Goal: Task Accomplishment & Management: Manage account settings

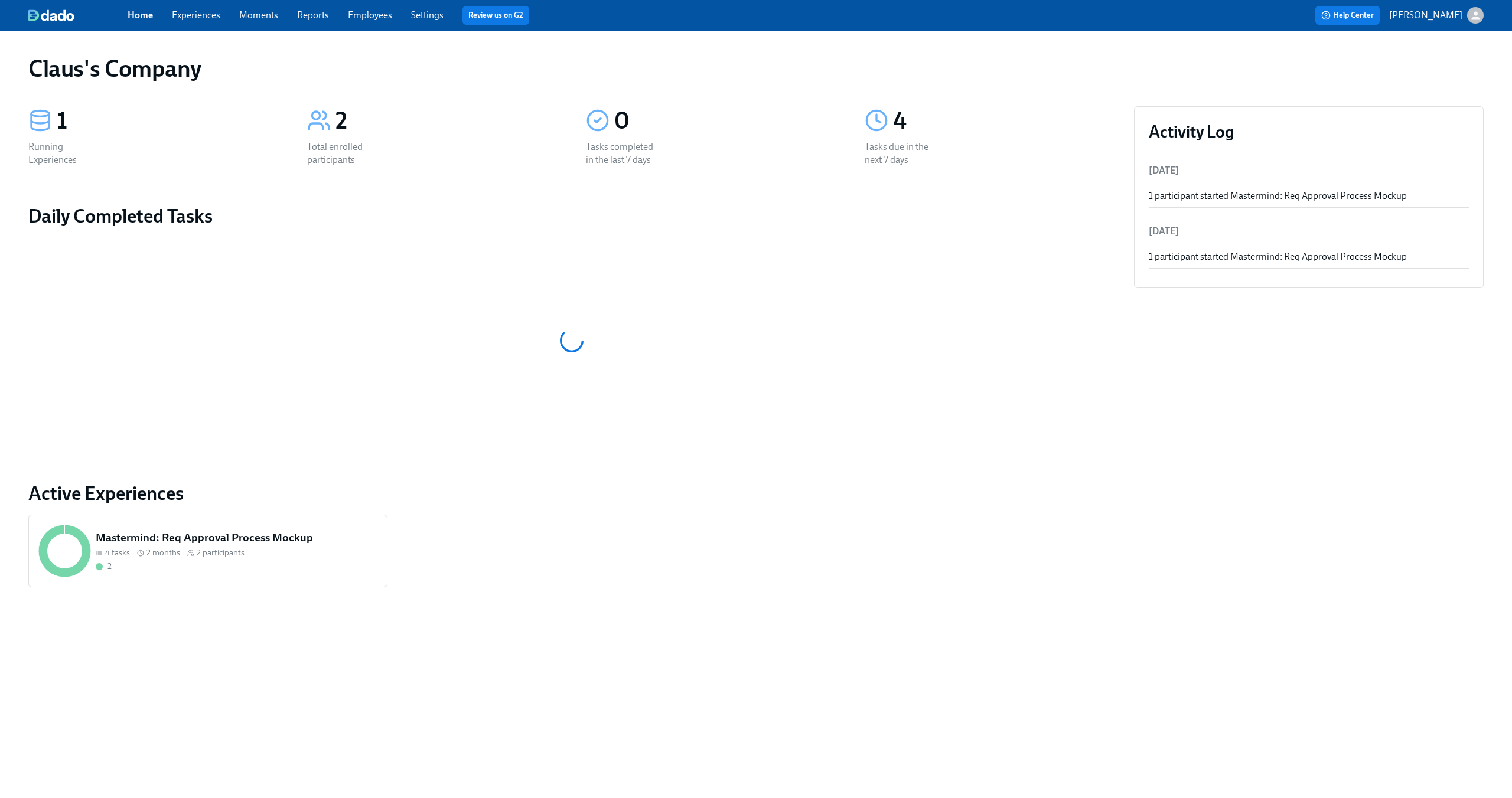
click at [1473, 19] on icon "button" at bounding box center [1475, 15] width 8 height 8
click at [1440, 72] on span "Switch organization..." at bounding box center [1418, 69] width 111 height 13
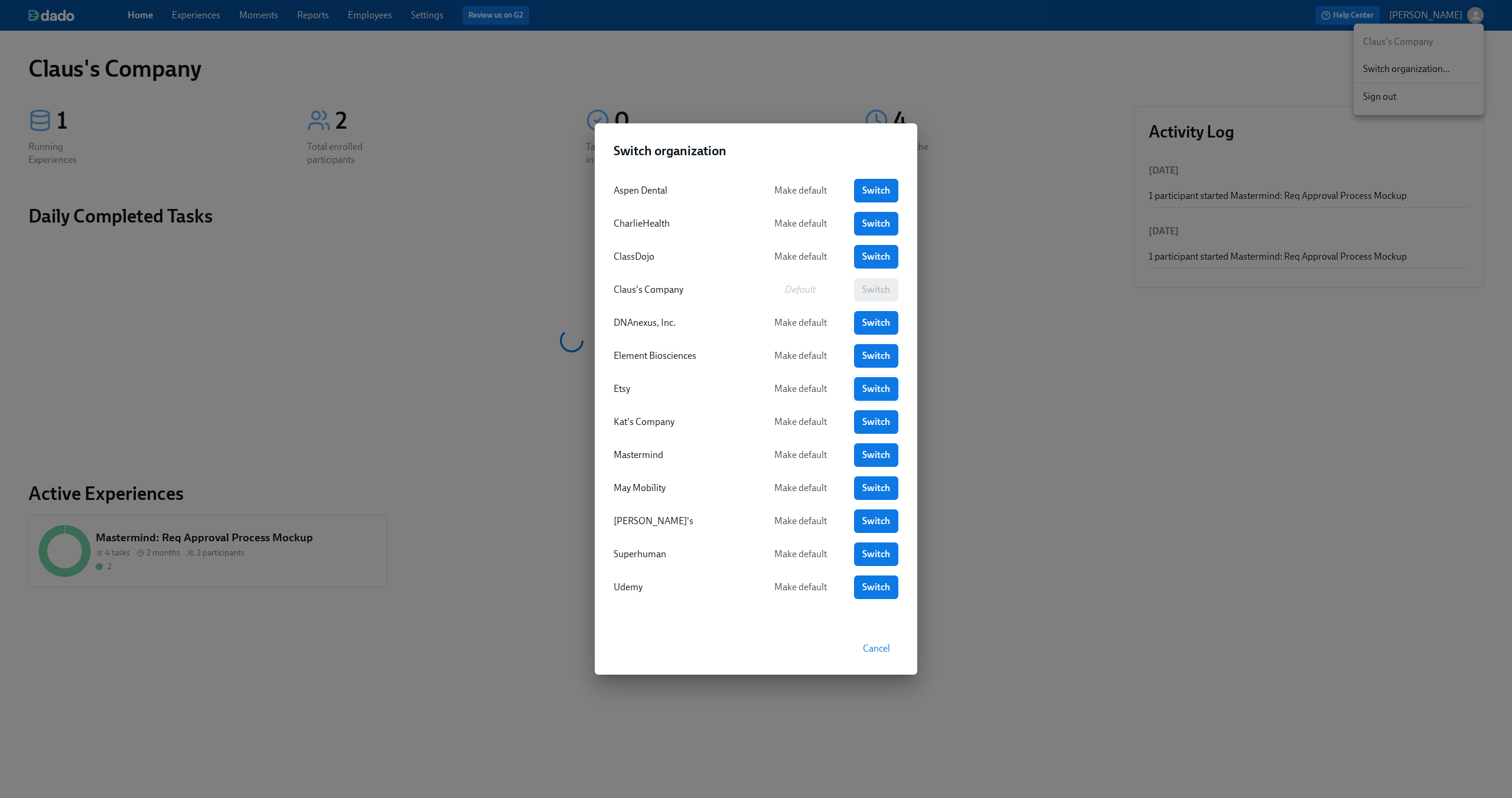
click at [880, 386] on span "Switch" at bounding box center [875, 388] width 27 height 11
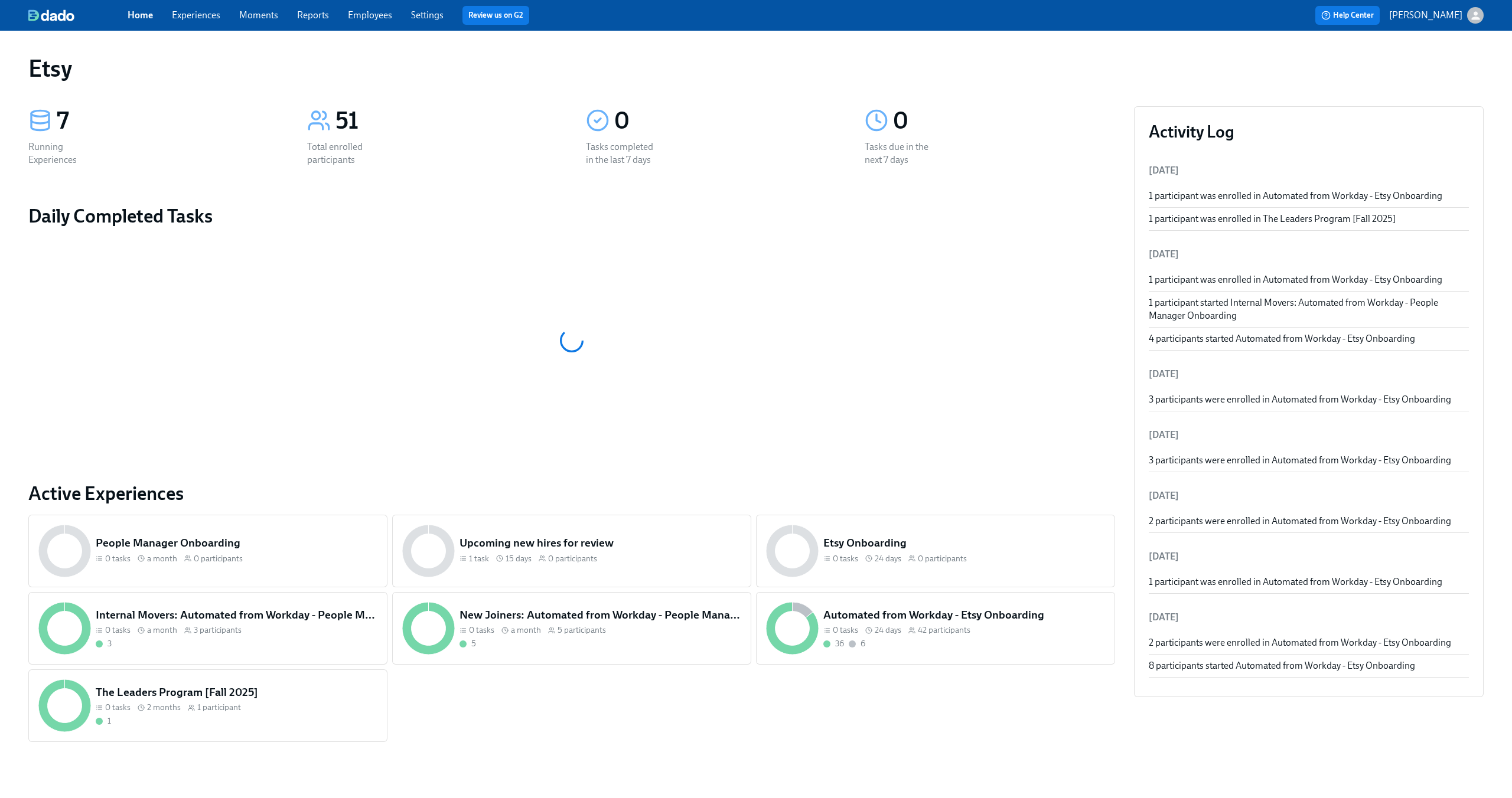
click at [213, 24] on div "Home Experiences Moments Reports Employees Settings Review us on G2" at bounding box center [466, 15] width 678 height 19
click at [211, 16] on link "Experiences" at bounding box center [196, 15] width 49 height 11
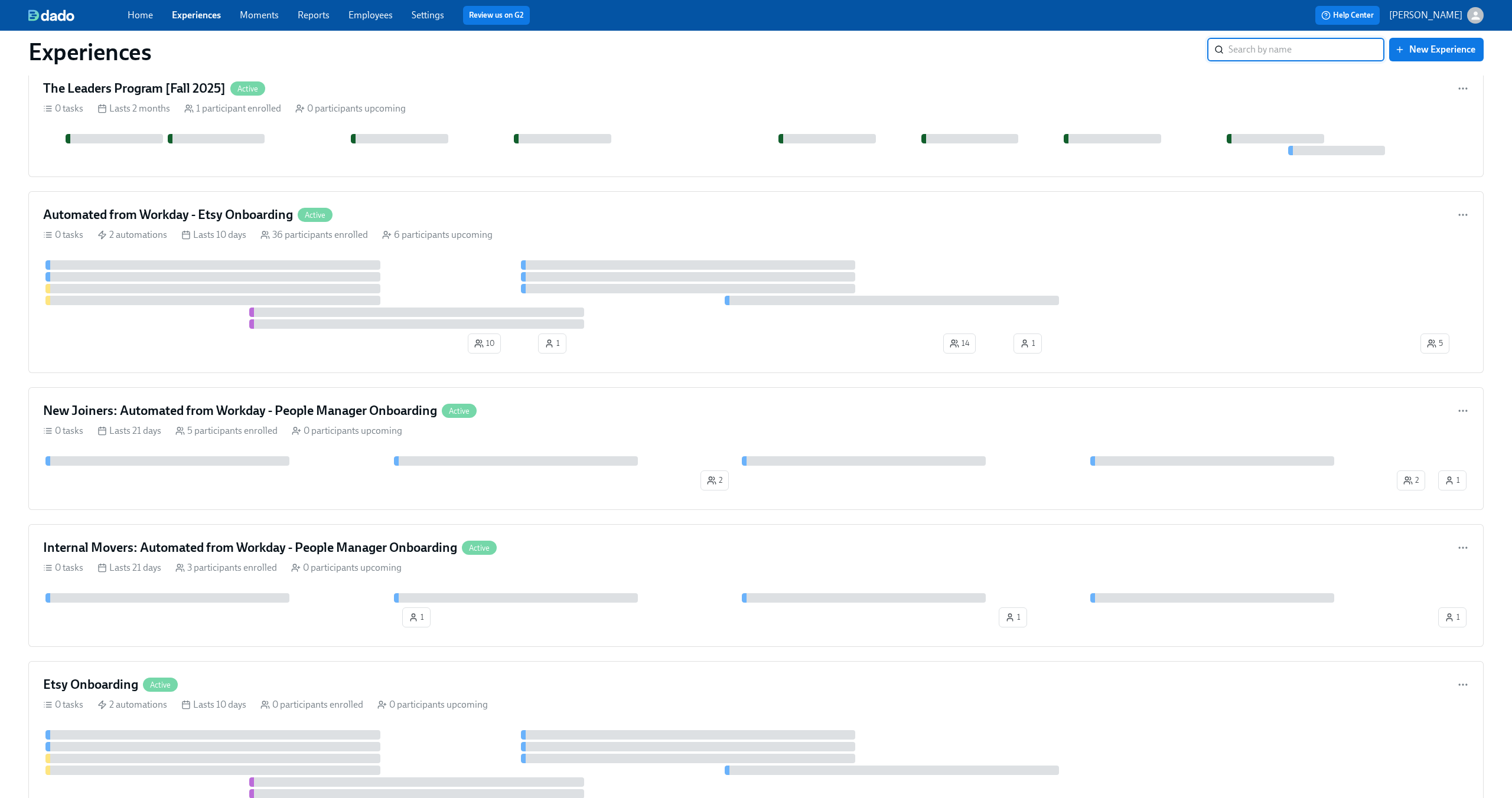
scroll to position [45, 0]
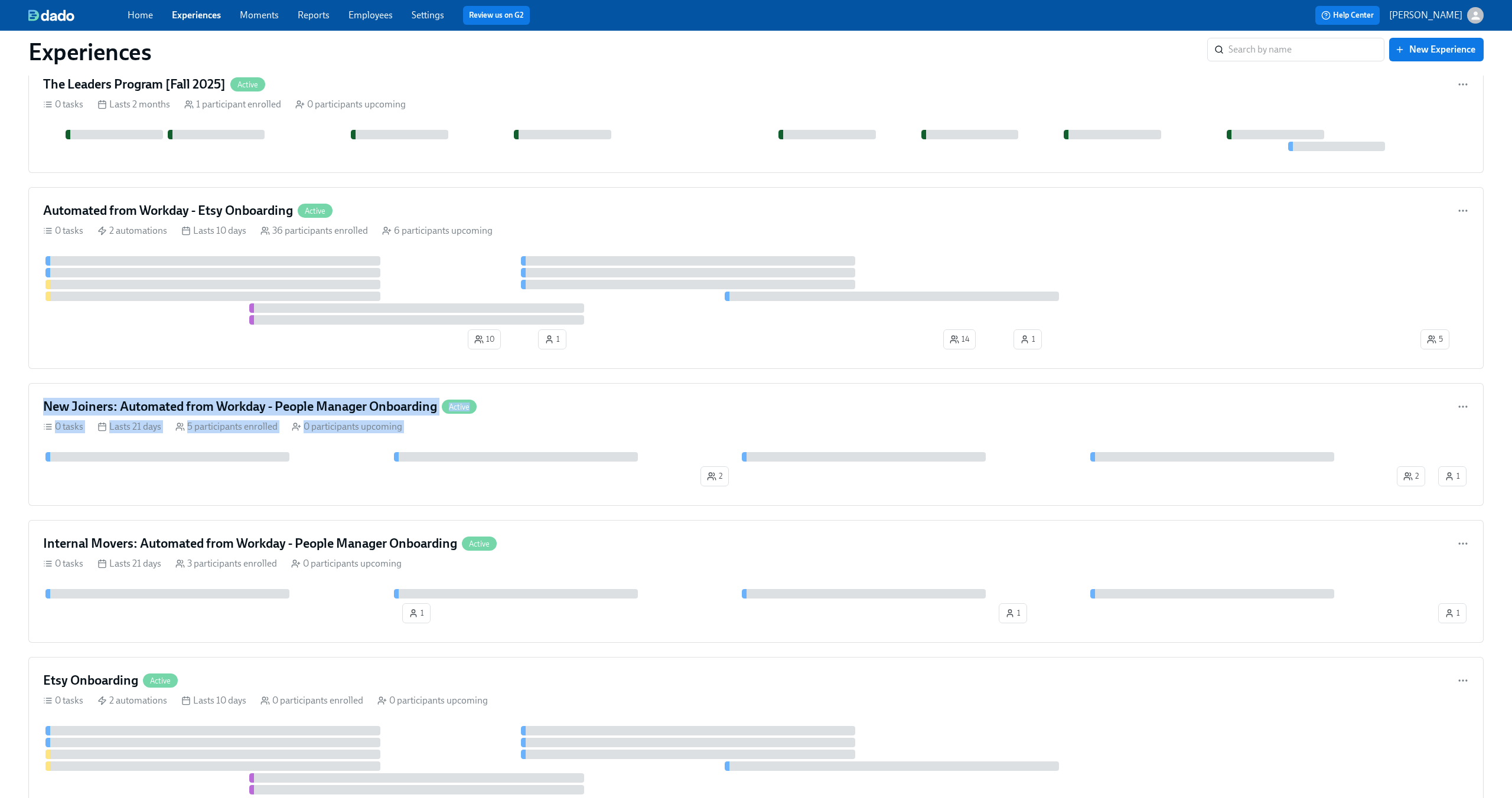
click at [29, 358] on div "Automated from Workday - Etsy Onboarding Active 0 tasks 2 automations Lasts 10 …" at bounding box center [755, 278] width 1455 height 182
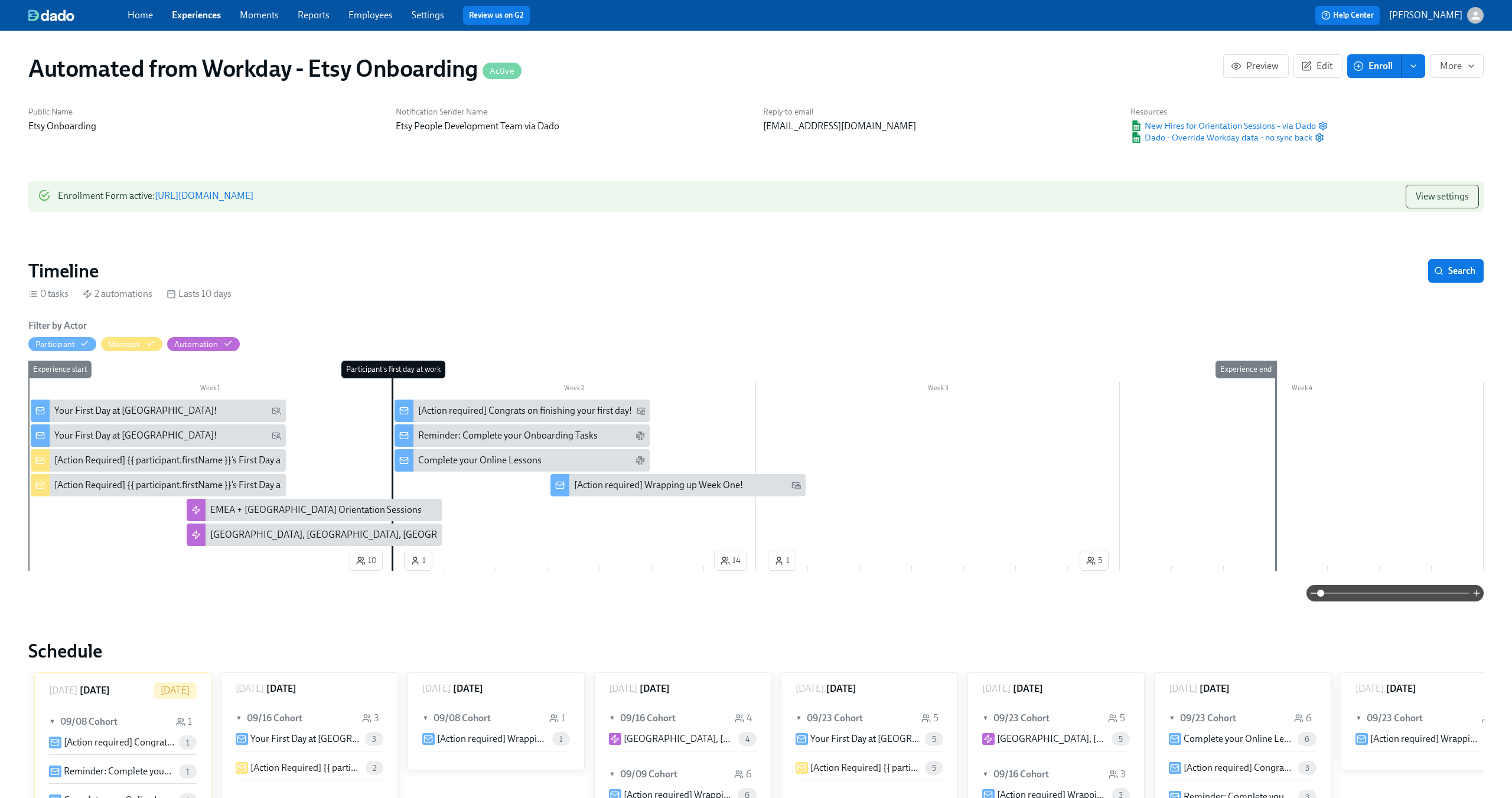
scroll to position [0, 2048]
click at [200, 16] on link "Experiences" at bounding box center [196, 15] width 49 height 11
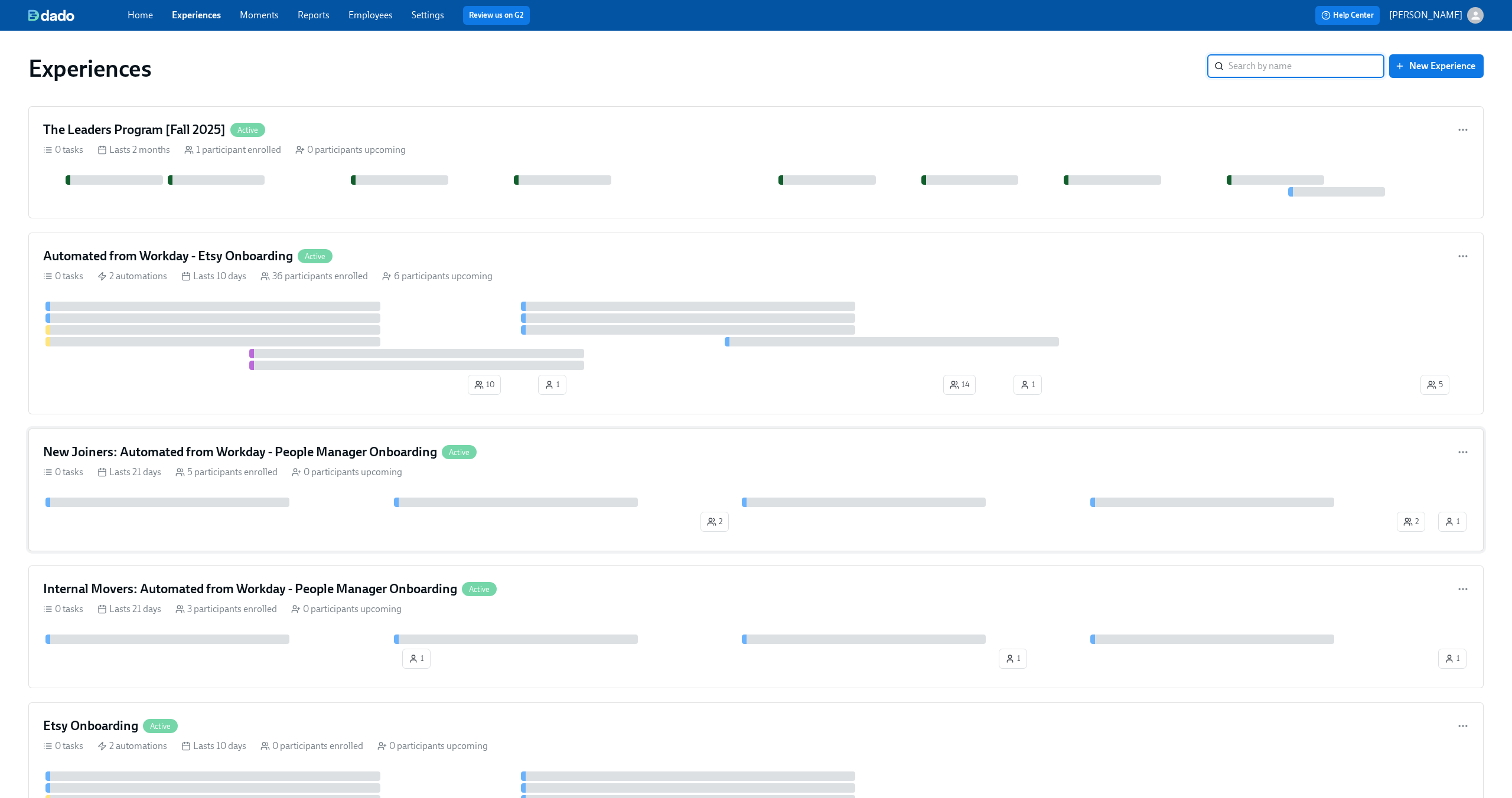
click at [225, 448] on h4 "New Joiners: Automated from Workday - People Manager Onboarding" at bounding box center [240, 452] width 394 height 18
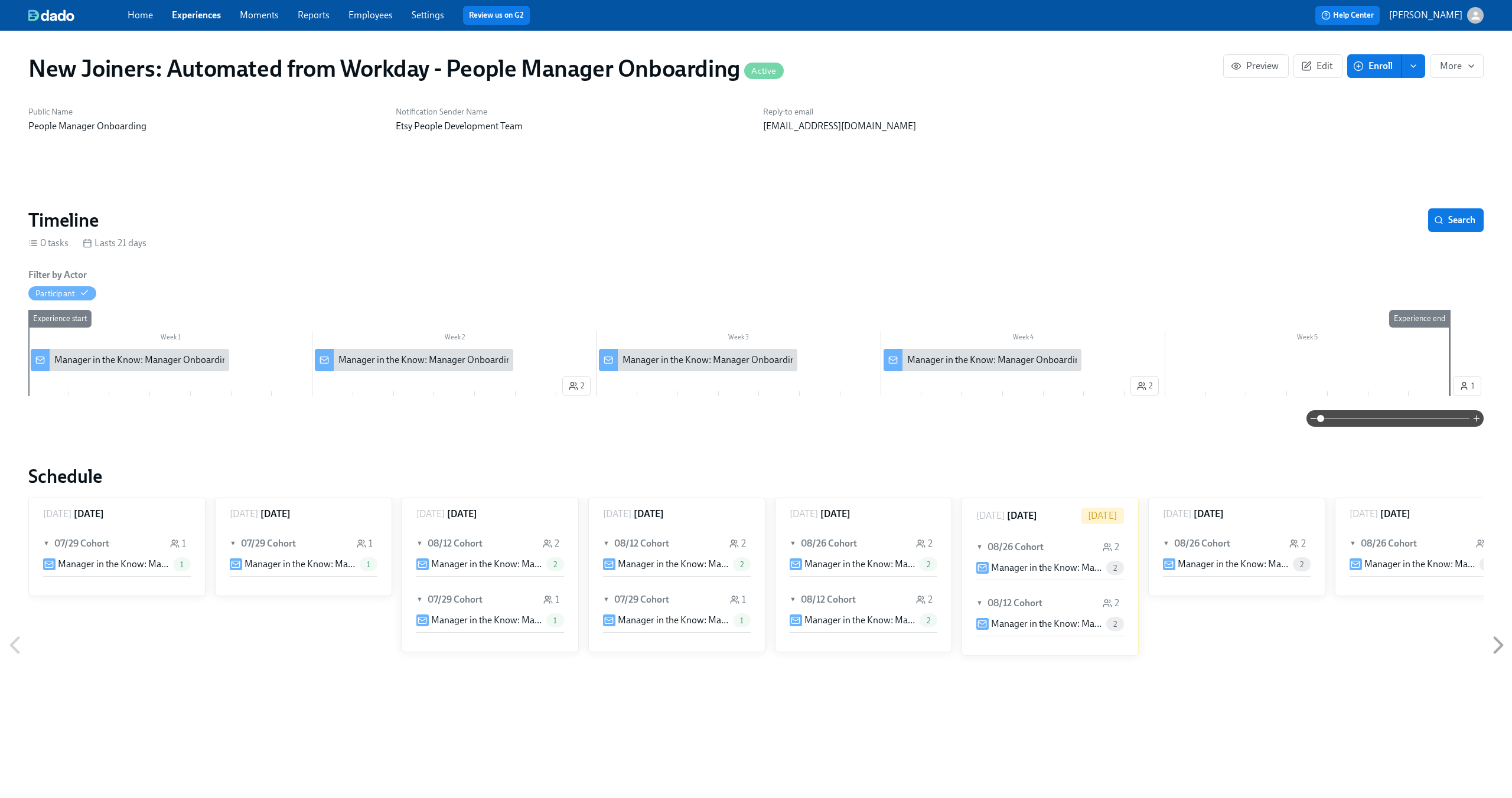
scroll to position [0, 28]
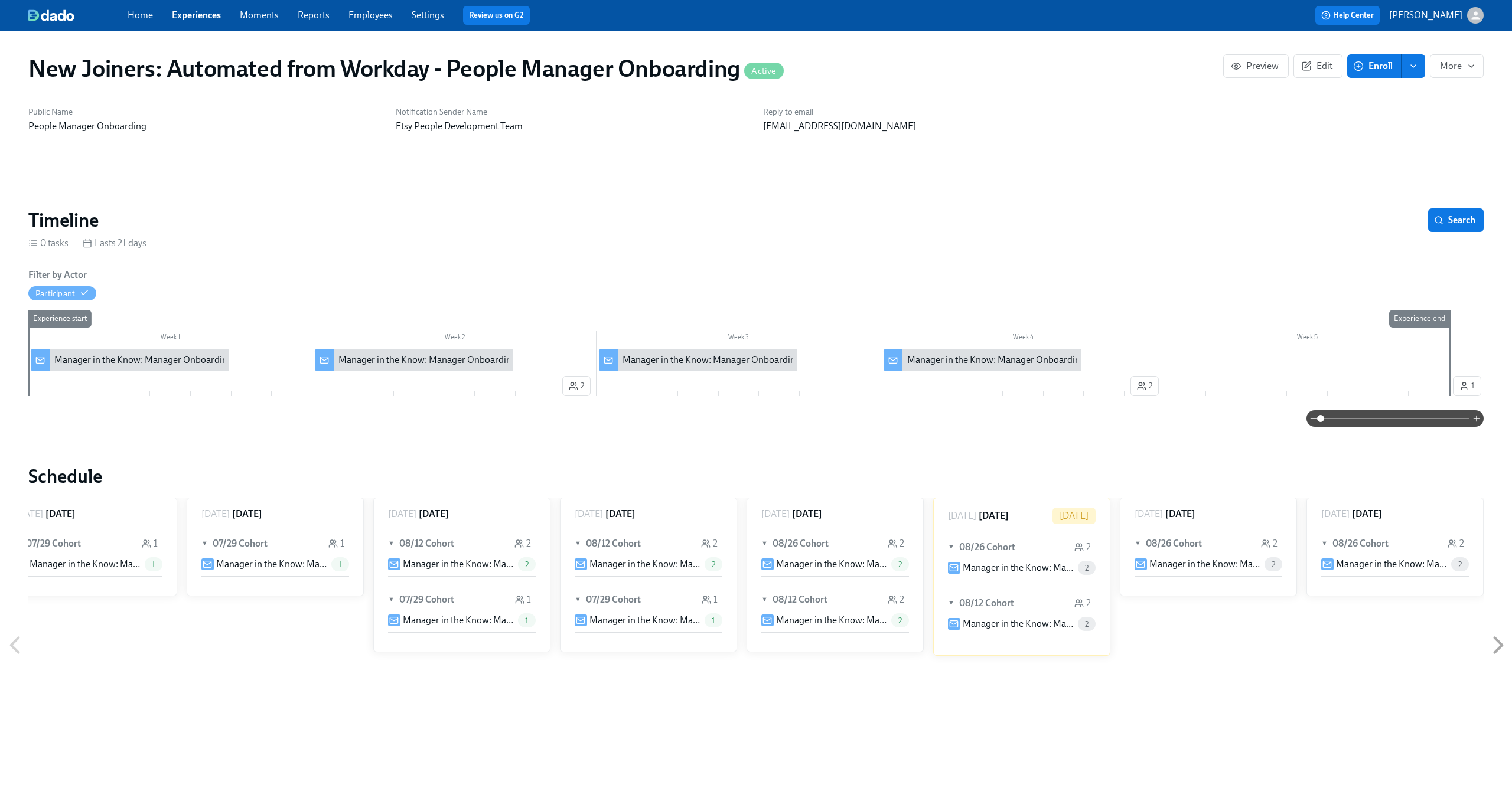
click at [321, 71] on h1 "New Joiners: Automated from Workday - People Manager Onboarding Active" at bounding box center [405, 69] width 755 height 28
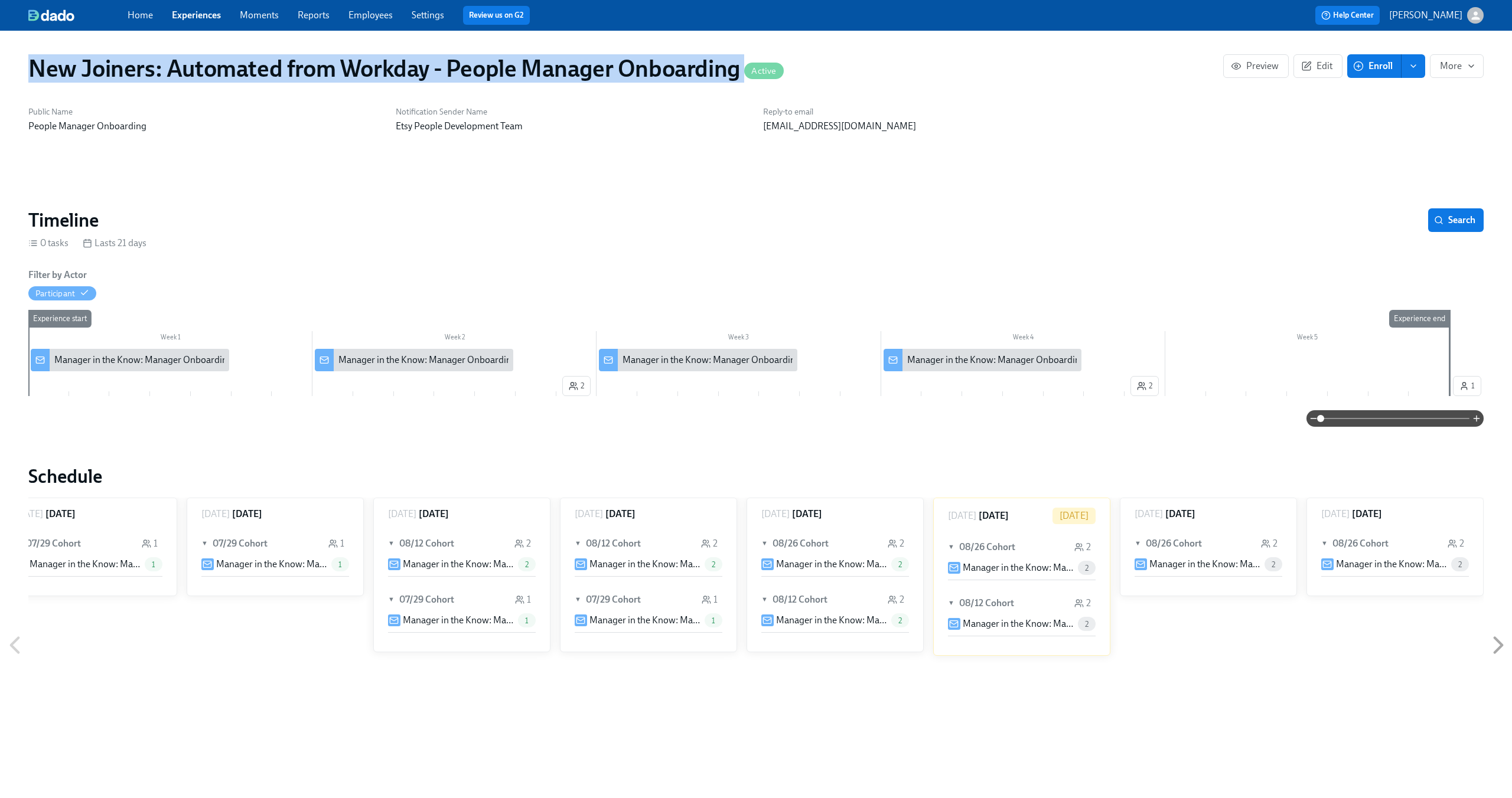
click at [321, 71] on h1 "New Joiners: Automated from Workday - People Manager Onboarding Active" at bounding box center [405, 69] width 755 height 28
copy h1 "New Joiners: Automated from Workday - People Manager Onboarding"
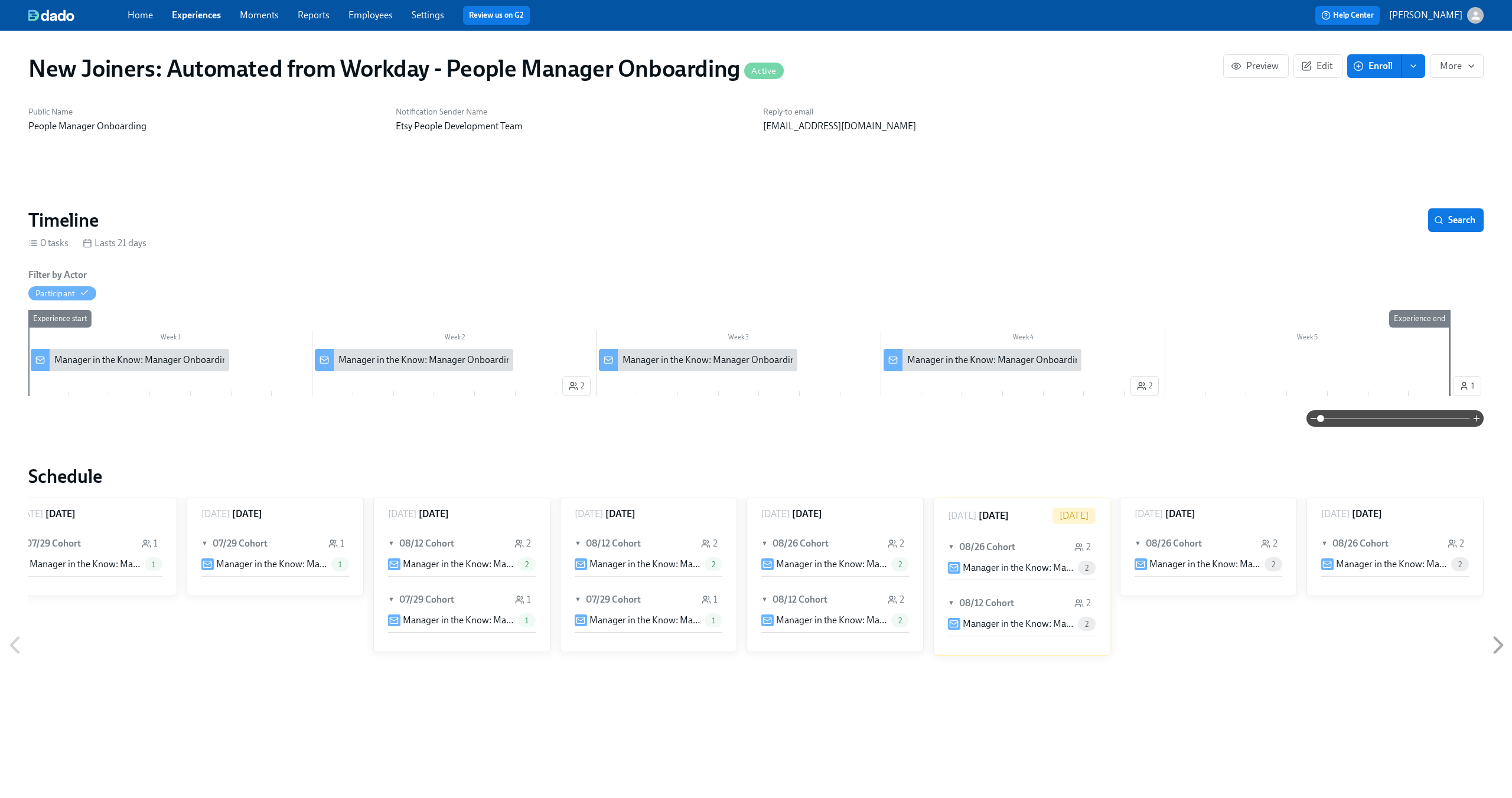
click at [679, 191] on div "New Joiners: Automated from Workday - People Manager Onboarding Active Preview …" at bounding box center [755, 712] width 1455 height 1336
click at [122, 358] on div "Manager in the Know: Manager Onboarding Edition (Part 1)" at bounding box center [174, 359] width 239 height 13
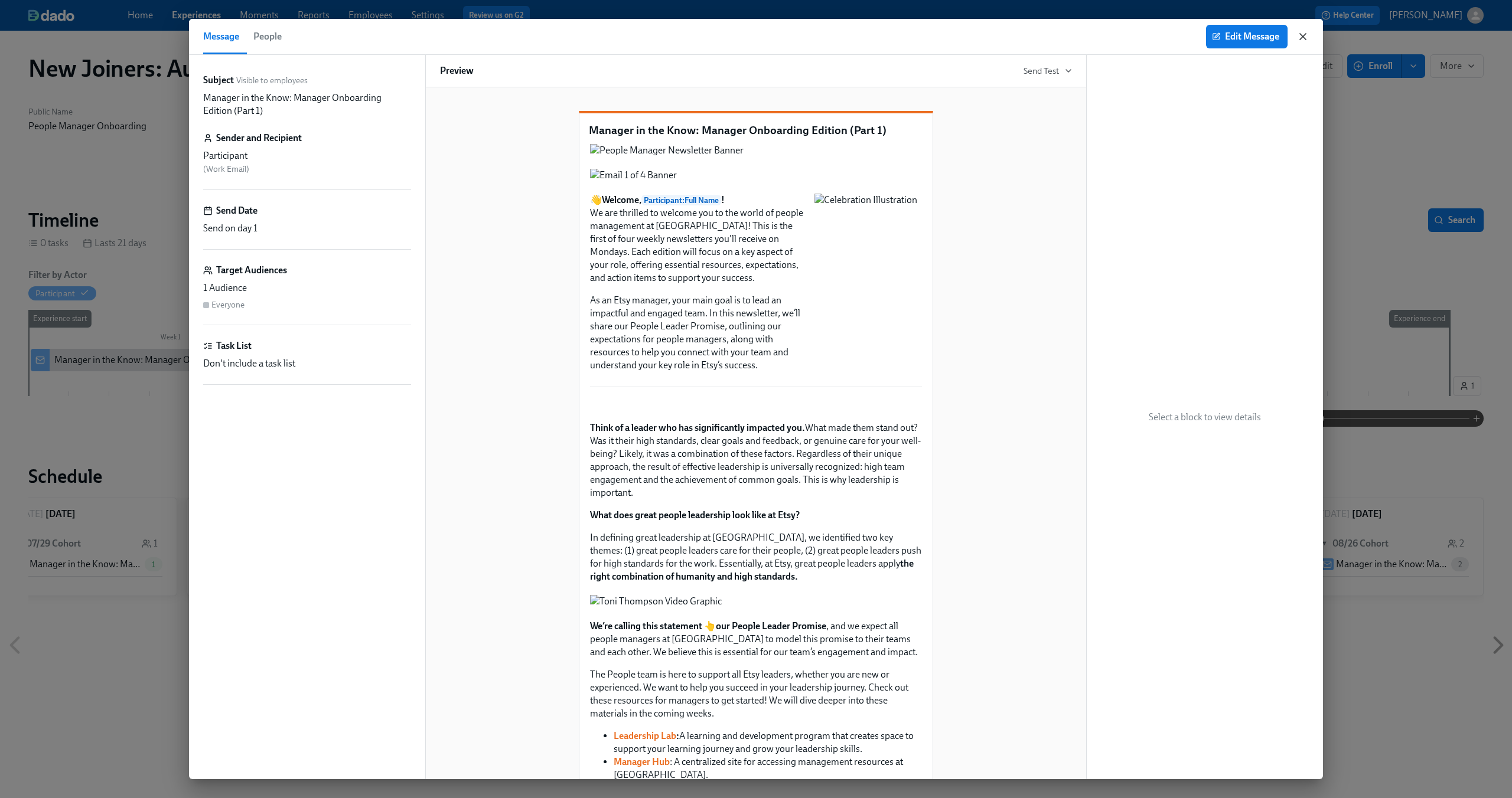
click at [1305, 41] on icon "button" at bounding box center [1302, 36] width 11 height 11
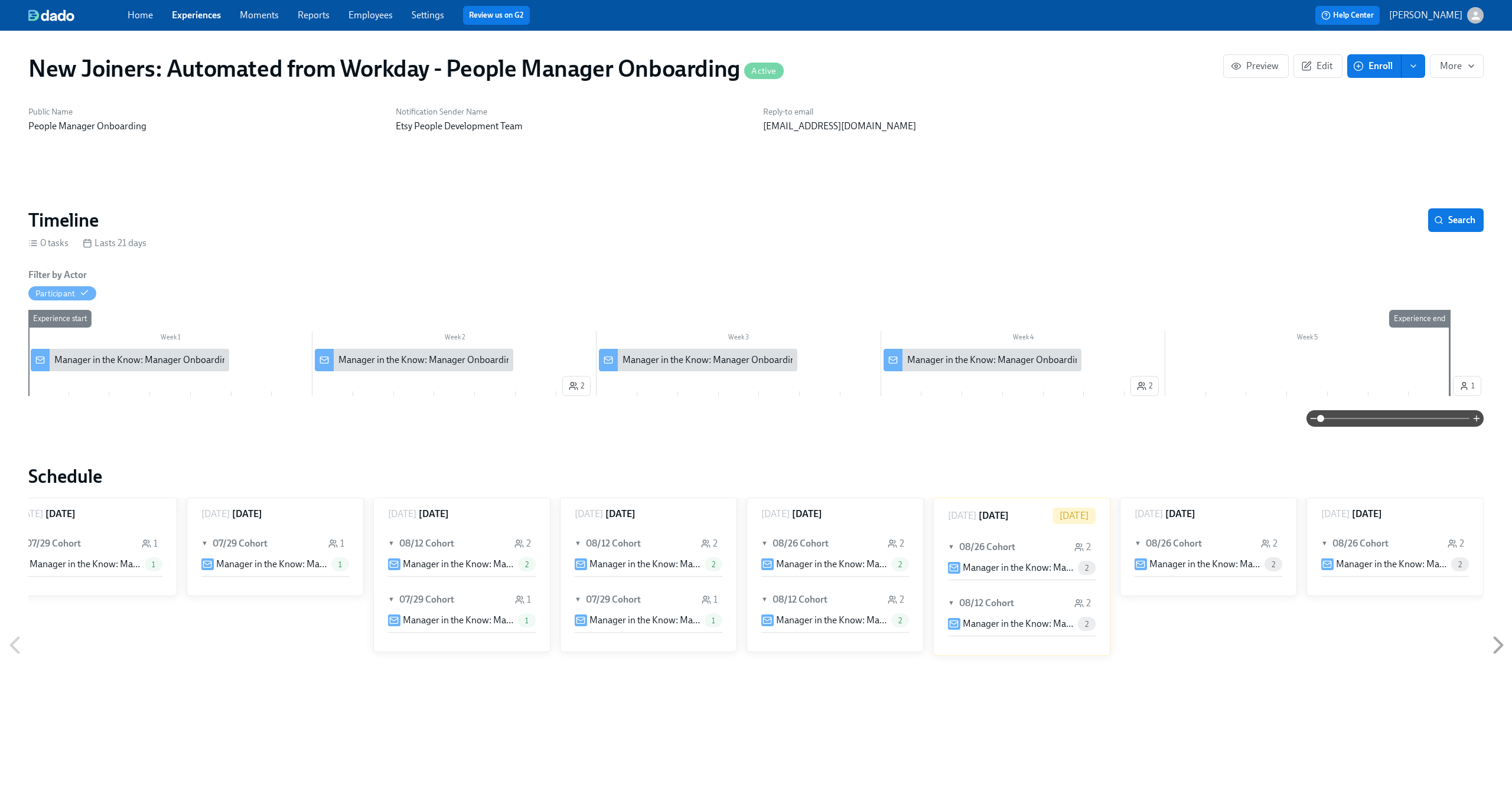
click at [191, 202] on div "New Joiners: Automated from Workday - People Manager Onboarding Active Preview …" at bounding box center [755, 712] width 1455 height 1336
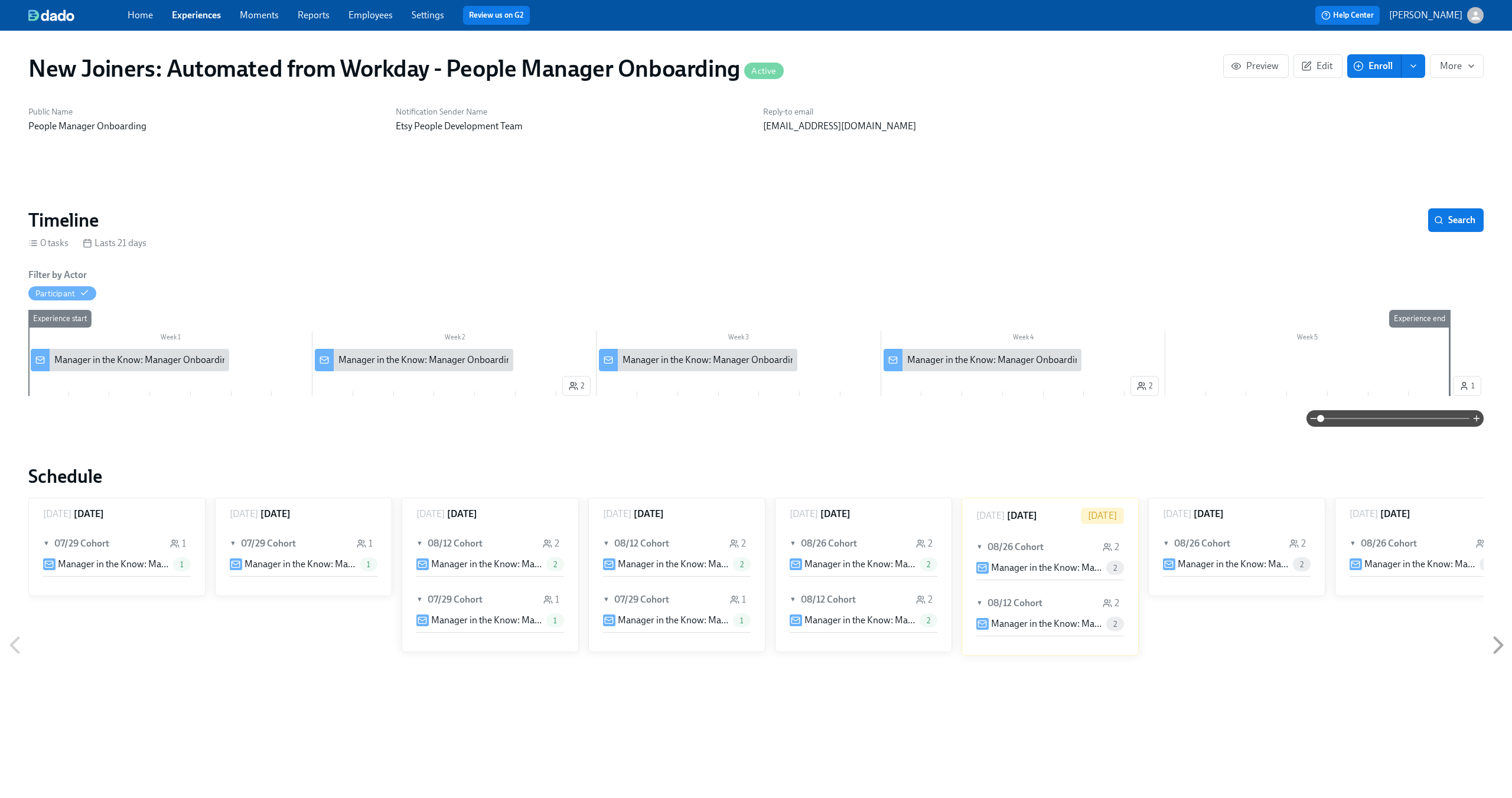
click at [155, 369] on div "Manager in the Know: Manager Onboarding Edition (Part 1)" at bounding box center [130, 359] width 199 height 22
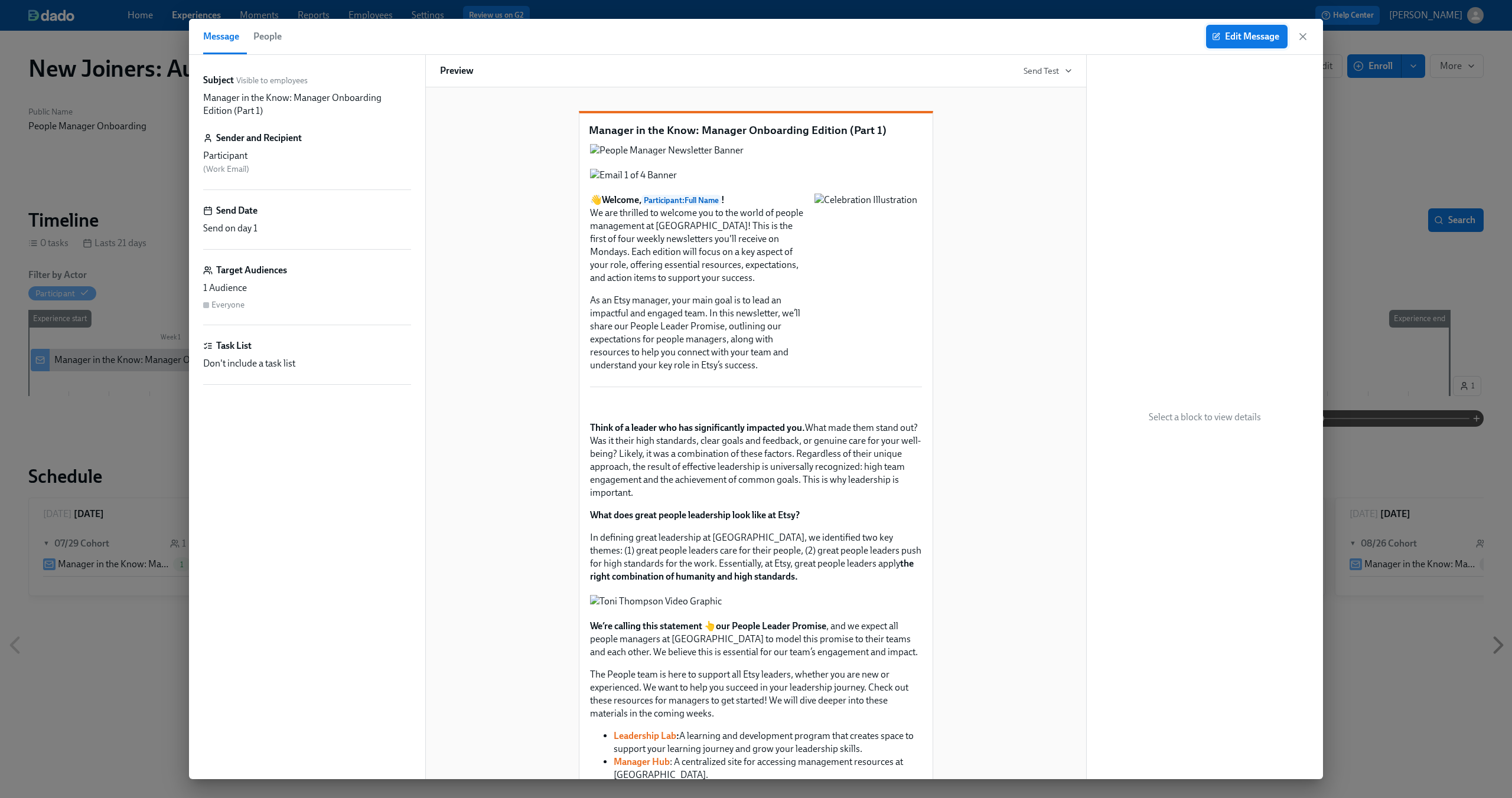
click at [1242, 26] on button "Edit Message" at bounding box center [1246, 36] width 81 height 24
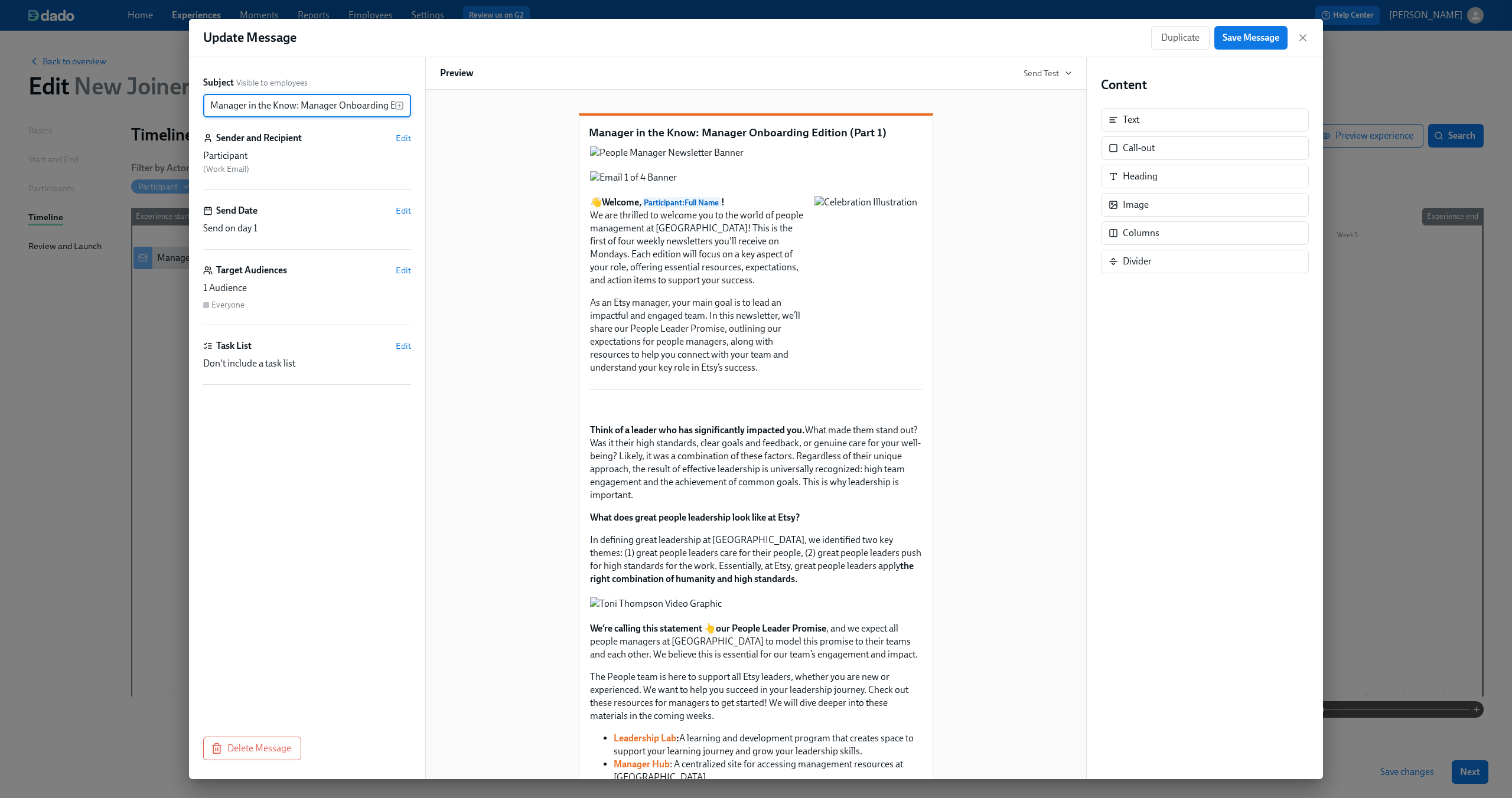
scroll to position [0, 57]
click at [406, 267] on span "Edit" at bounding box center [403, 270] width 15 height 11
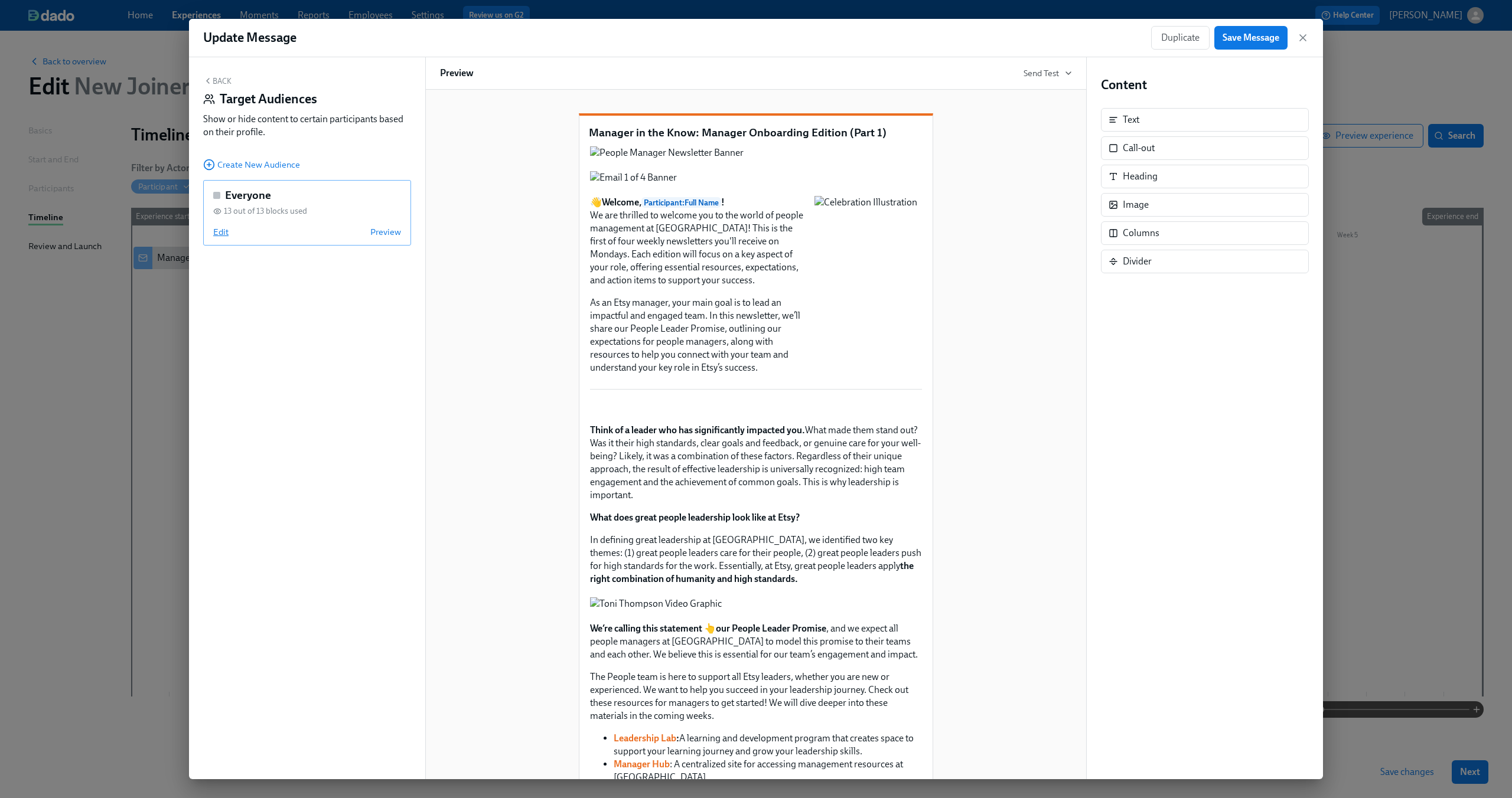
click at [214, 233] on span "Edit" at bounding box center [220, 231] width 15 height 11
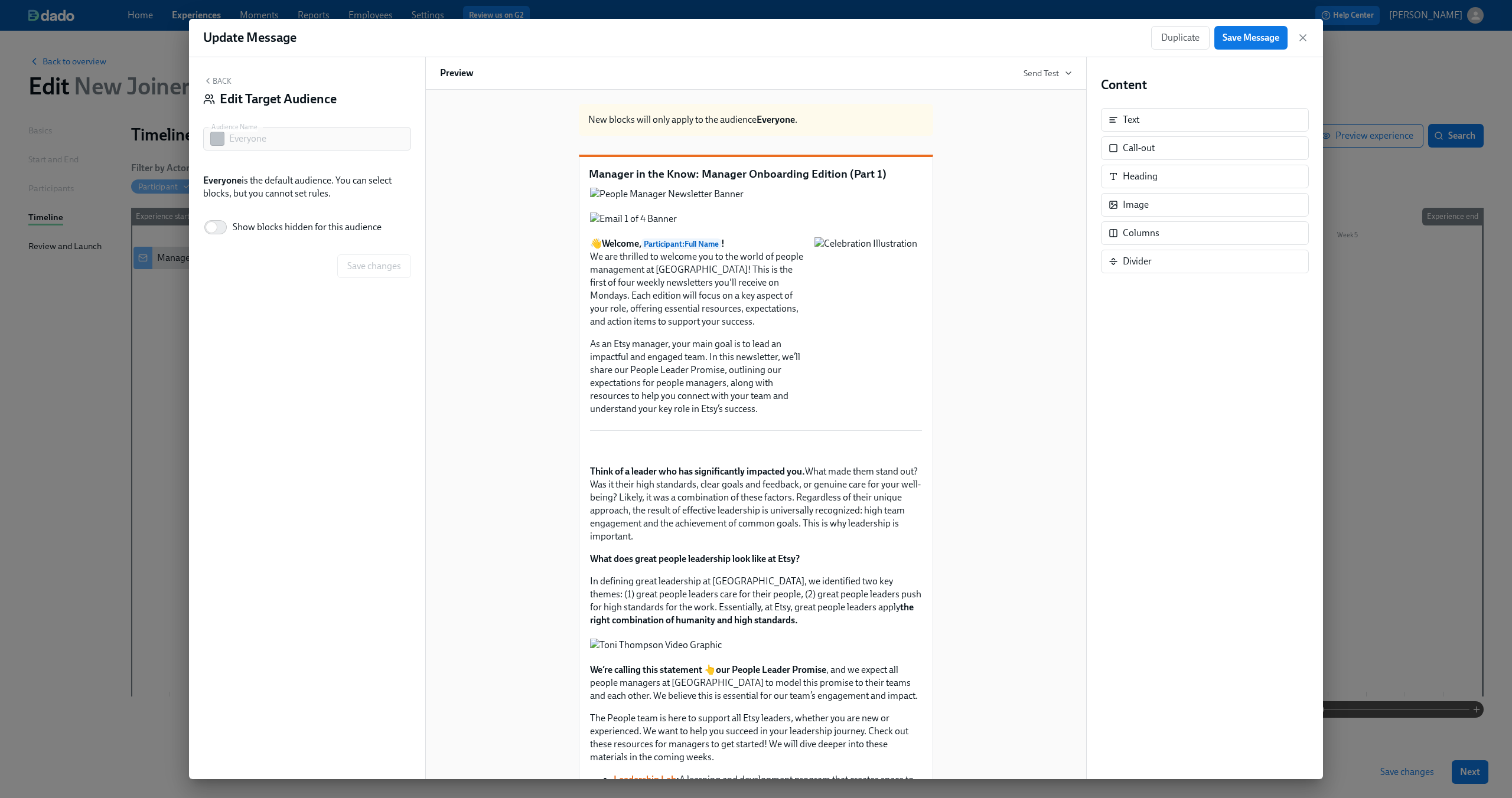
click at [214, 79] on button "Back" at bounding box center [217, 80] width 28 height 10
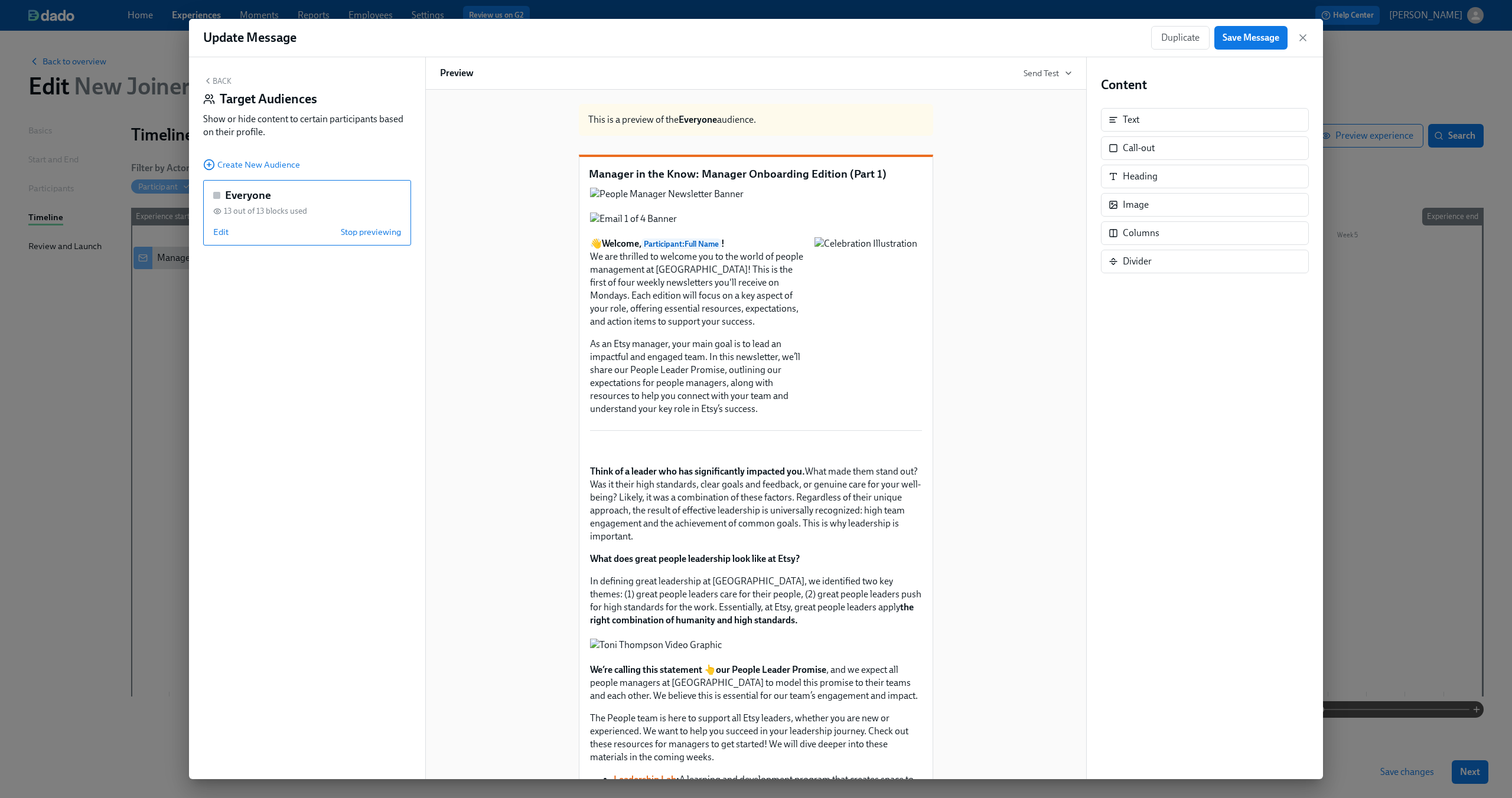
click at [214, 79] on button "Back" at bounding box center [217, 80] width 28 height 10
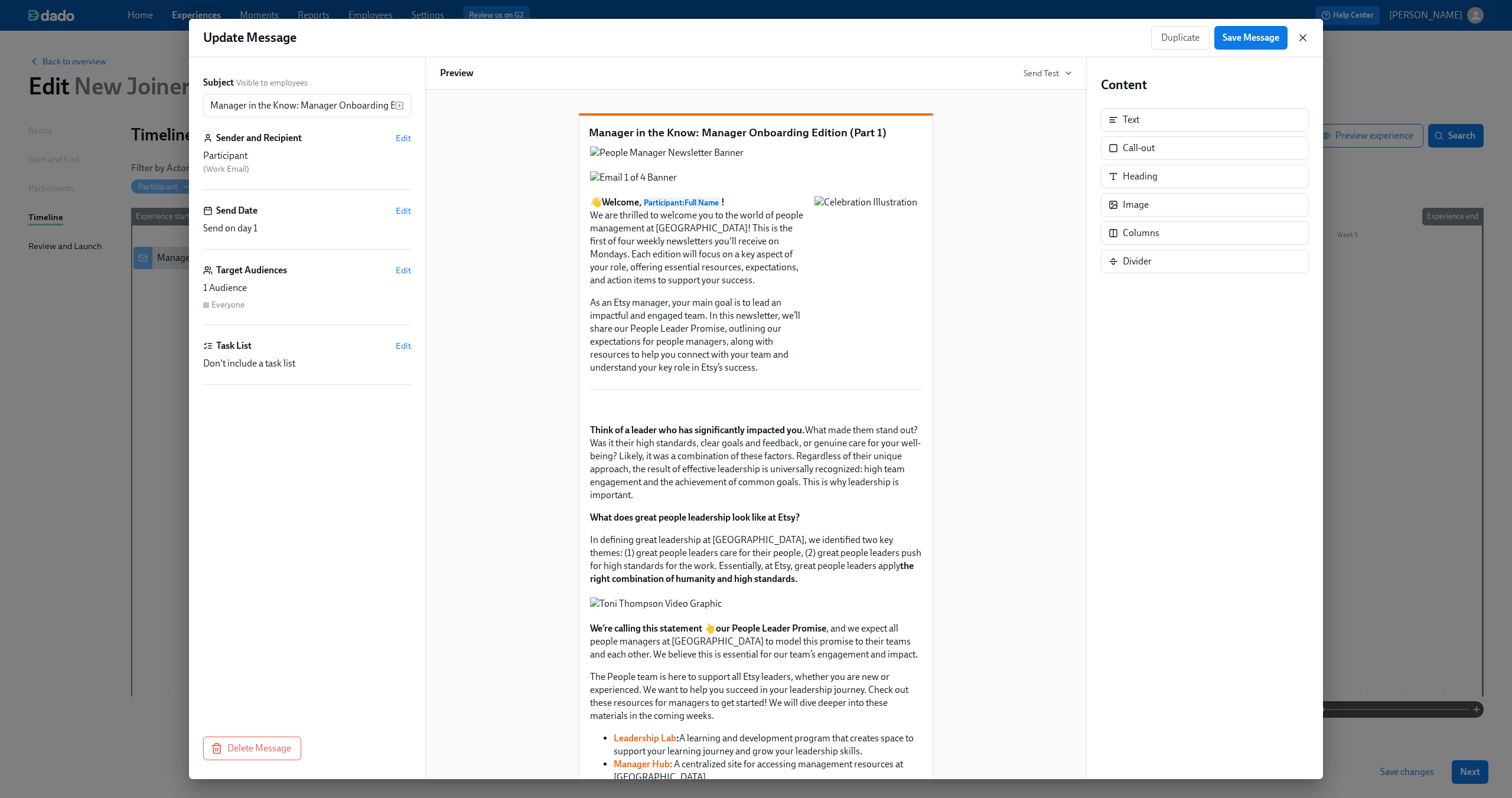
click at [1302, 34] on icon "button" at bounding box center [1302, 37] width 11 height 11
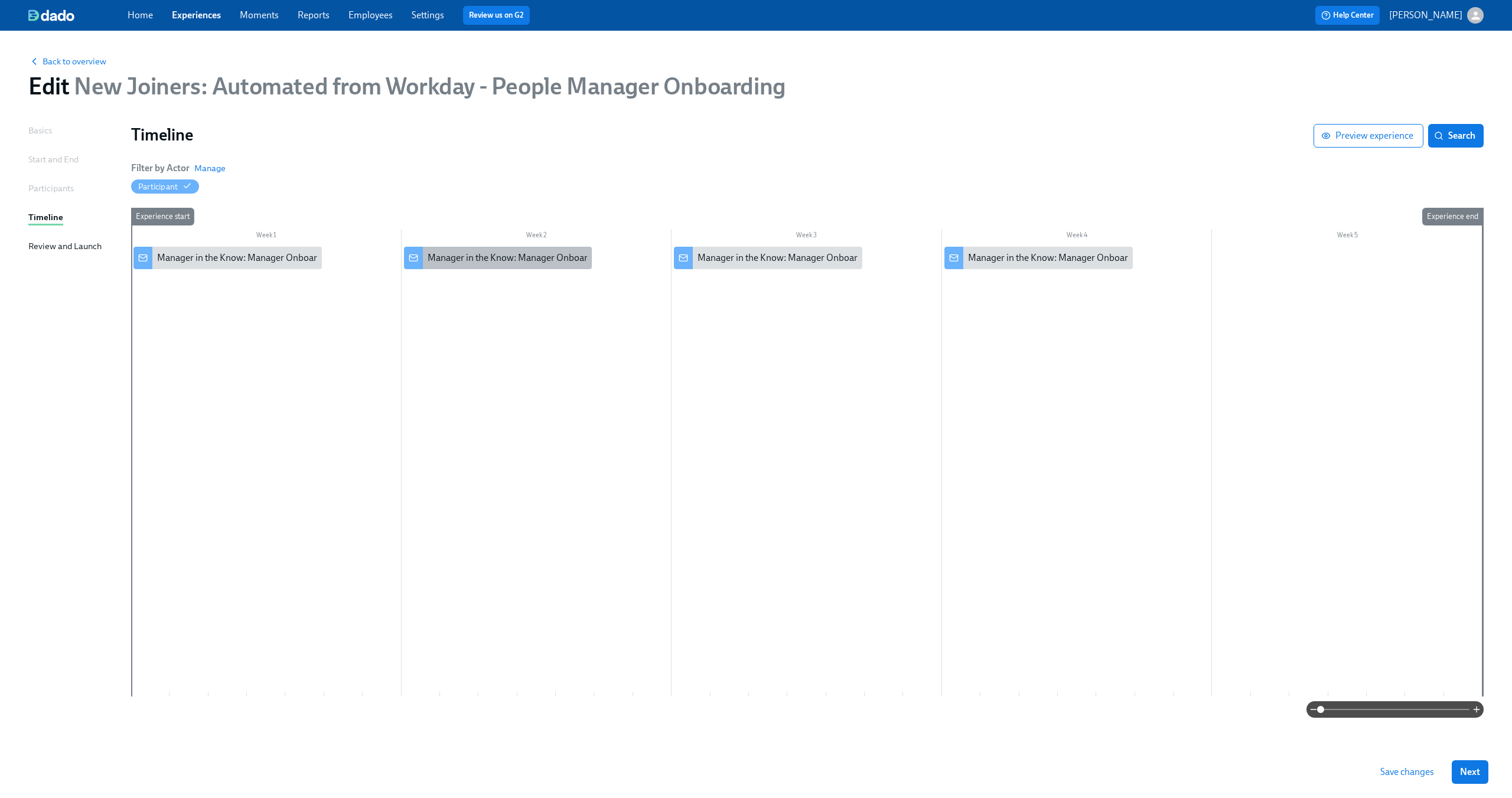
click at [473, 266] on div "Manager in the Know: Manager Onboarding Edition (Part 2)" at bounding box center [497, 257] width 188 height 22
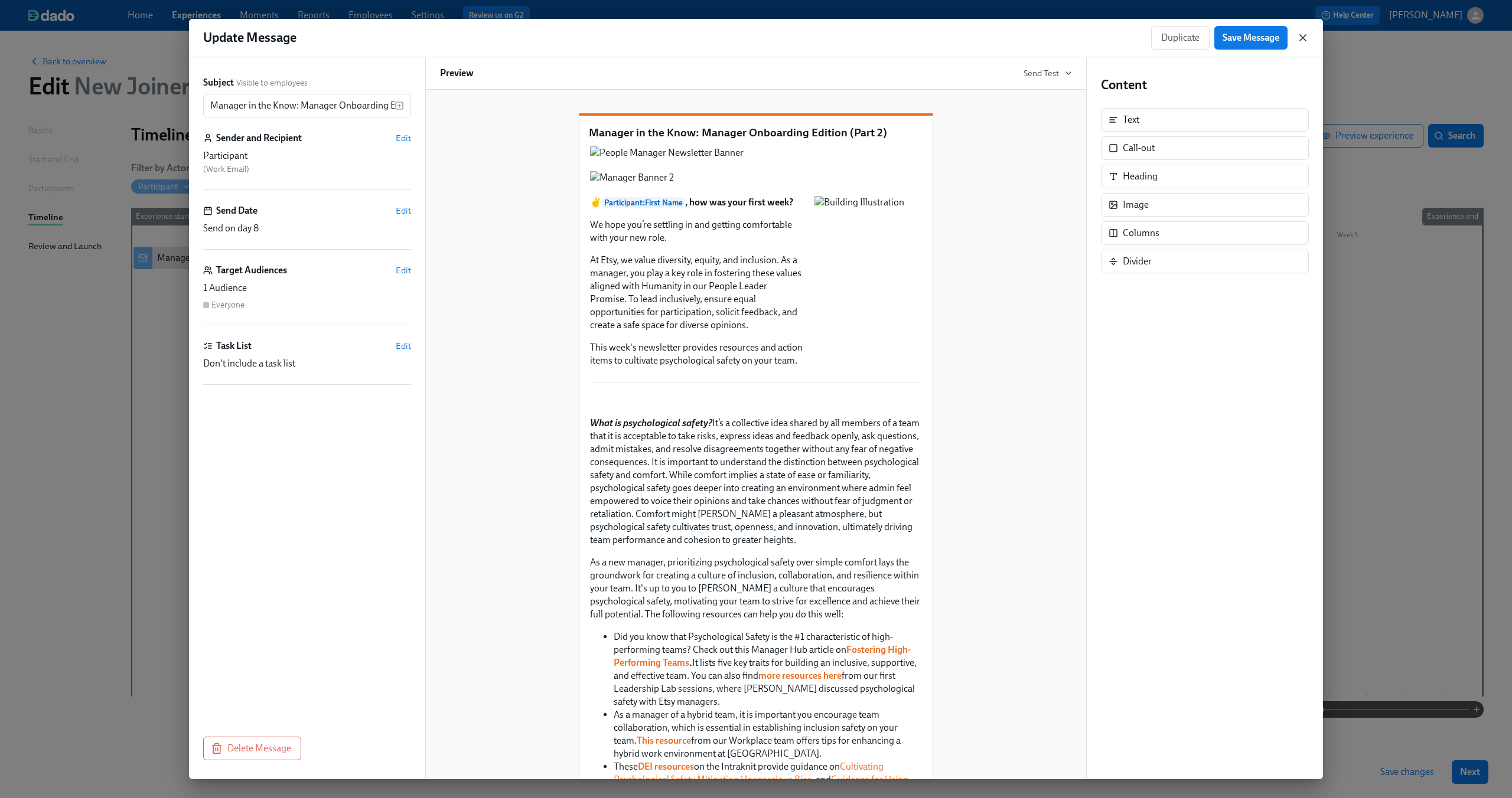
click at [1303, 41] on icon "button" at bounding box center [1302, 37] width 11 height 11
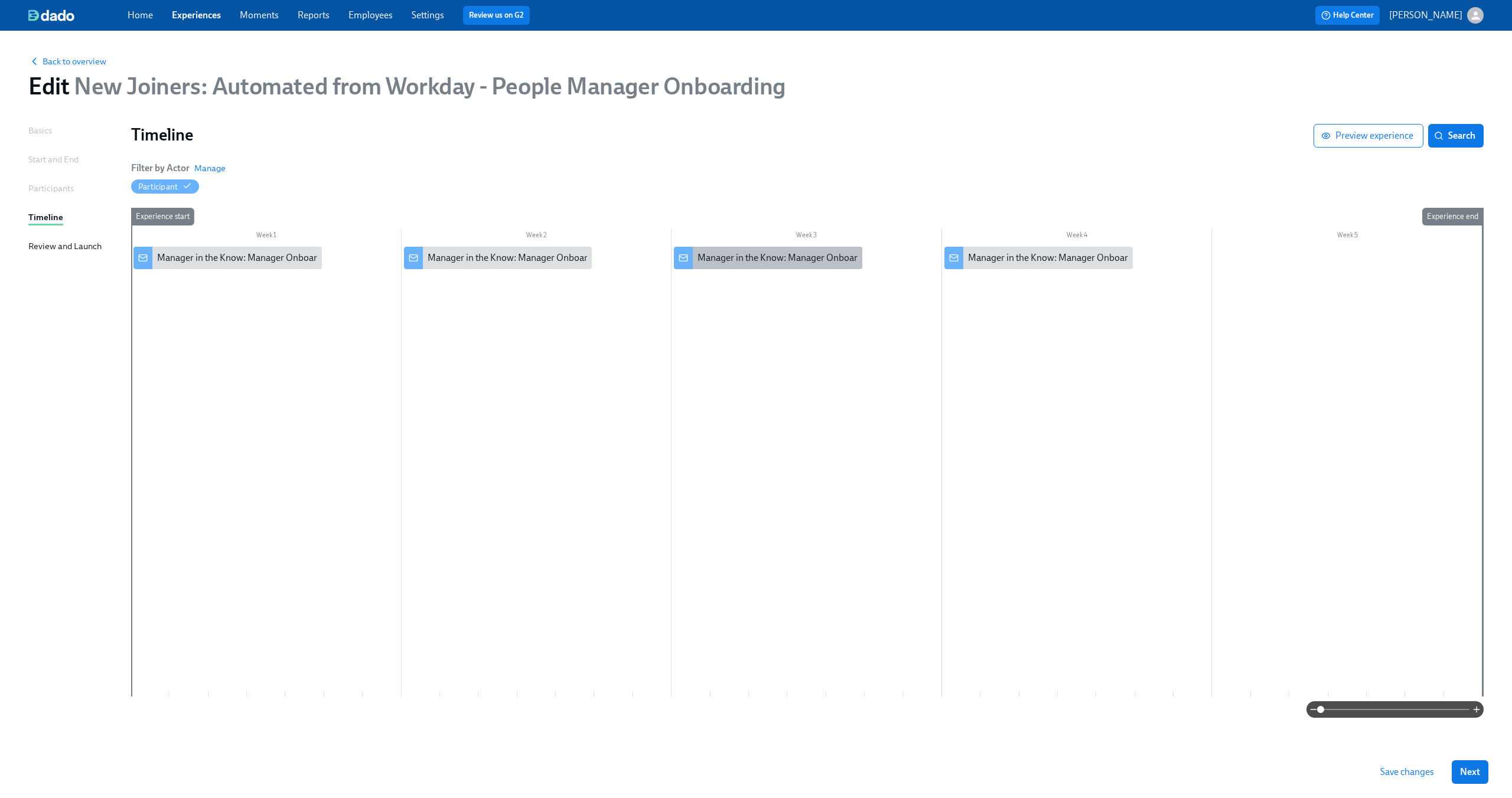
click at [770, 249] on div "Manager in the Know: Manager Onboarding Edition (Part 3)" at bounding box center [767, 257] width 188 height 22
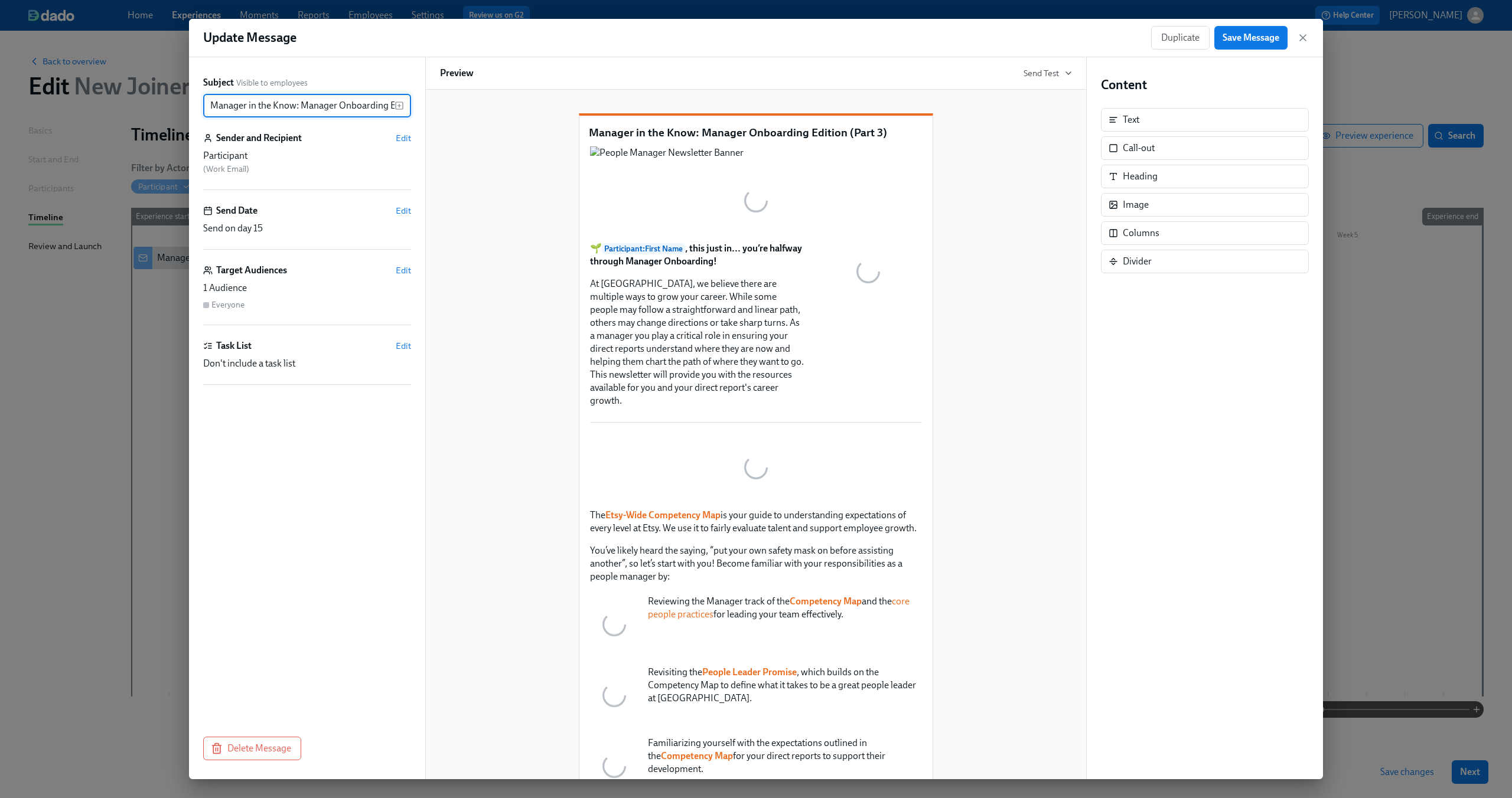
scroll to position [0, 57]
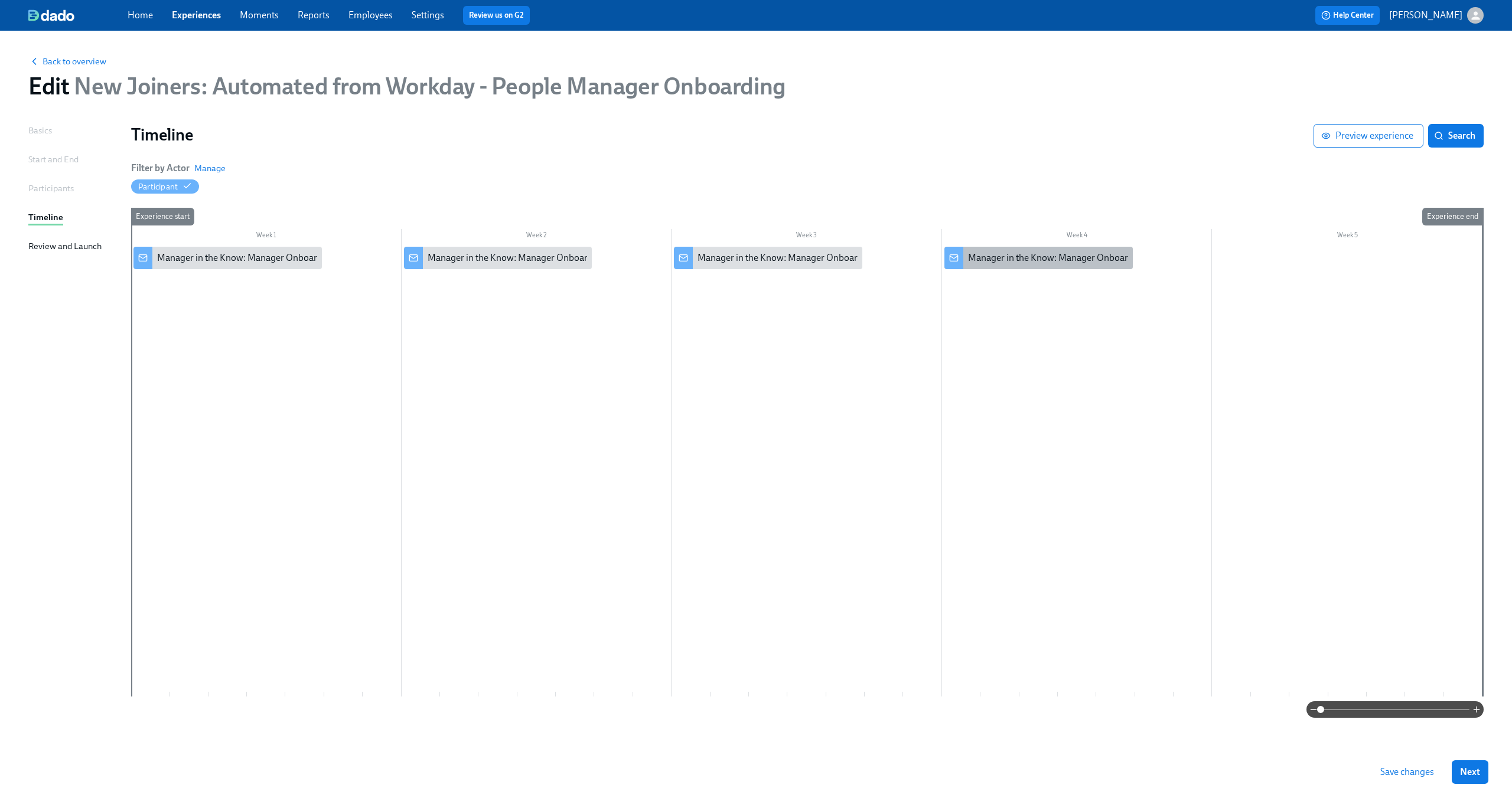
click at [1040, 257] on div "Manager in the Know: Manager Onboarding Edition (Part 4)" at bounding box center [1088, 258] width 241 height 13
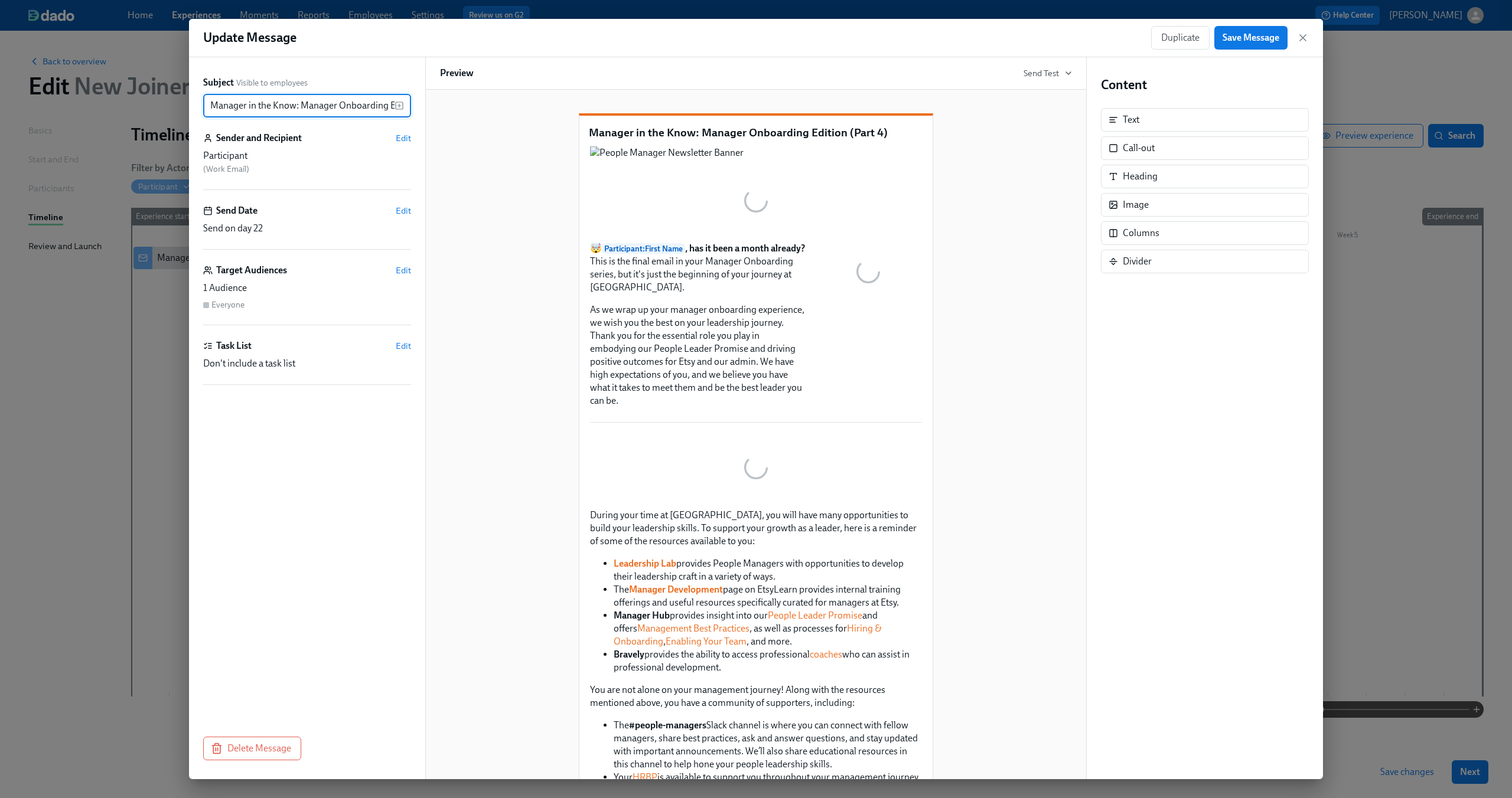
scroll to position [0, 57]
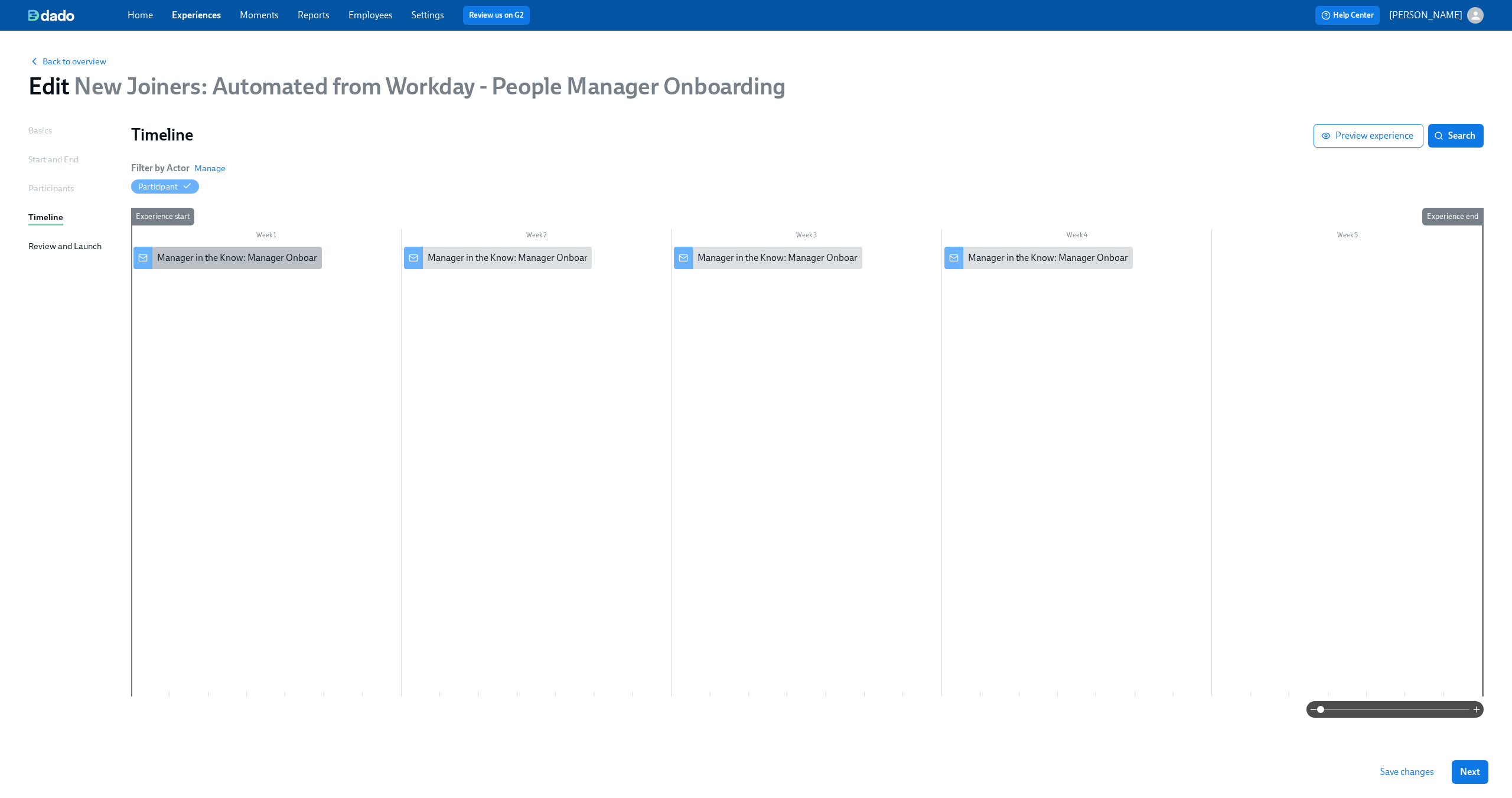
click at [221, 254] on div "Manager in the Know: Manager Onboarding Edition (Part 1)" at bounding box center [276, 258] width 239 height 13
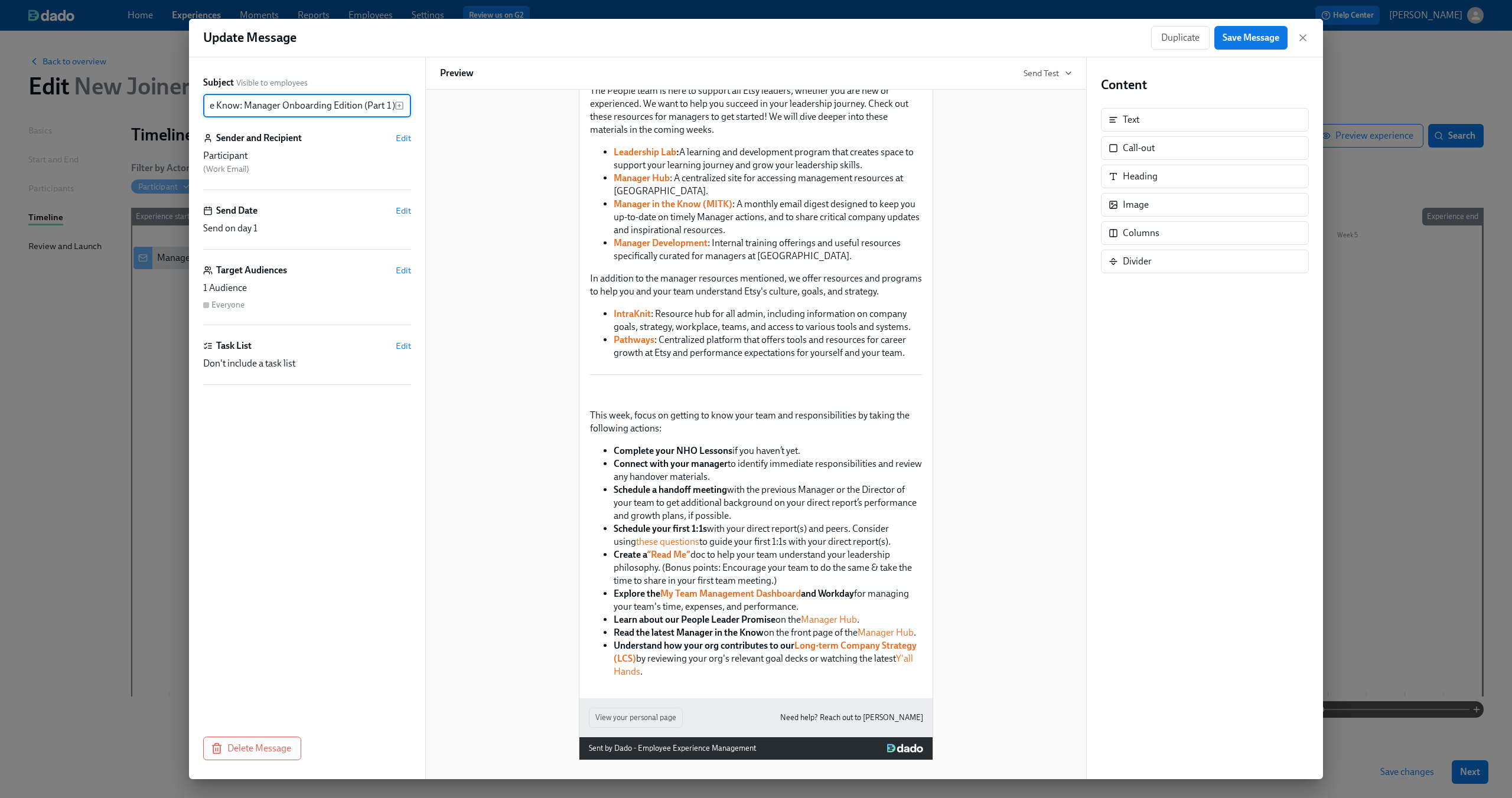
scroll to position [841, 0]
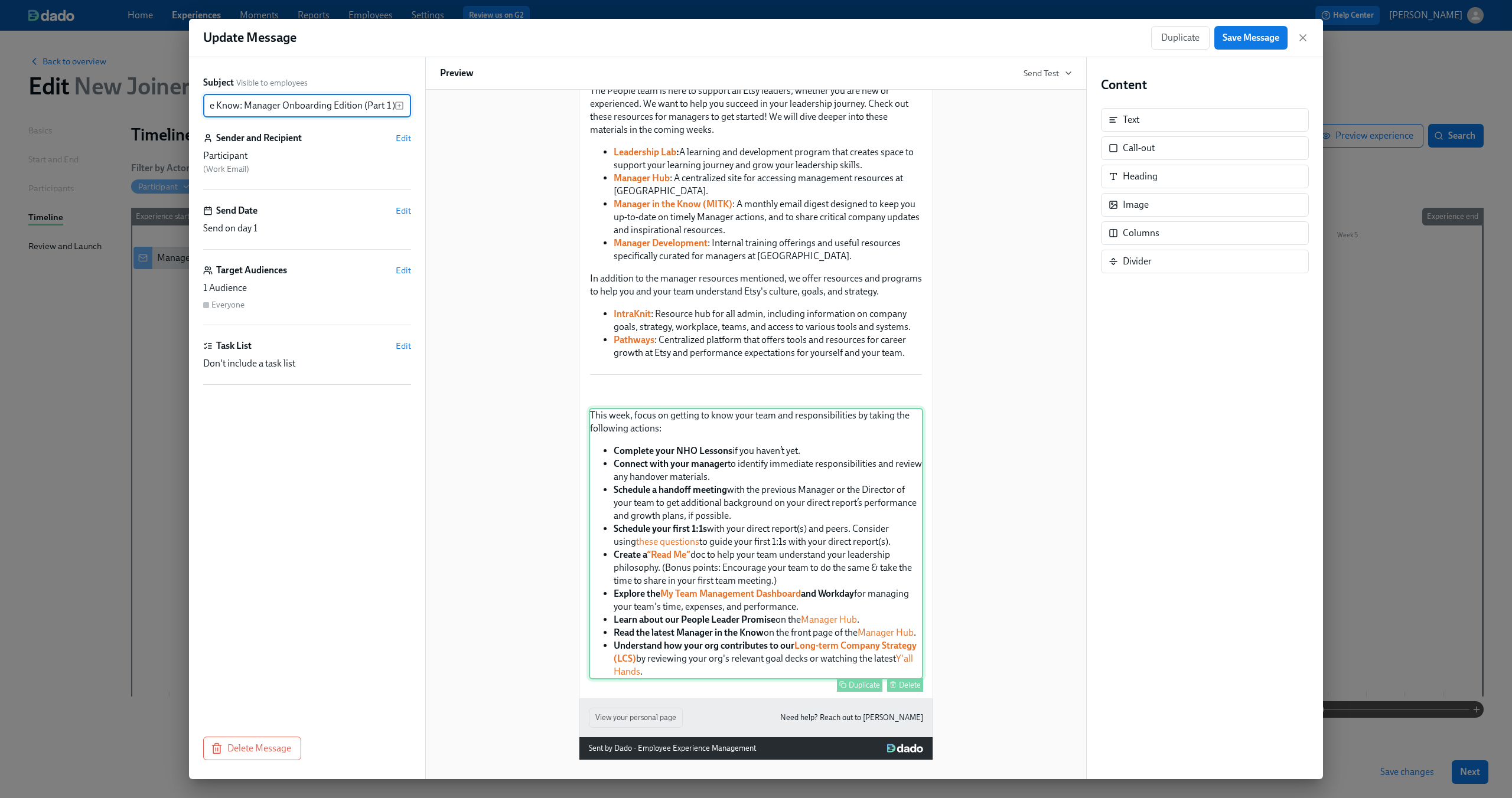
click at [760, 514] on div "This week, focus on getting to know your team and responsibilities by taking th…" at bounding box center [756, 544] width 334 height 272
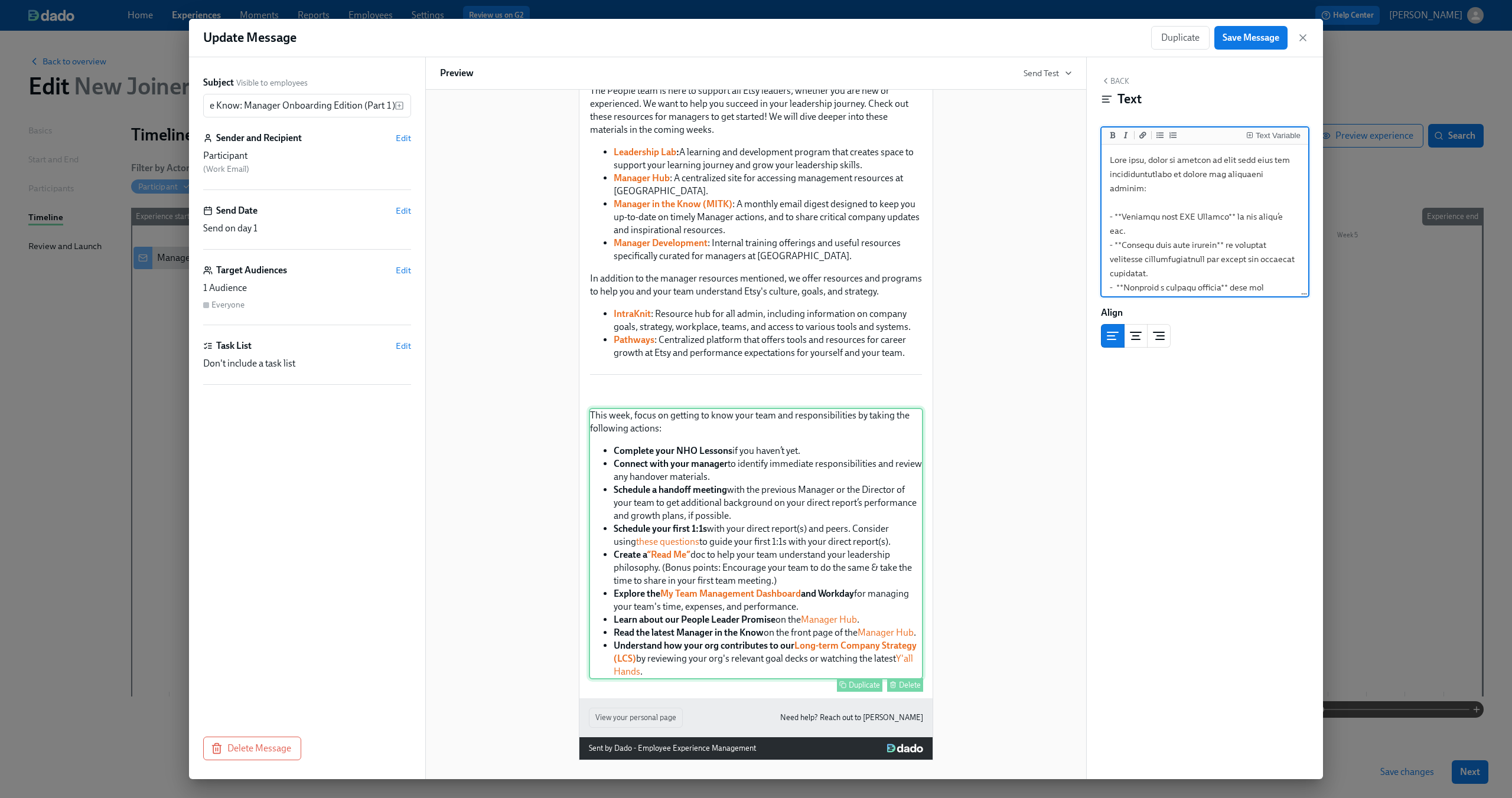
scroll to position [0, 0]
click at [760, 291] on div "We’re calling this statement 👆our People Leader Promise , and we expect all peo…" at bounding box center [756, 197] width 334 height 326
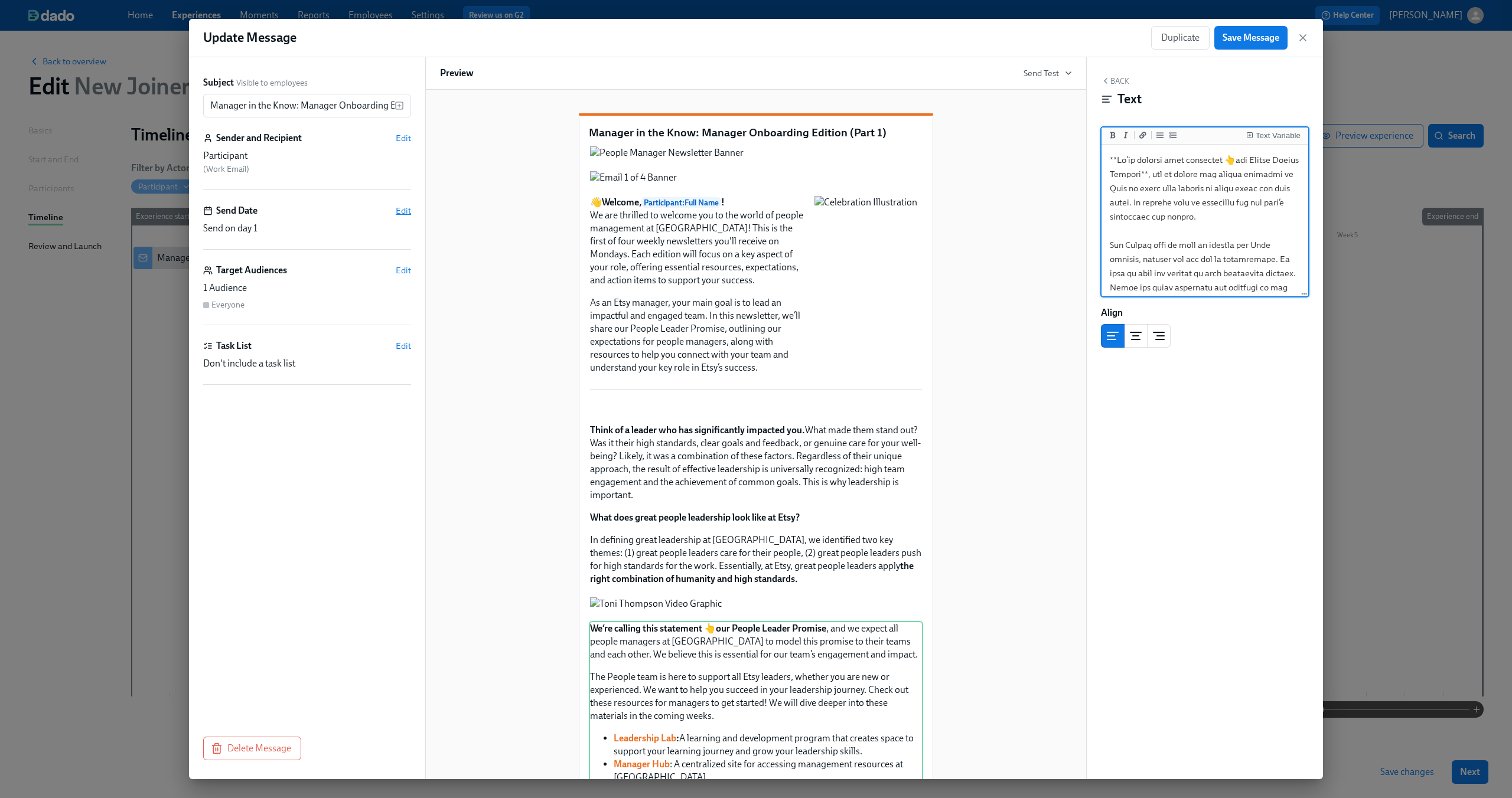
click at [397, 209] on span "Edit" at bounding box center [403, 210] width 15 height 11
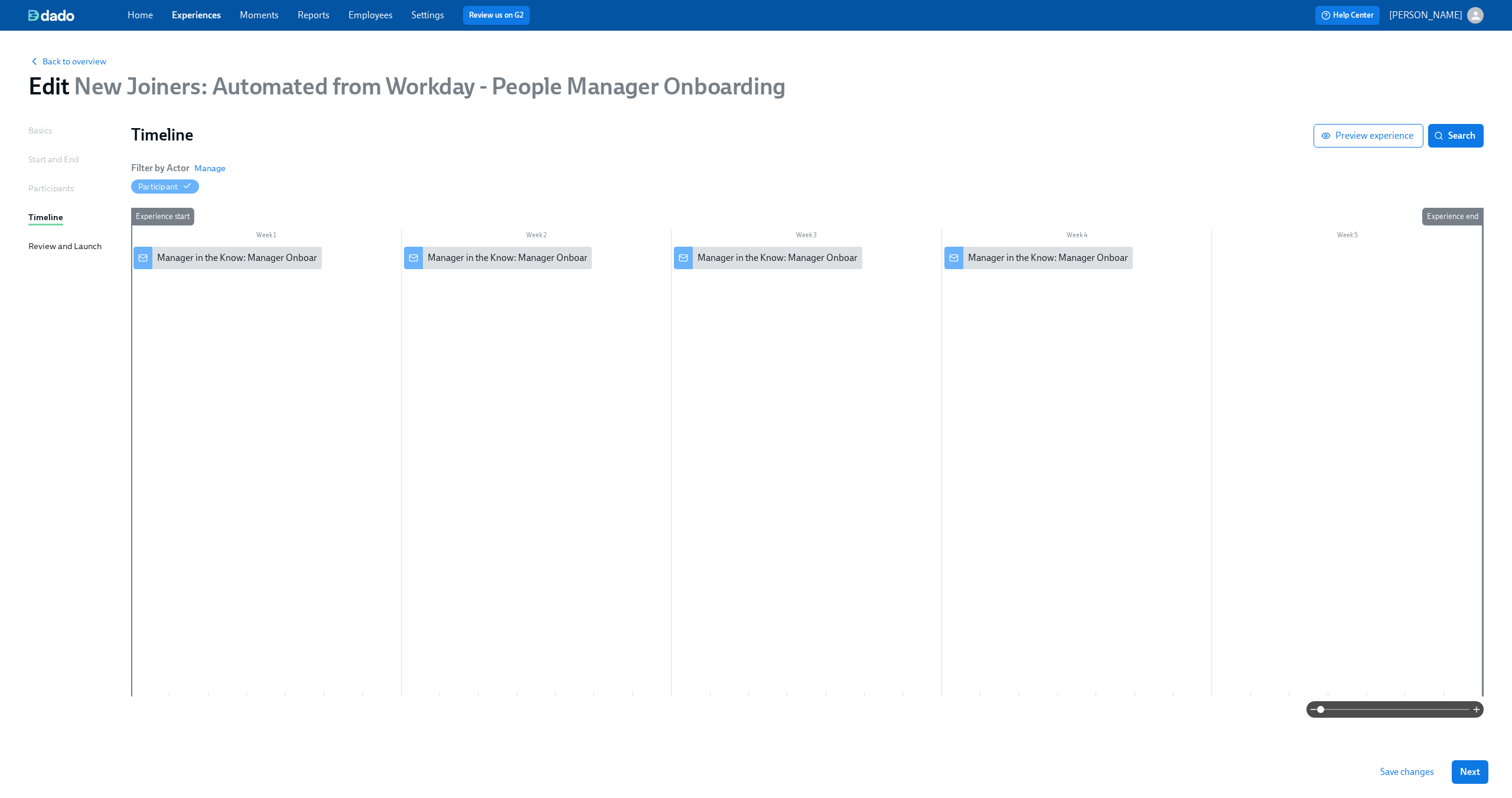
click at [55, 162] on div "Start and End" at bounding box center [53, 159] width 50 height 13
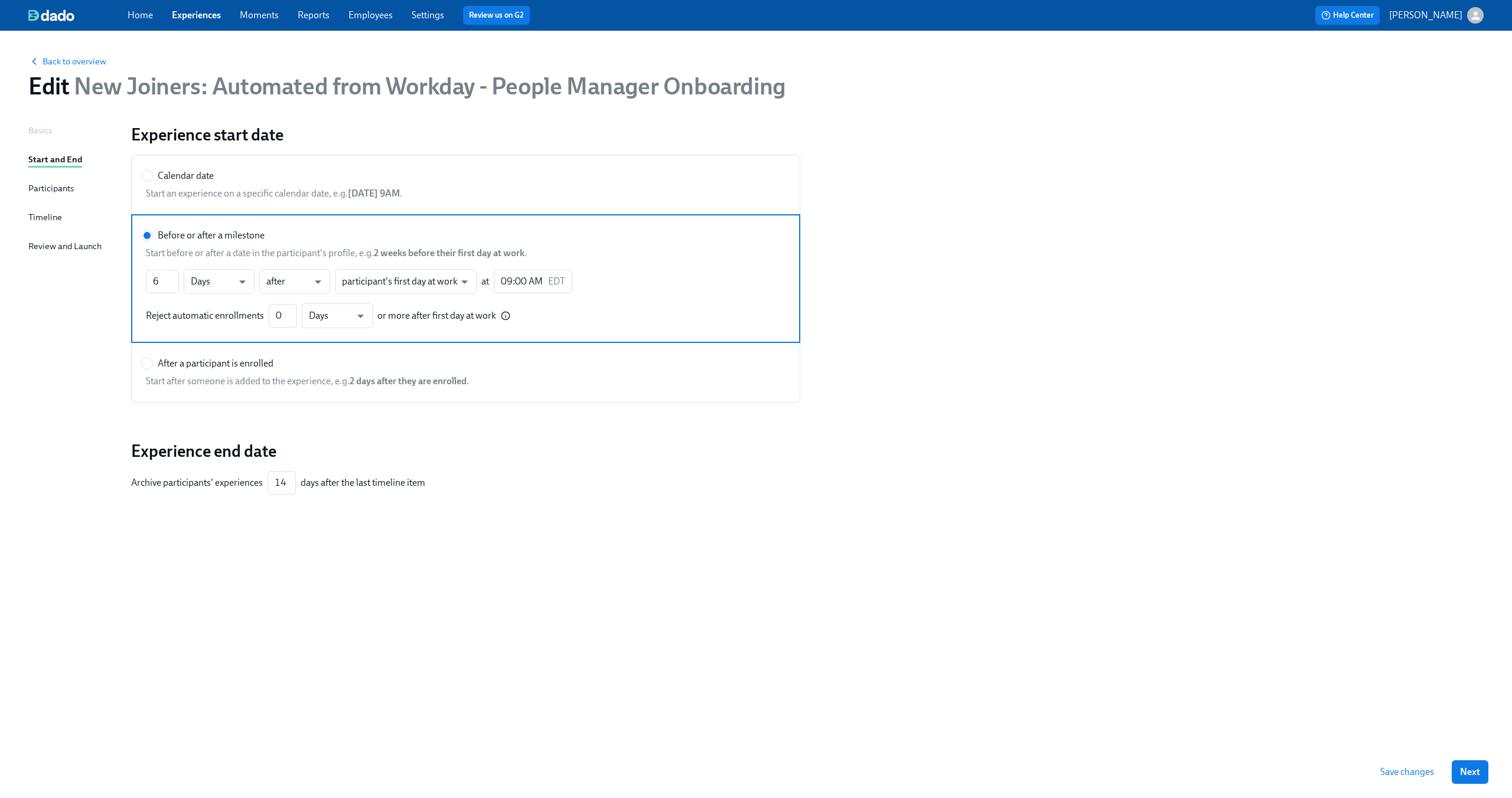
click at [38, 132] on div "Basics" at bounding box center [40, 130] width 24 height 13
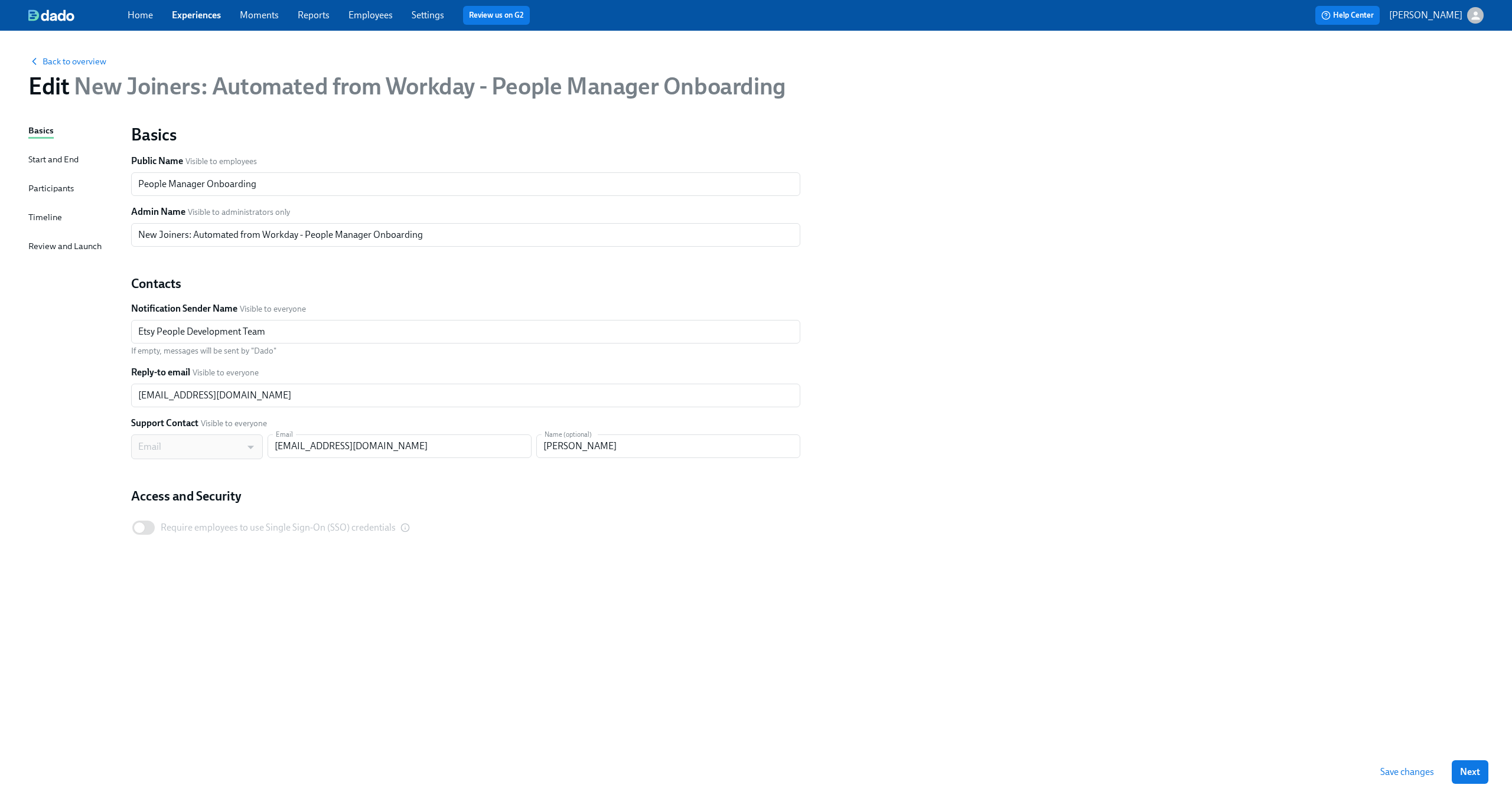
click at [36, 158] on div "Start and End" at bounding box center [53, 159] width 50 height 13
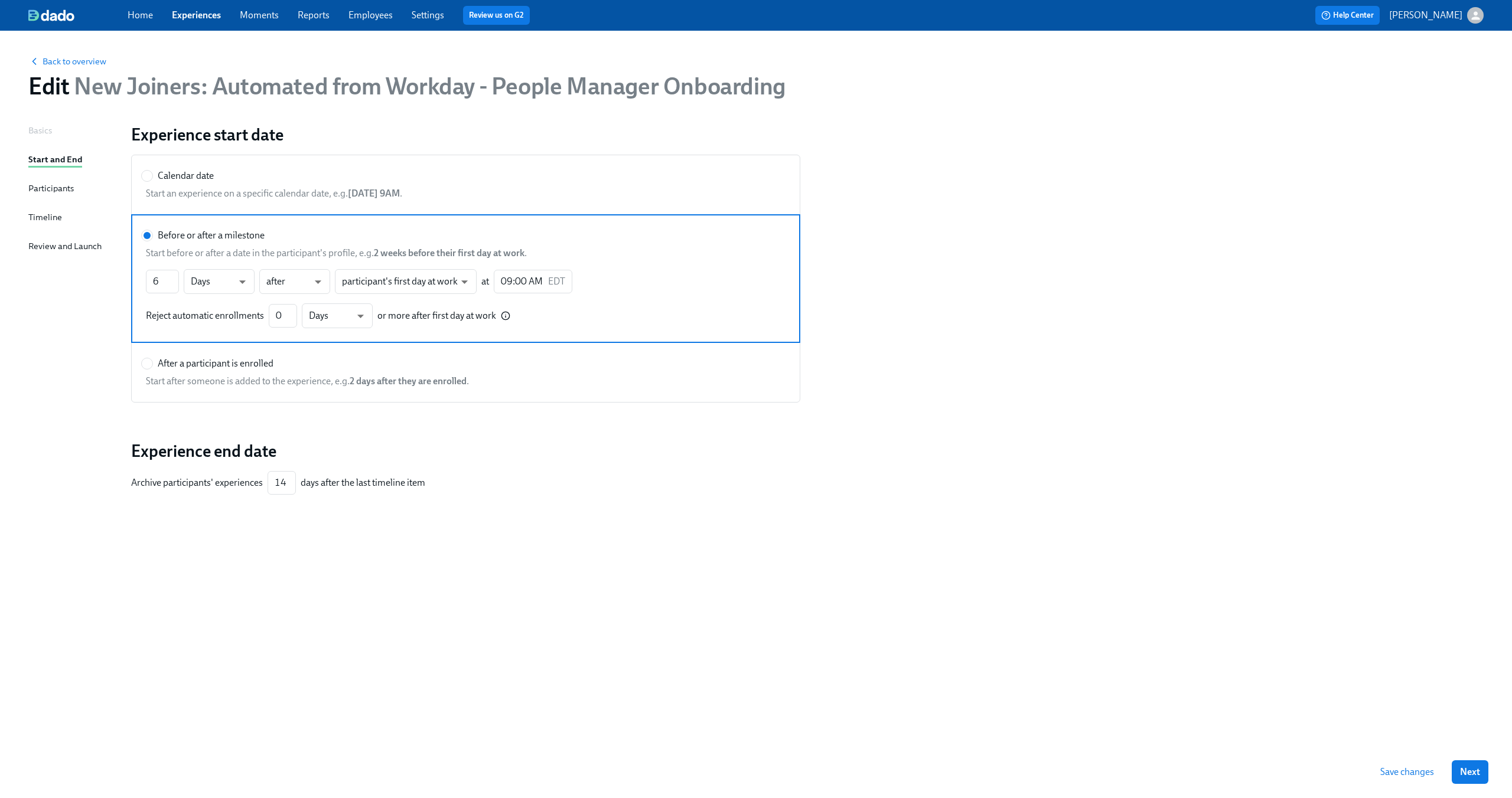
click at [38, 186] on div "Participants" at bounding box center [50, 188] width 45 height 13
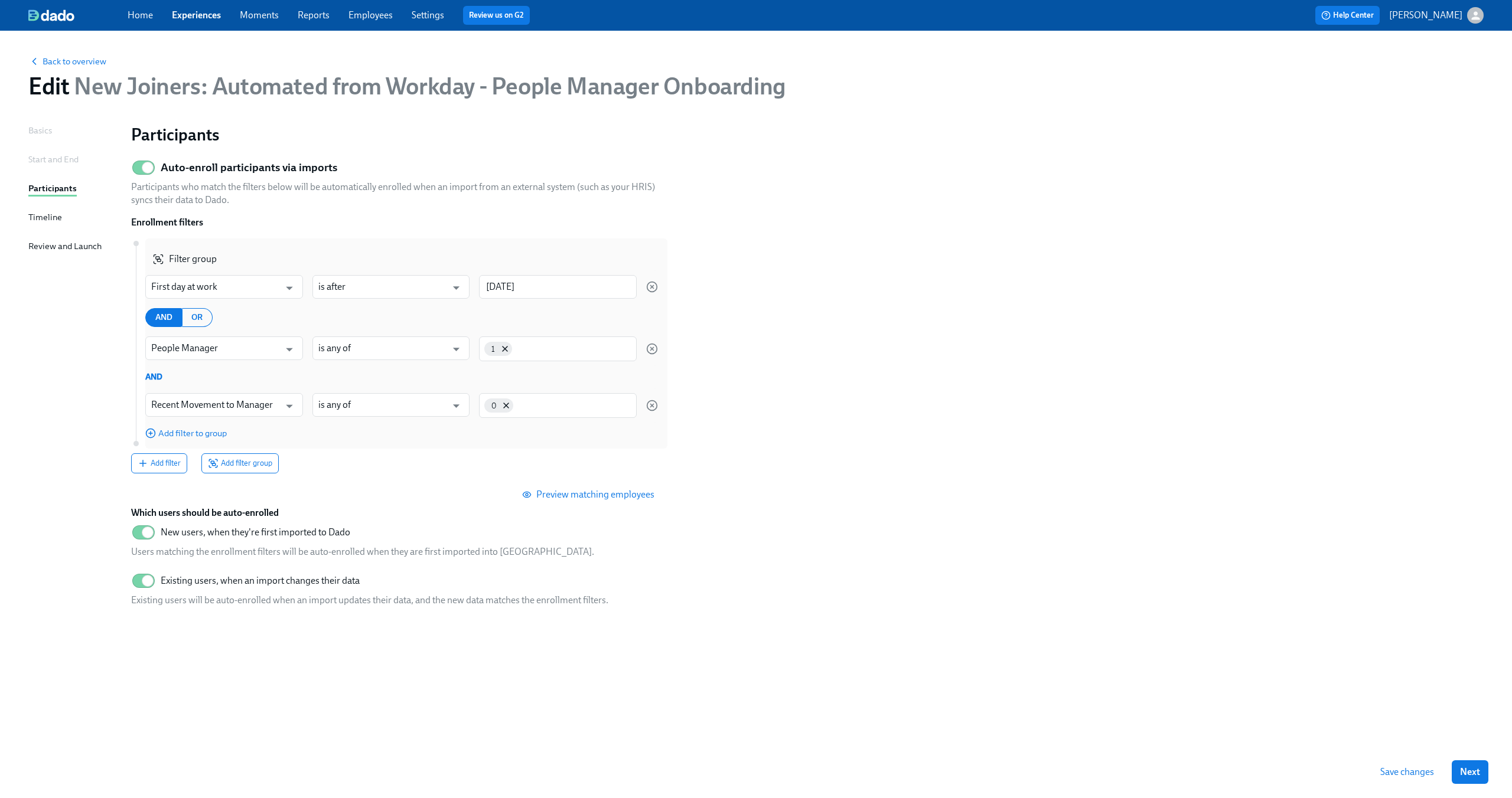
click at [38, 186] on div "Participants" at bounding box center [52, 188] width 49 height 13
click at [170, 462] on span "Add filter" at bounding box center [159, 463] width 43 height 11
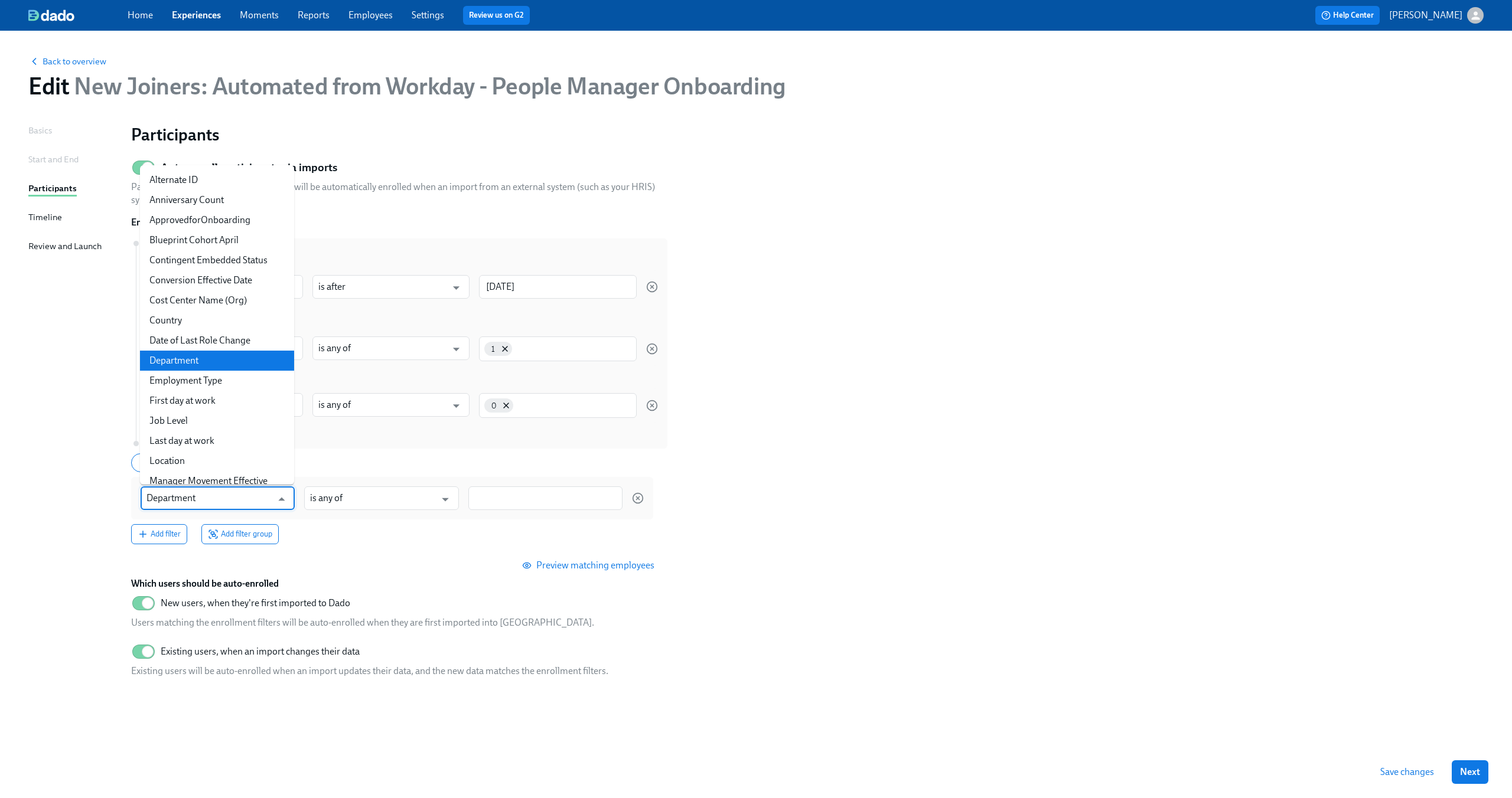
click at [269, 500] on input "Department" at bounding box center [209, 498] width 125 height 24
click at [211, 416] on li "Job Level" at bounding box center [216, 420] width 155 height 20
type input "Job Level"
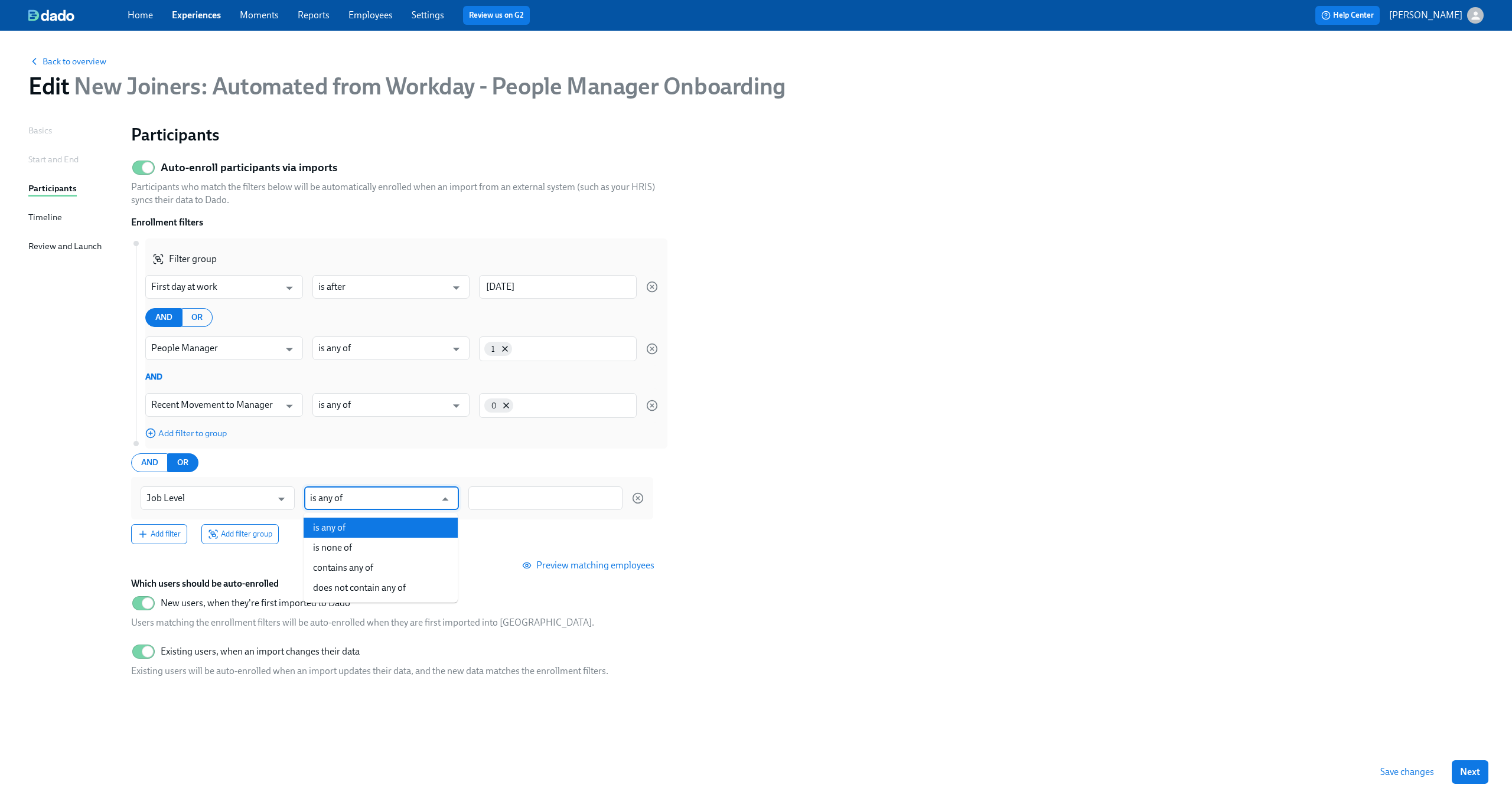
click at [354, 496] on input "is any of" at bounding box center [373, 498] width 125 height 24
click at [491, 493] on input at bounding box center [545, 499] width 142 height 12
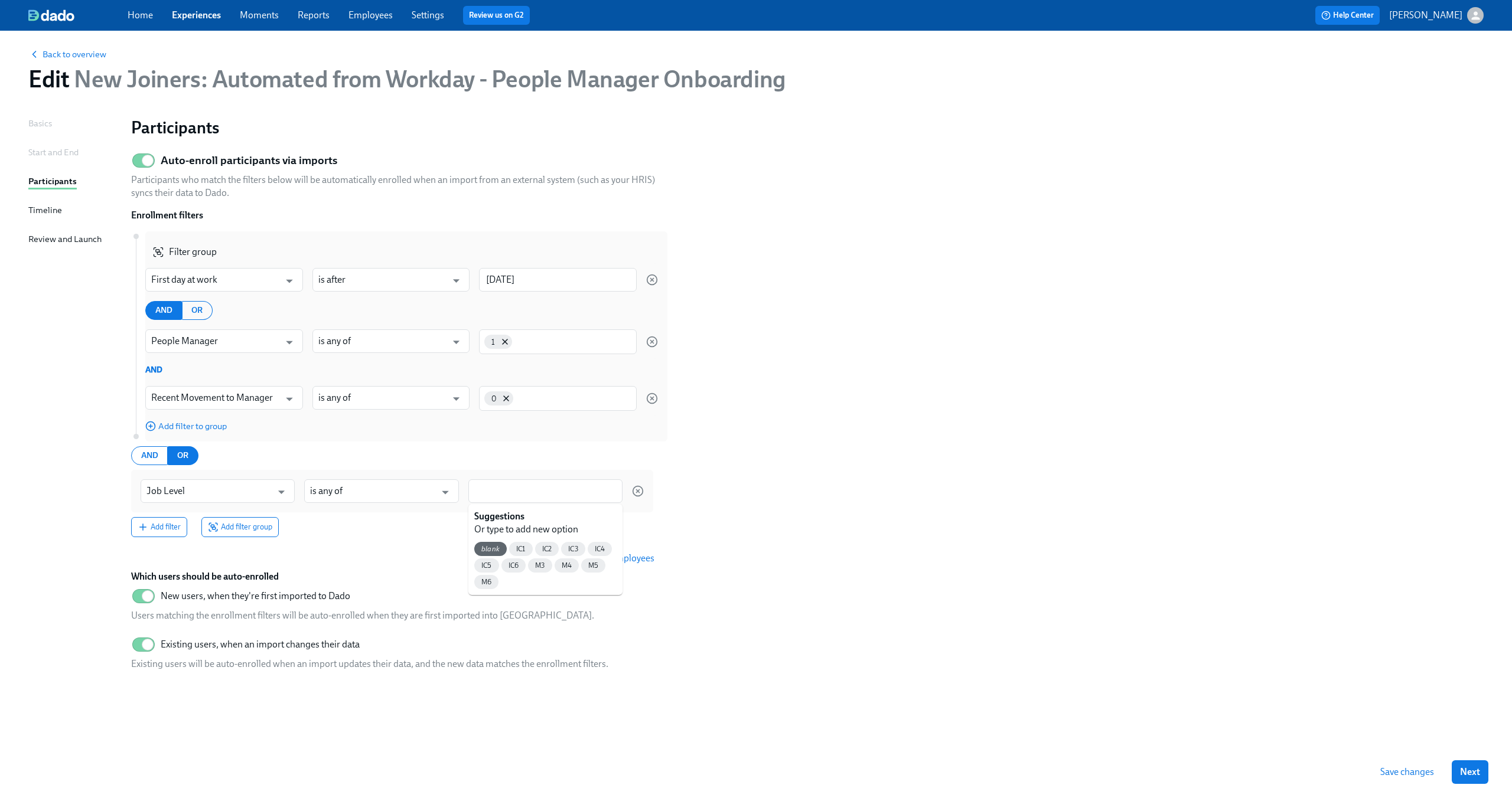
scroll to position [7, 0]
click at [1068, 373] on section "Auto-enroll participants via imports Participants who match the filters below w…" at bounding box center [806, 413] width 1352 height 532
click at [62, 55] on span "Back to overview" at bounding box center [67, 54] width 78 height 11
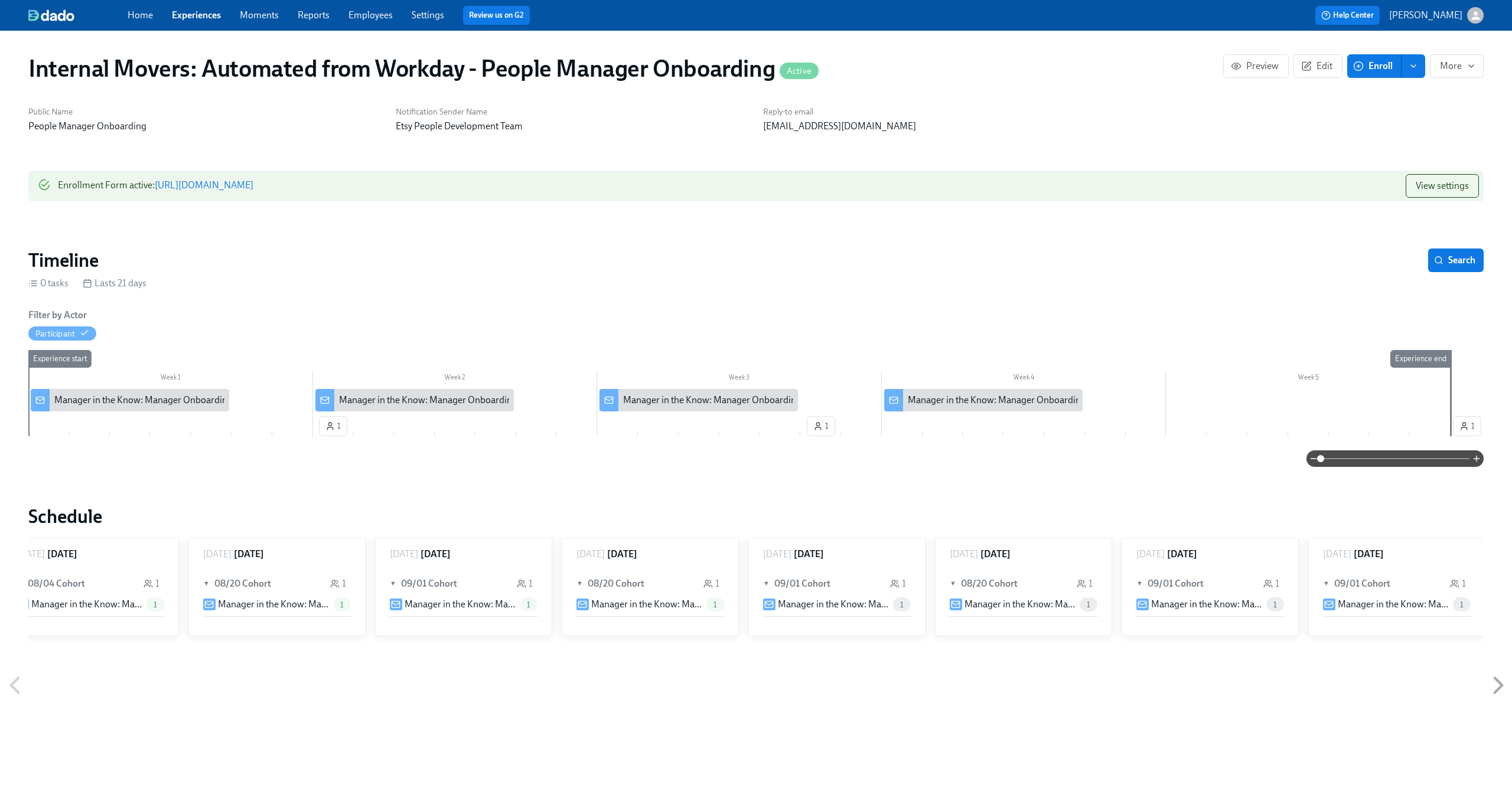
scroll to position [0, 775]
click at [283, 51] on div "Internal Movers: Automated from Workday - People Manager Onboarding Active Prev…" at bounding box center [755, 68] width 1474 height 47
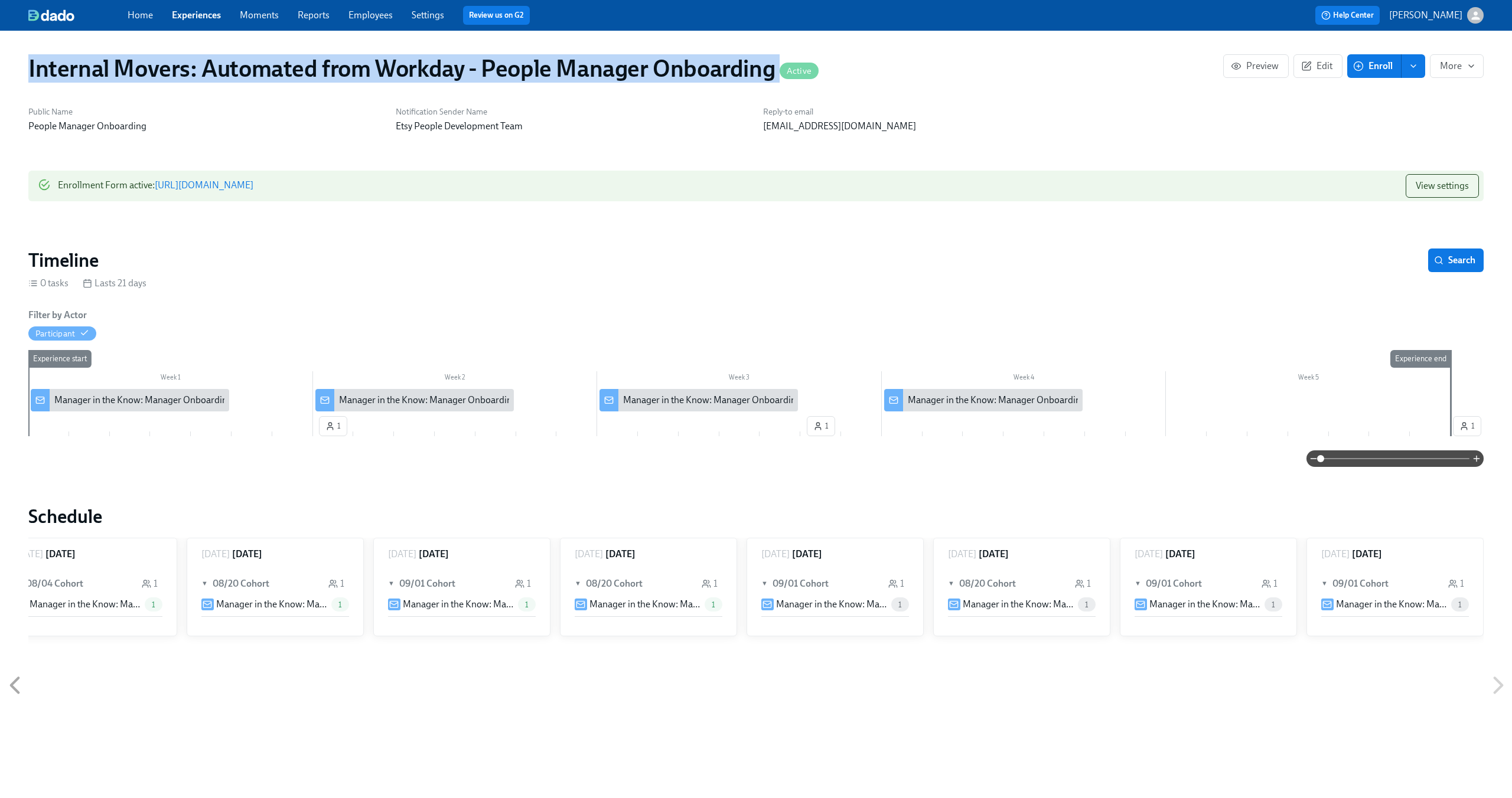
click at [283, 51] on div "Internal Movers: Automated from Workday - People Manager Onboarding Active Prev…" at bounding box center [755, 68] width 1474 height 47
copy h1 "Internal Movers: Automated from Workday - People Manager Onboarding"
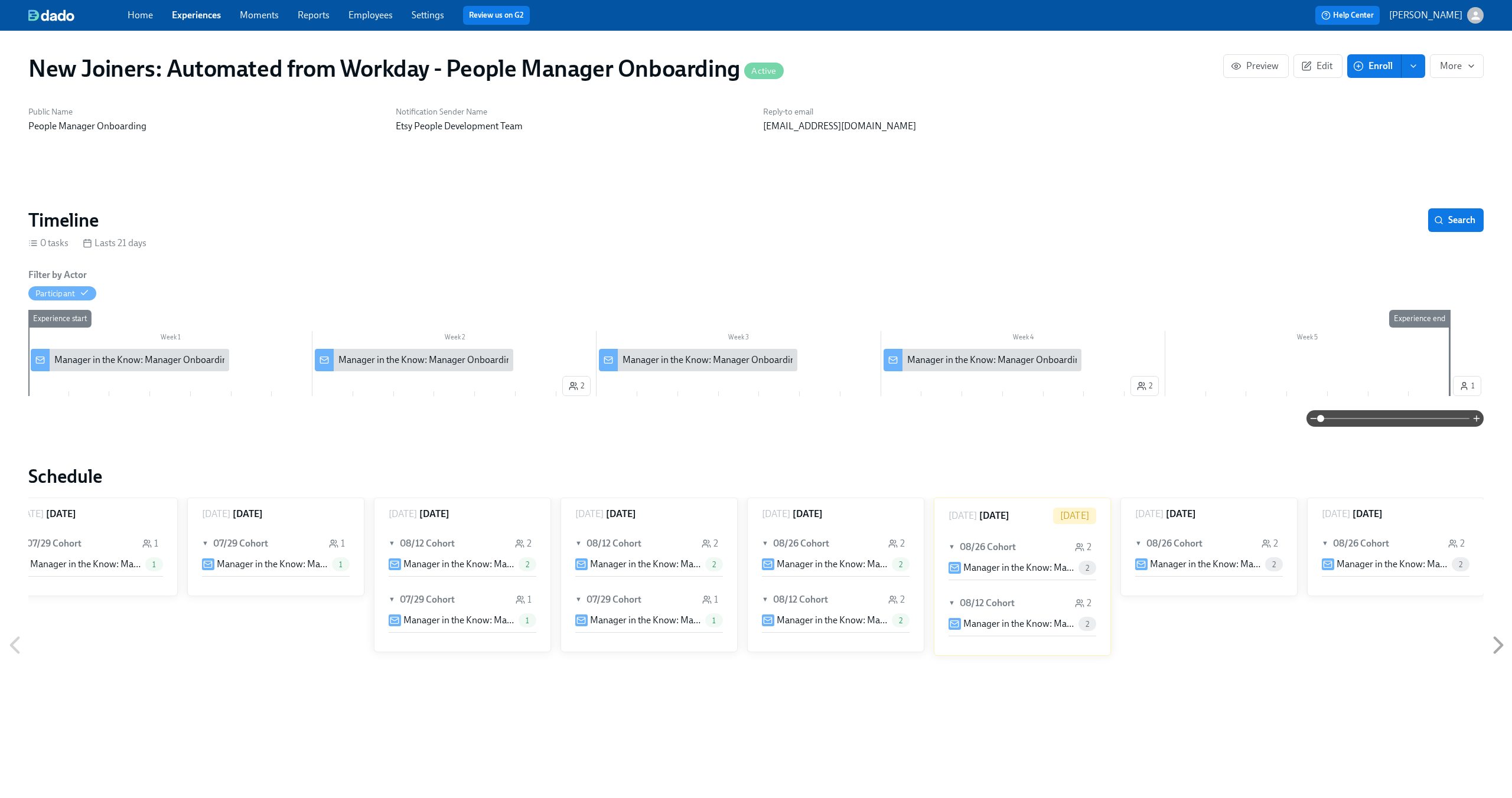
scroll to position [0, 28]
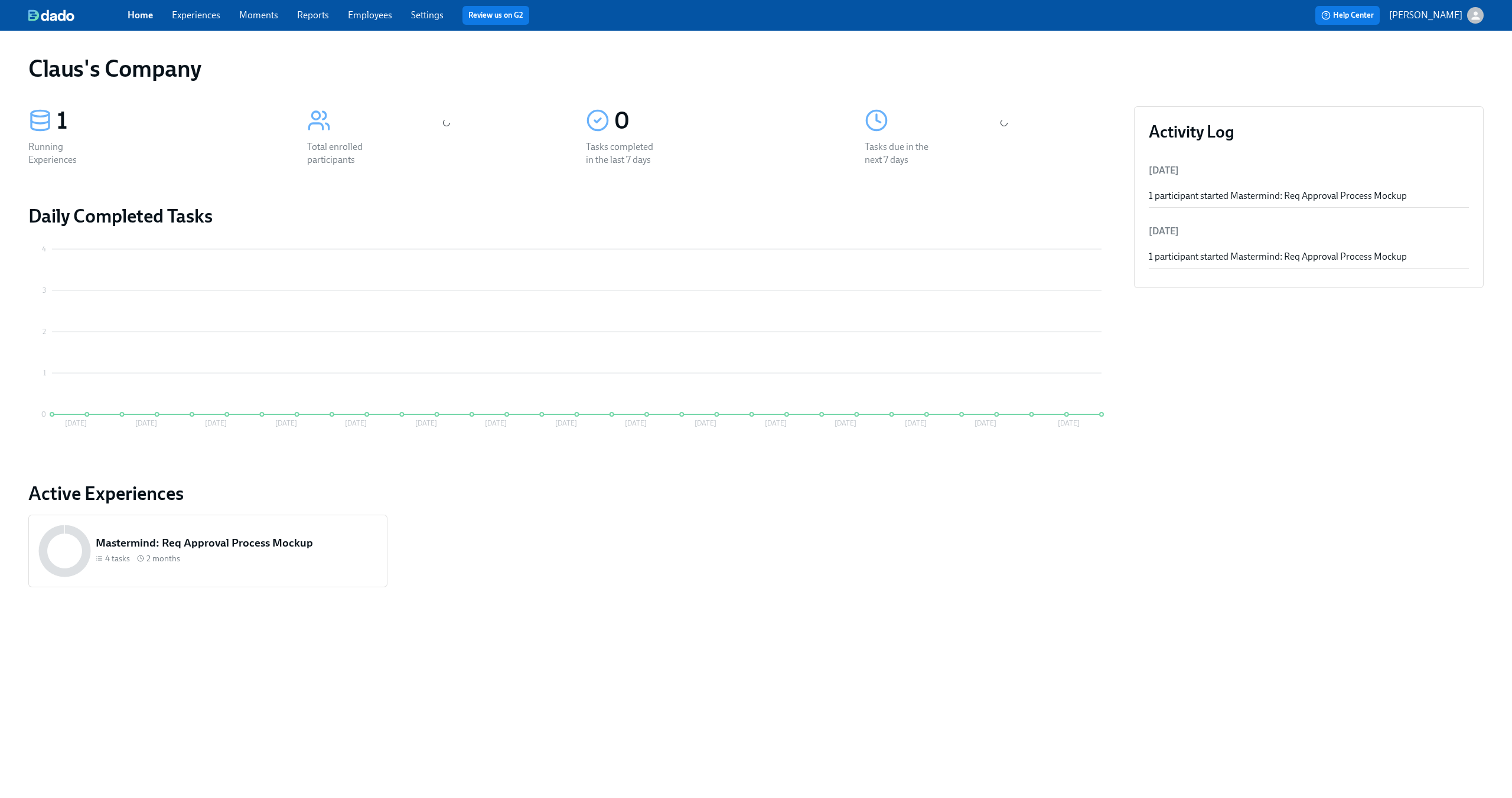
click at [1478, 18] on icon "button" at bounding box center [1475, 15] width 8 height 8
click at [1425, 75] on span "Switch organization..." at bounding box center [1418, 69] width 111 height 13
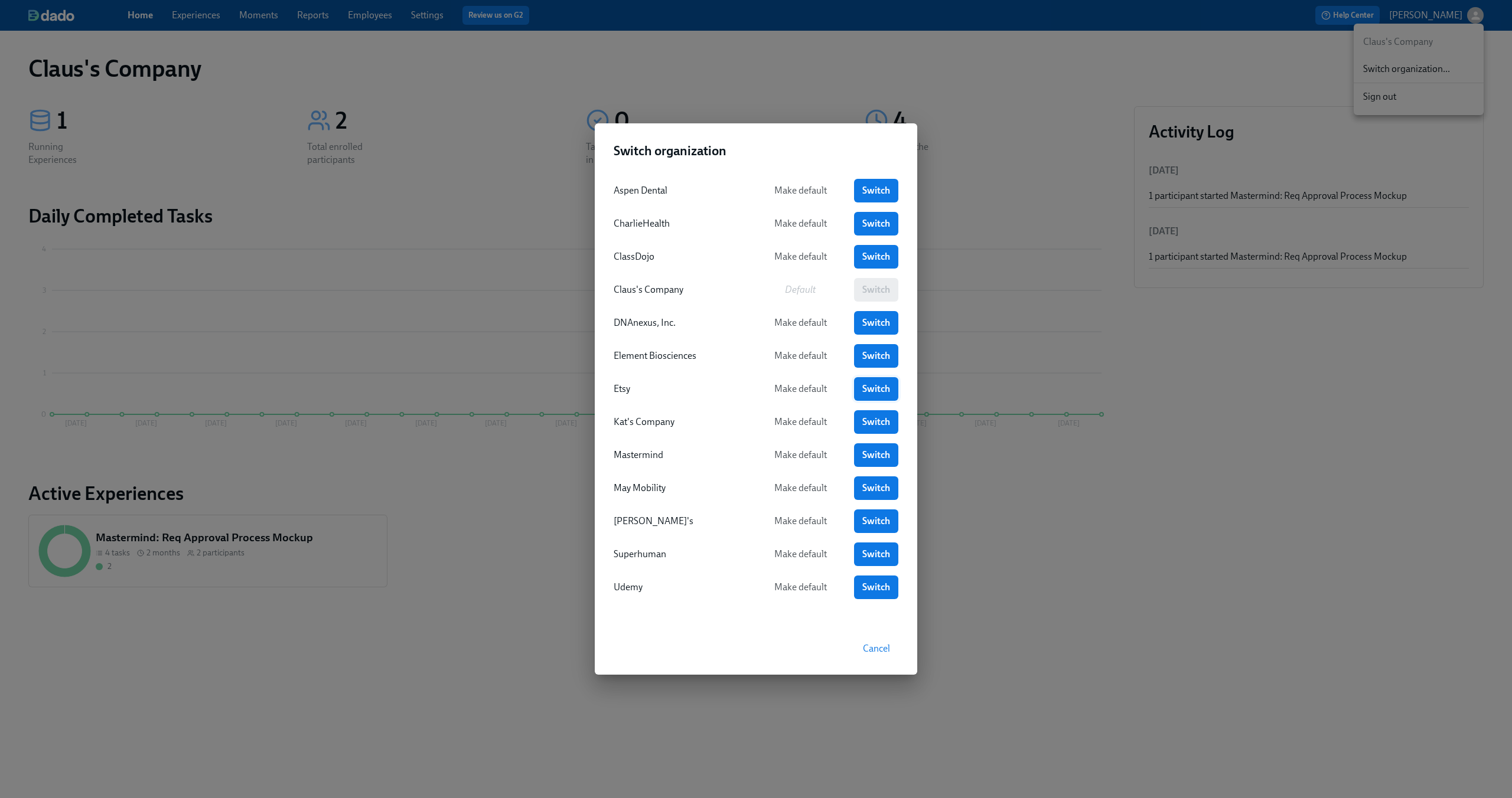
click at [864, 381] on link "Switch" at bounding box center [876, 388] width 44 height 24
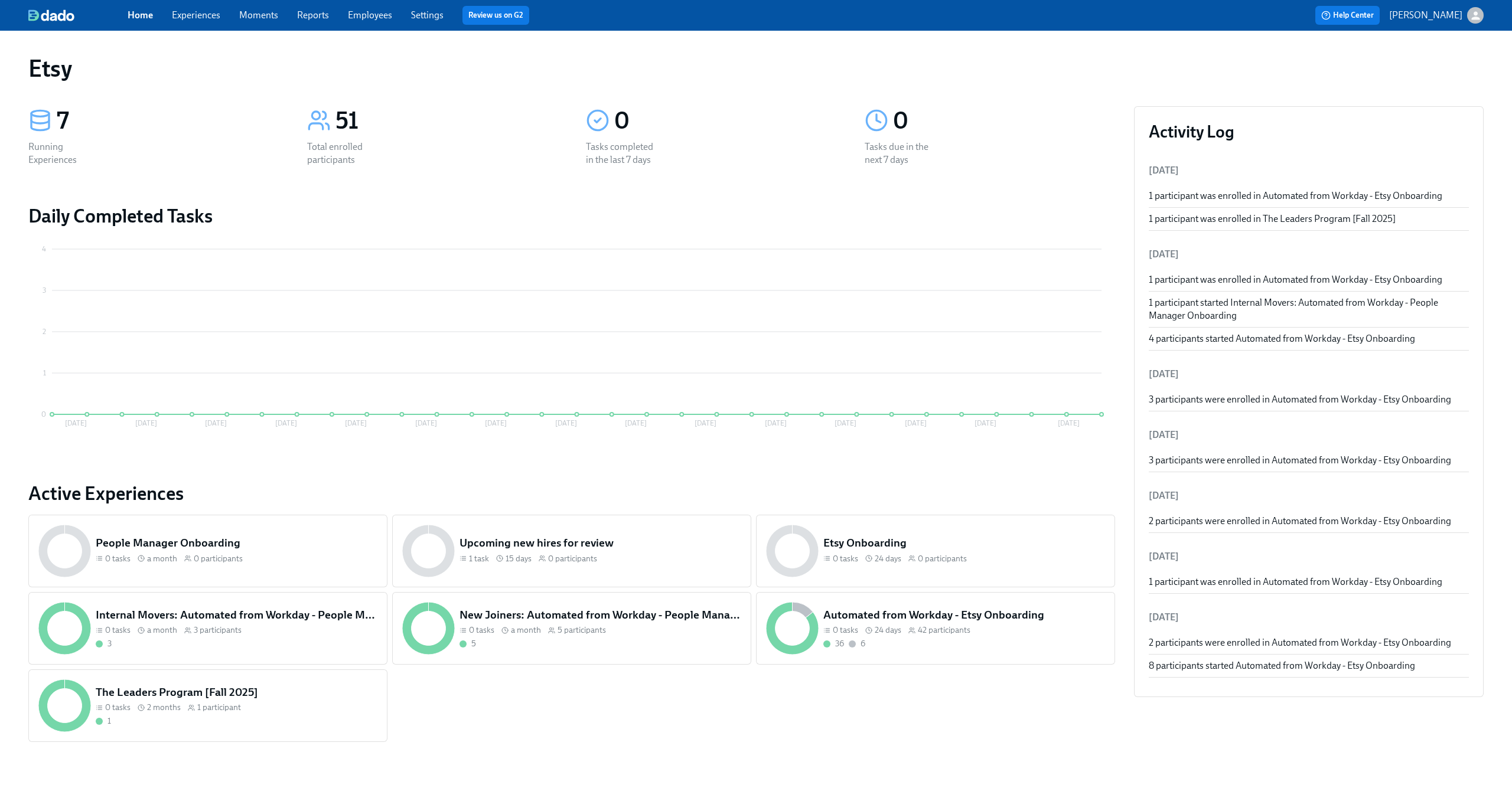
click at [208, 15] on link "Experiences" at bounding box center [196, 15] width 49 height 11
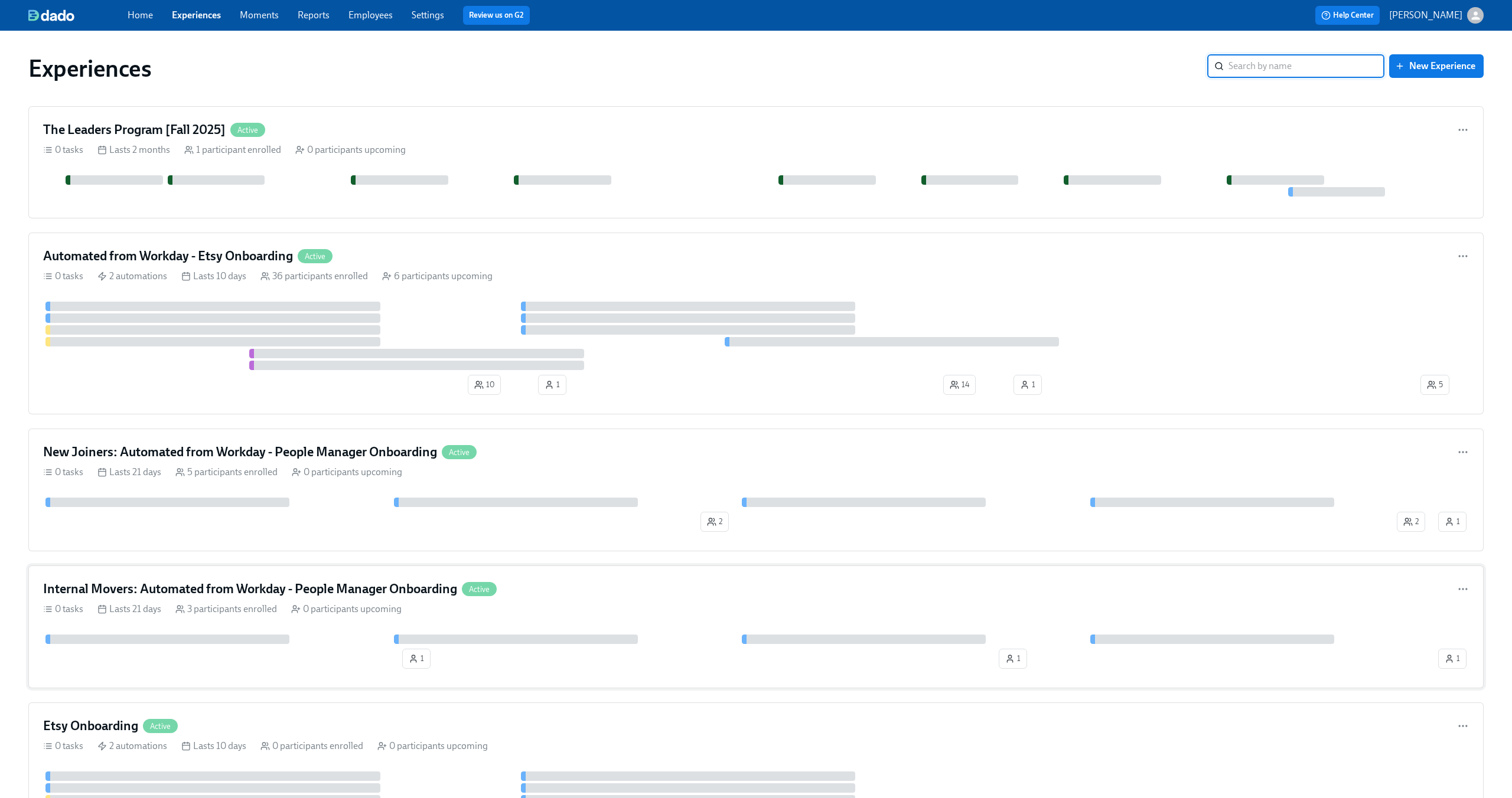
click at [593, 594] on div "Internal Movers: Automated from Workday - People Manager Onboarding Active" at bounding box center [756, 589] width 1425 height 18
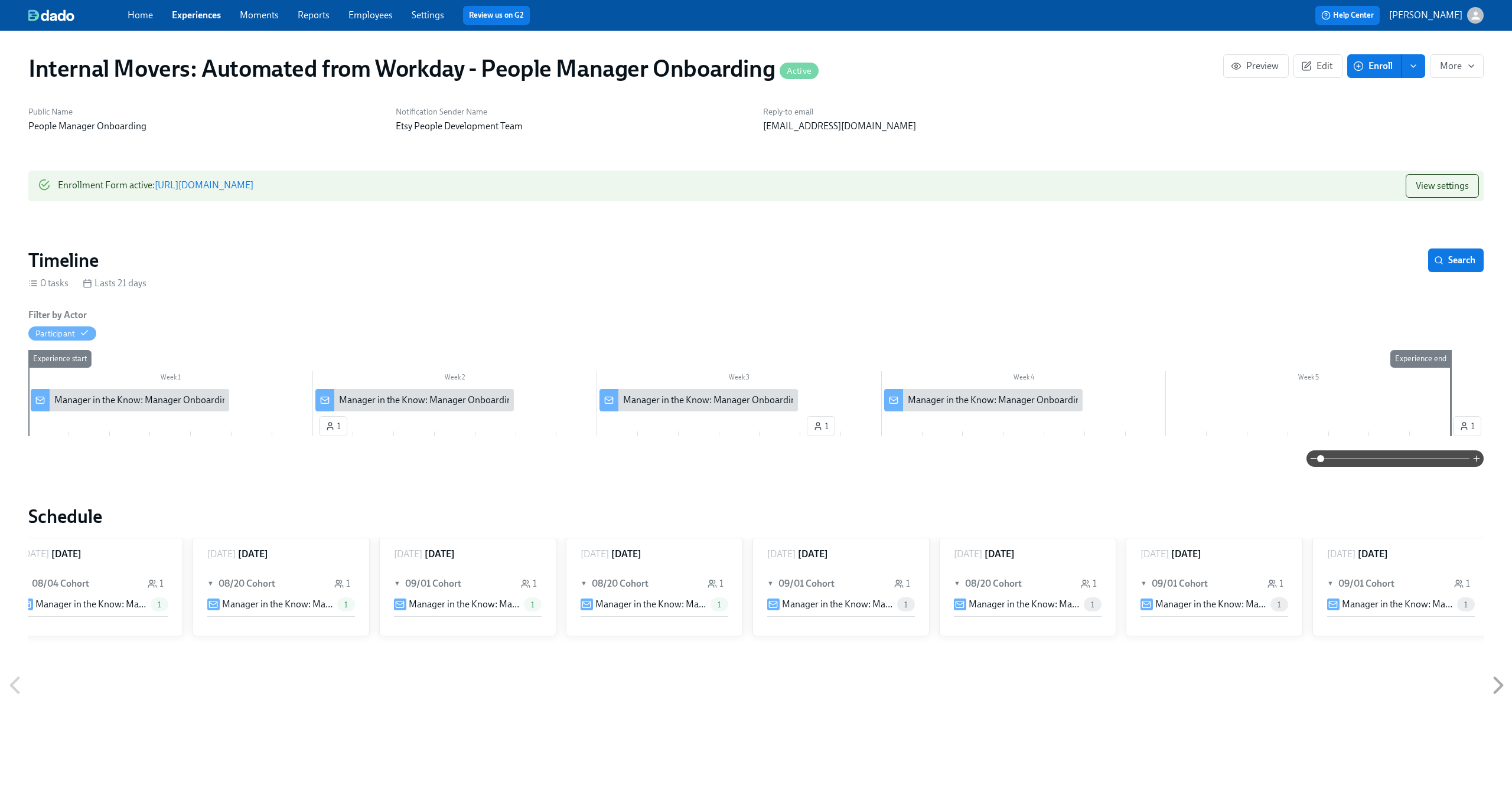
scroll to position [0, 775]
click at [1319, 72] on button "Edit" at bounding box center [1317, 66] width 49 height 24
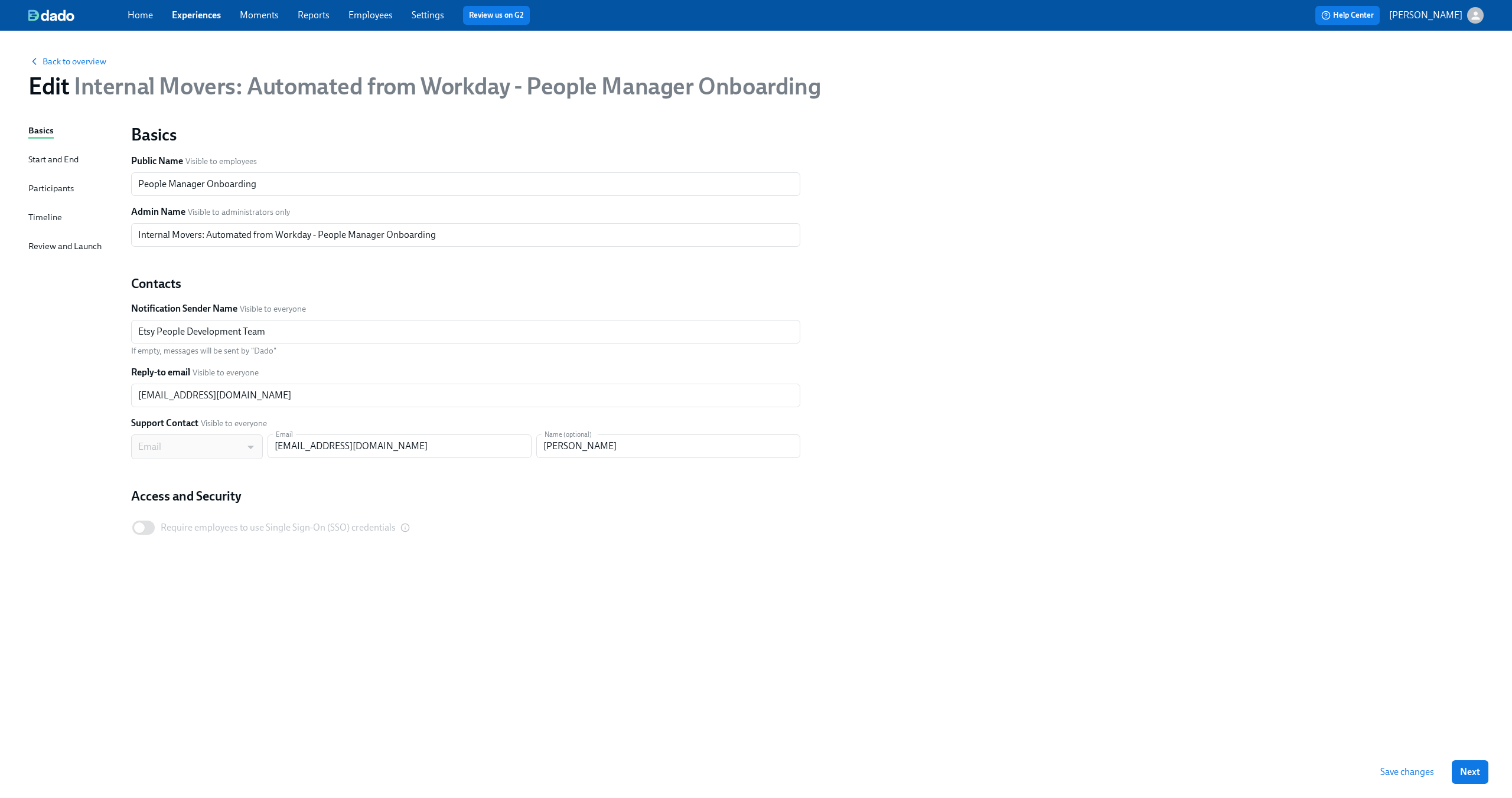
click at [67, 160] on div "Start and End" at bounding box center [53, 159] width 50 height 13
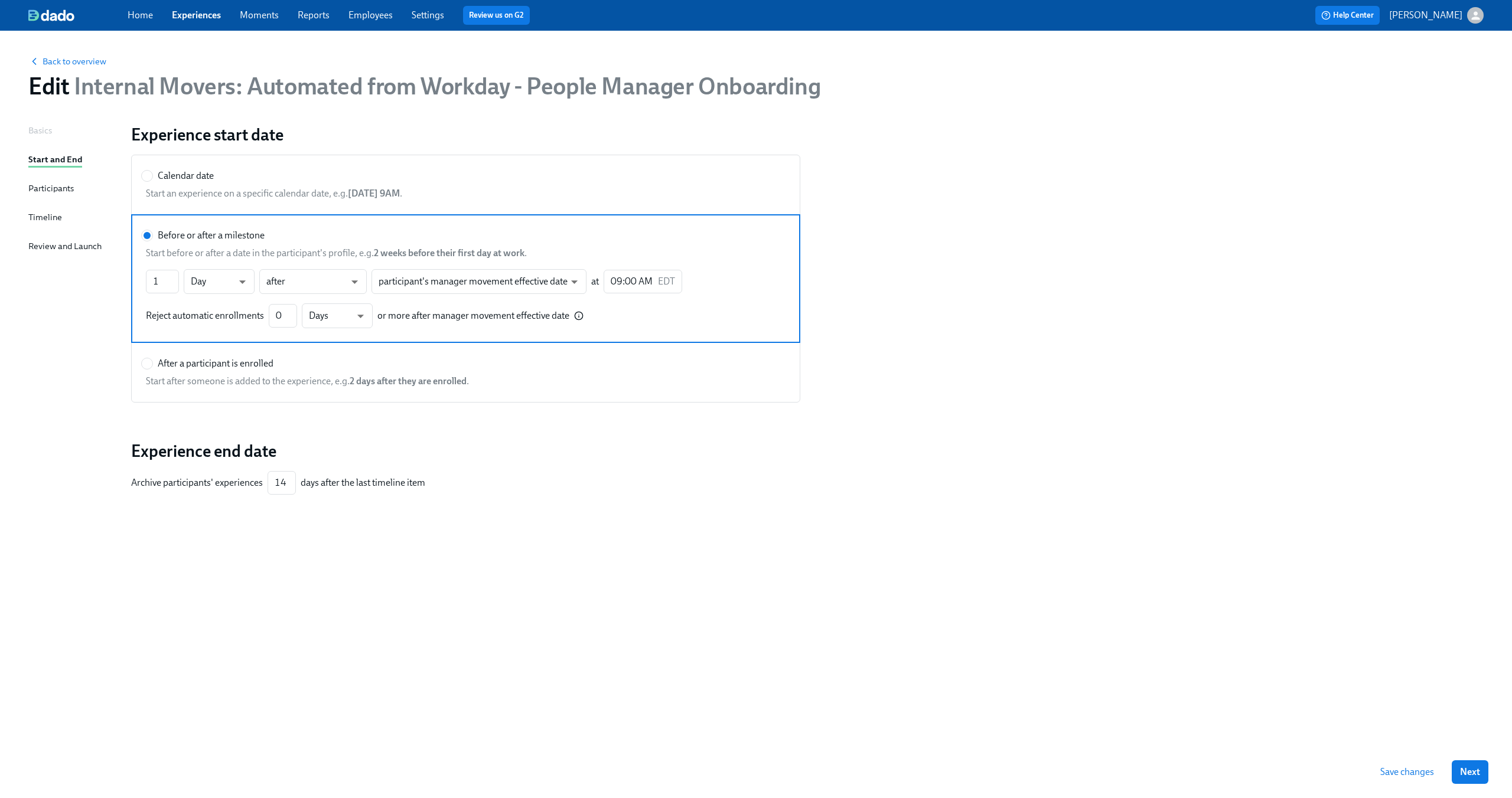
click at [60, 197] on div "Basics Start and End Participants Timeline Review and Launch" at bounding box center [72, 434] width 88 height 622
click at [58, 190] on div "Participants" at bounding box center [50, 188] width 45 height 13
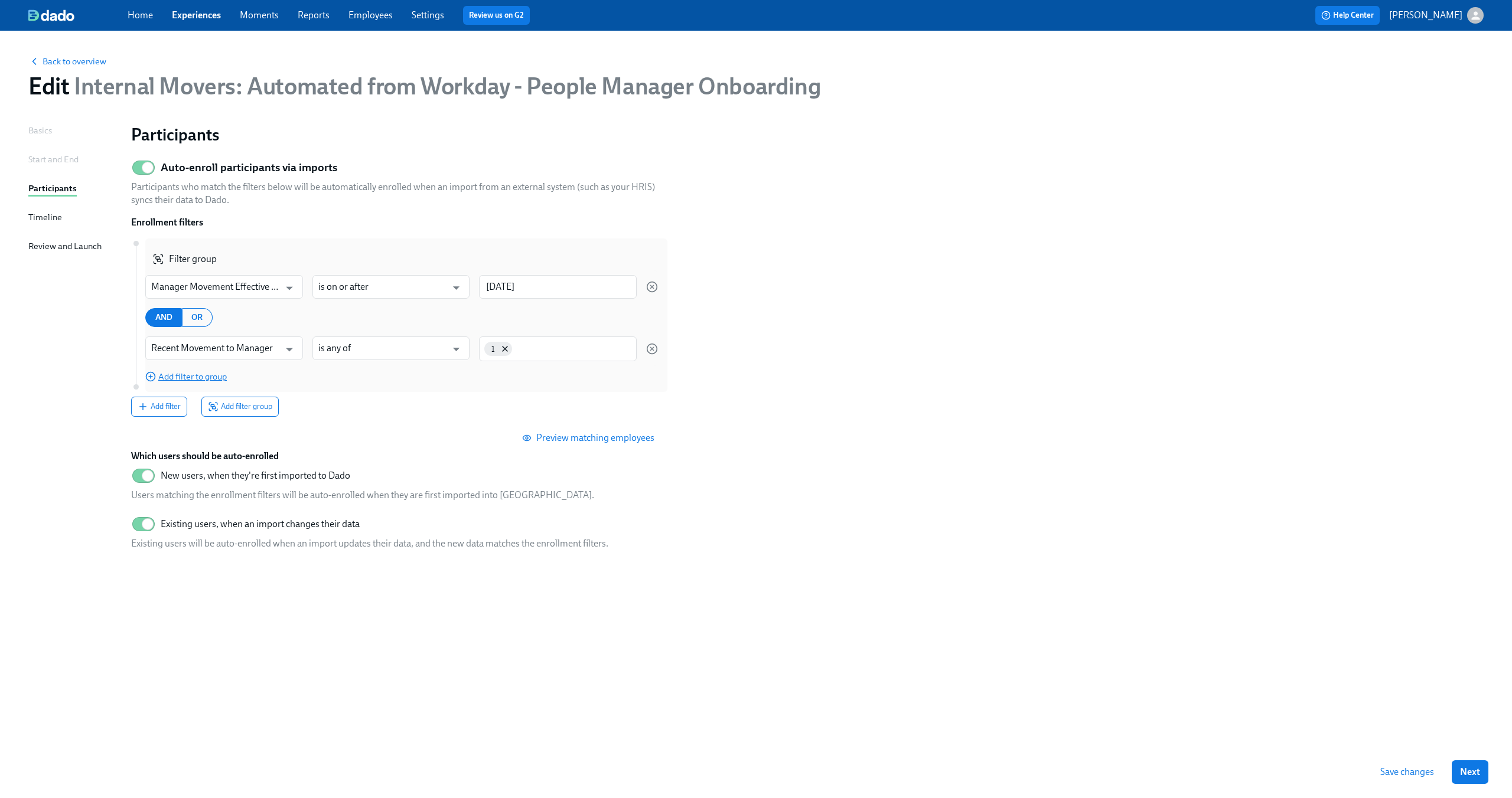
click at [208, 380] on span "Add filter to group" at bounding box center [185, 376] width 81 height 11
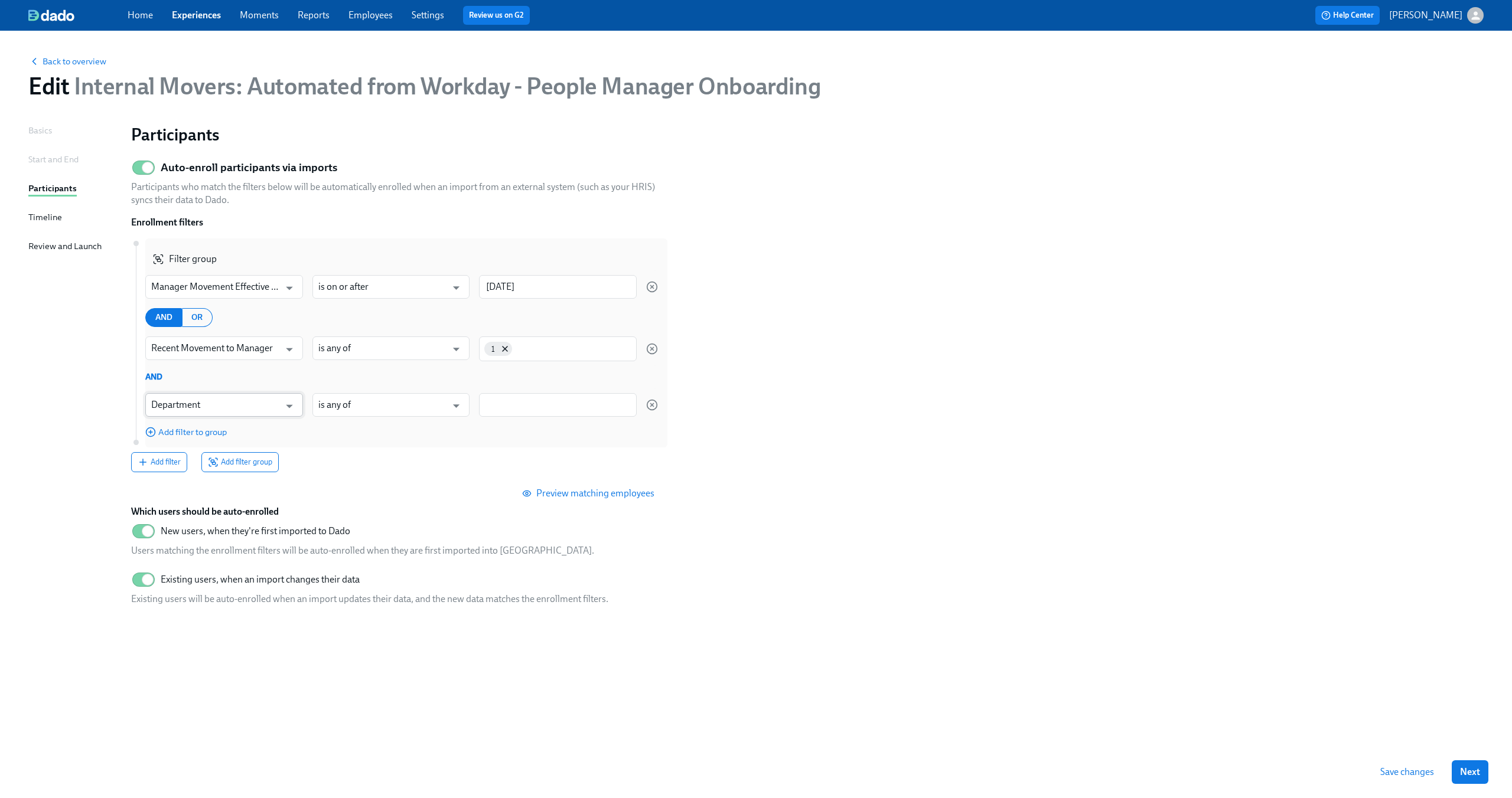
click at [193, 404] on input "Department" at bounding box center [215, 404] width 129 height 24
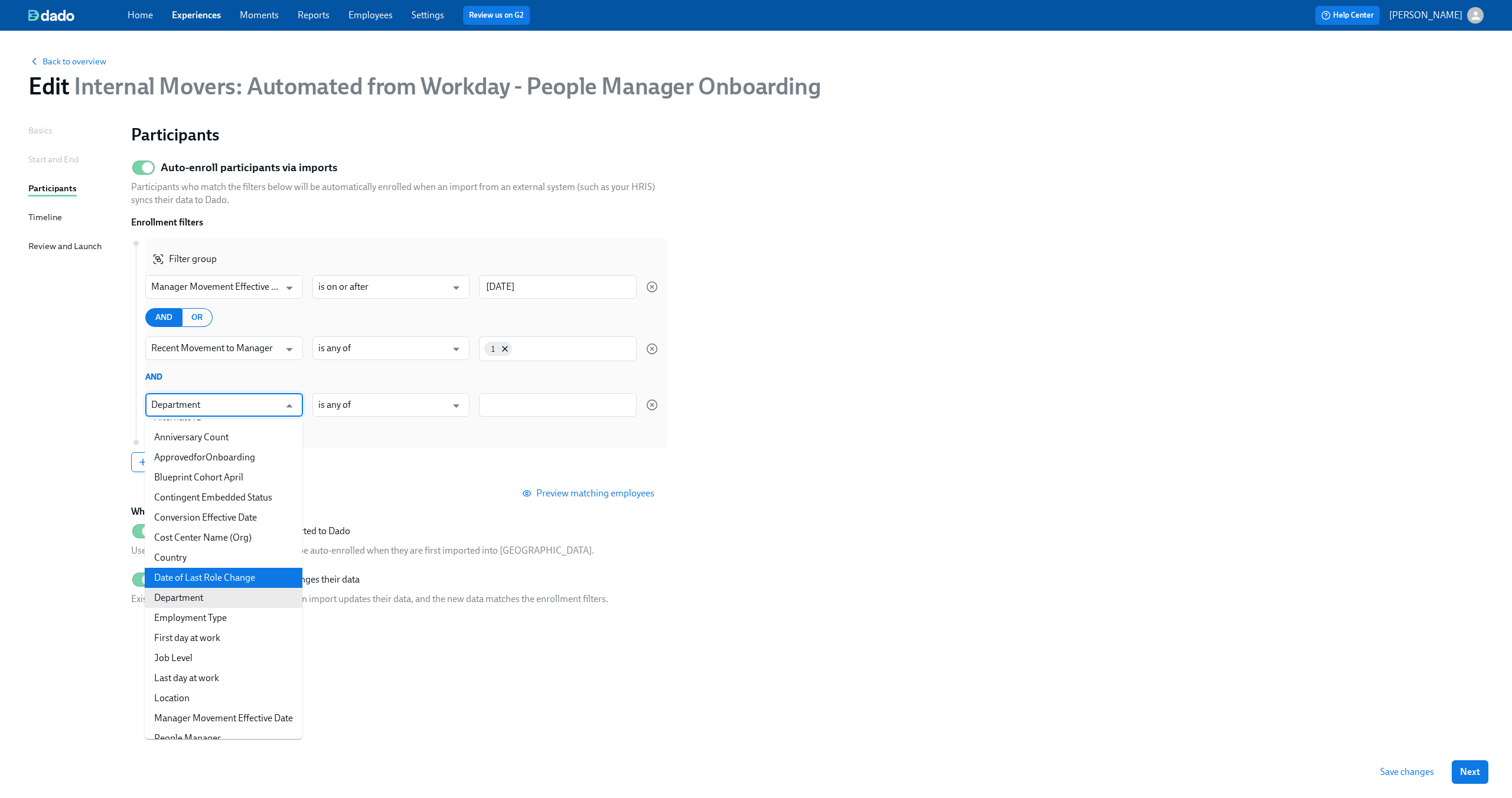
scroll to position [26, 0]
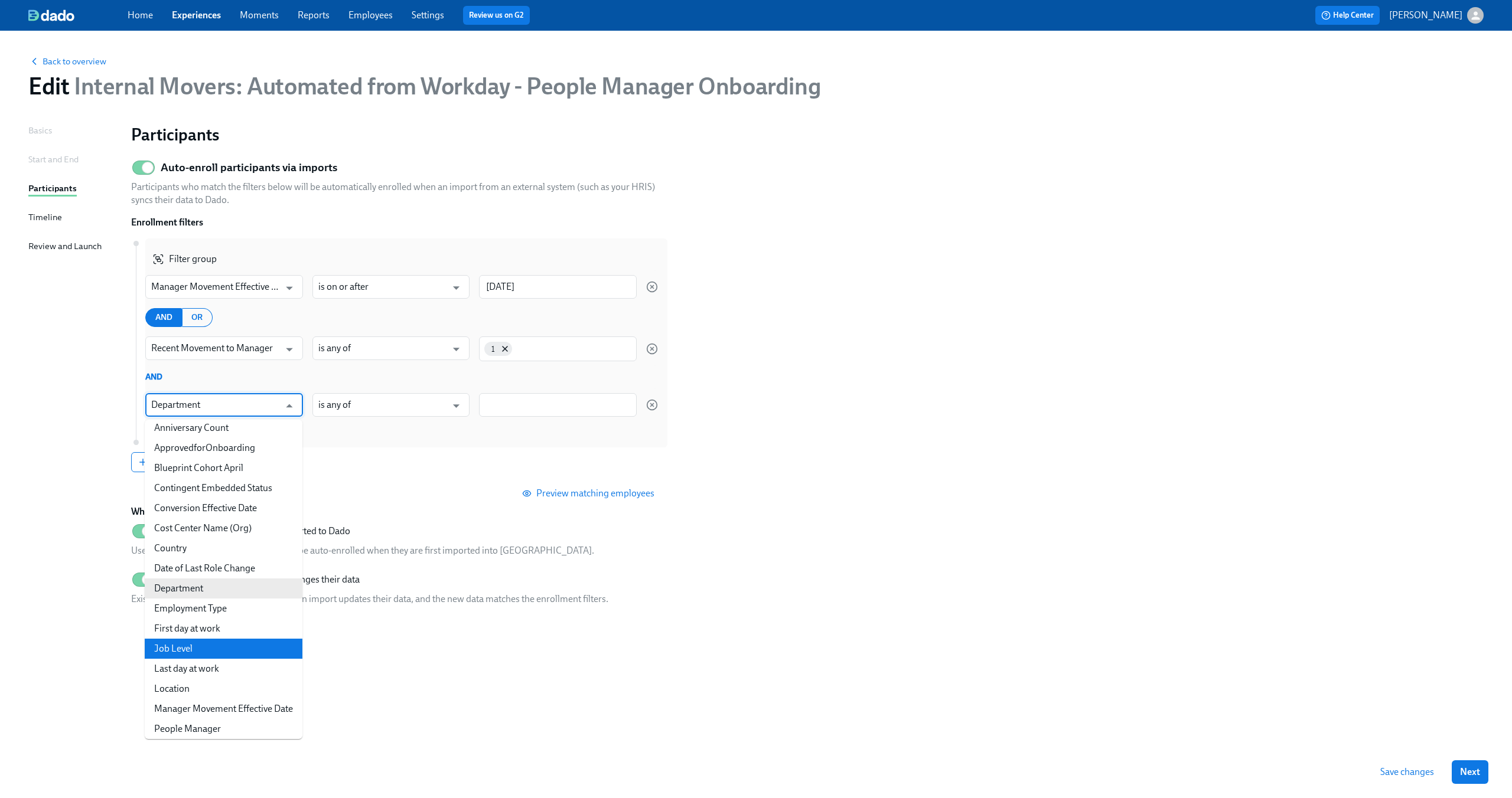
click at [208, 644] on li "Job Level" at bounding box center [223, 648] width 158 height 20
type input "Job Level"
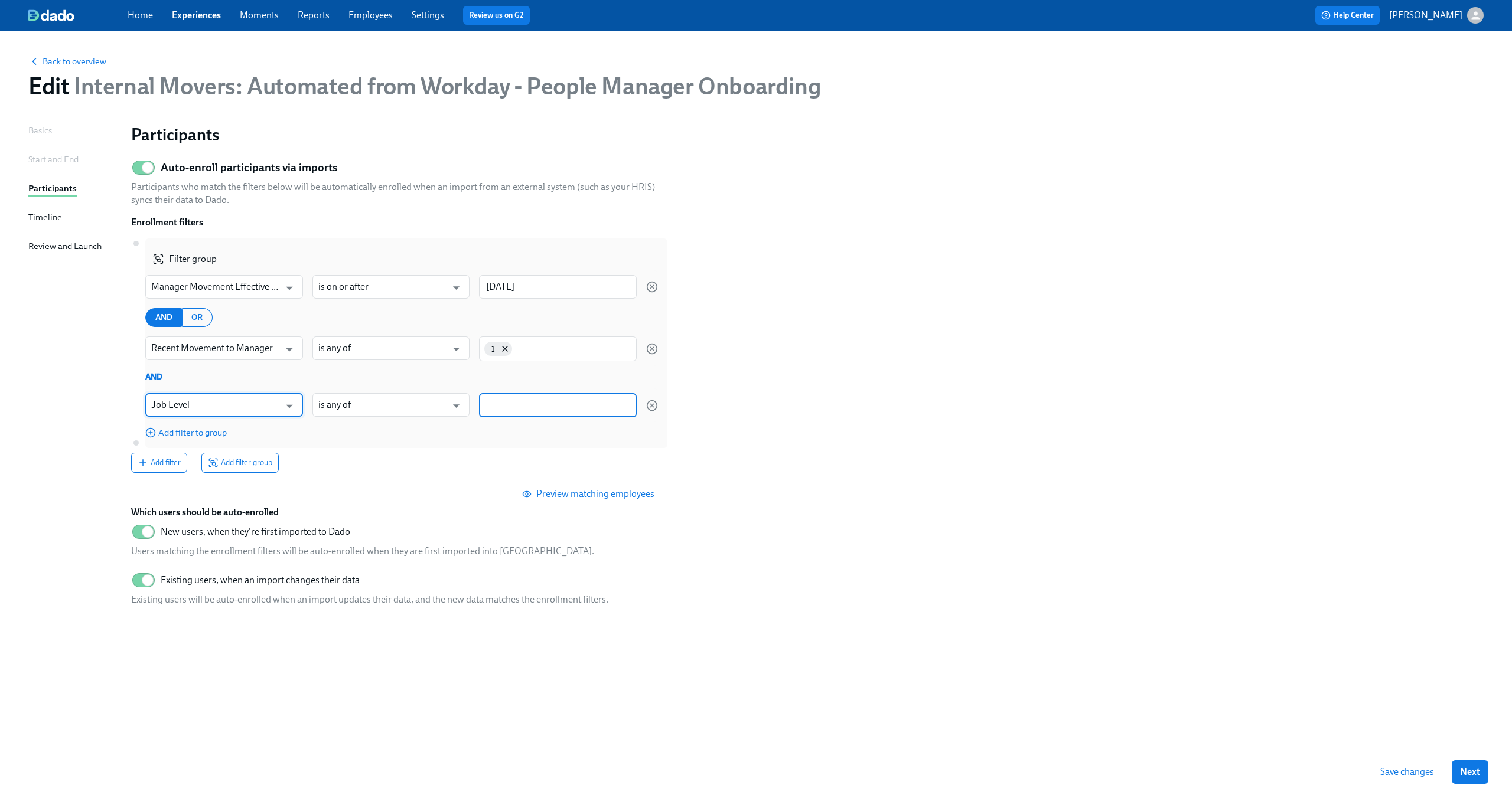
click at [533, 410] on input at bounding box center [557, 405] width 146 height 12
click at [553, 476] on span "M3" at bounding box center [550, 479] width 24 height 9
click at [561, 412] on div "M3" at bounding box center [557, 405] width 158 height 25
click at [556, 481] on span "M4" at bounding box center [550, 481] width 24 height 9
click at [568, 403] on input at bounding box center [595, 405] width 72 height 12
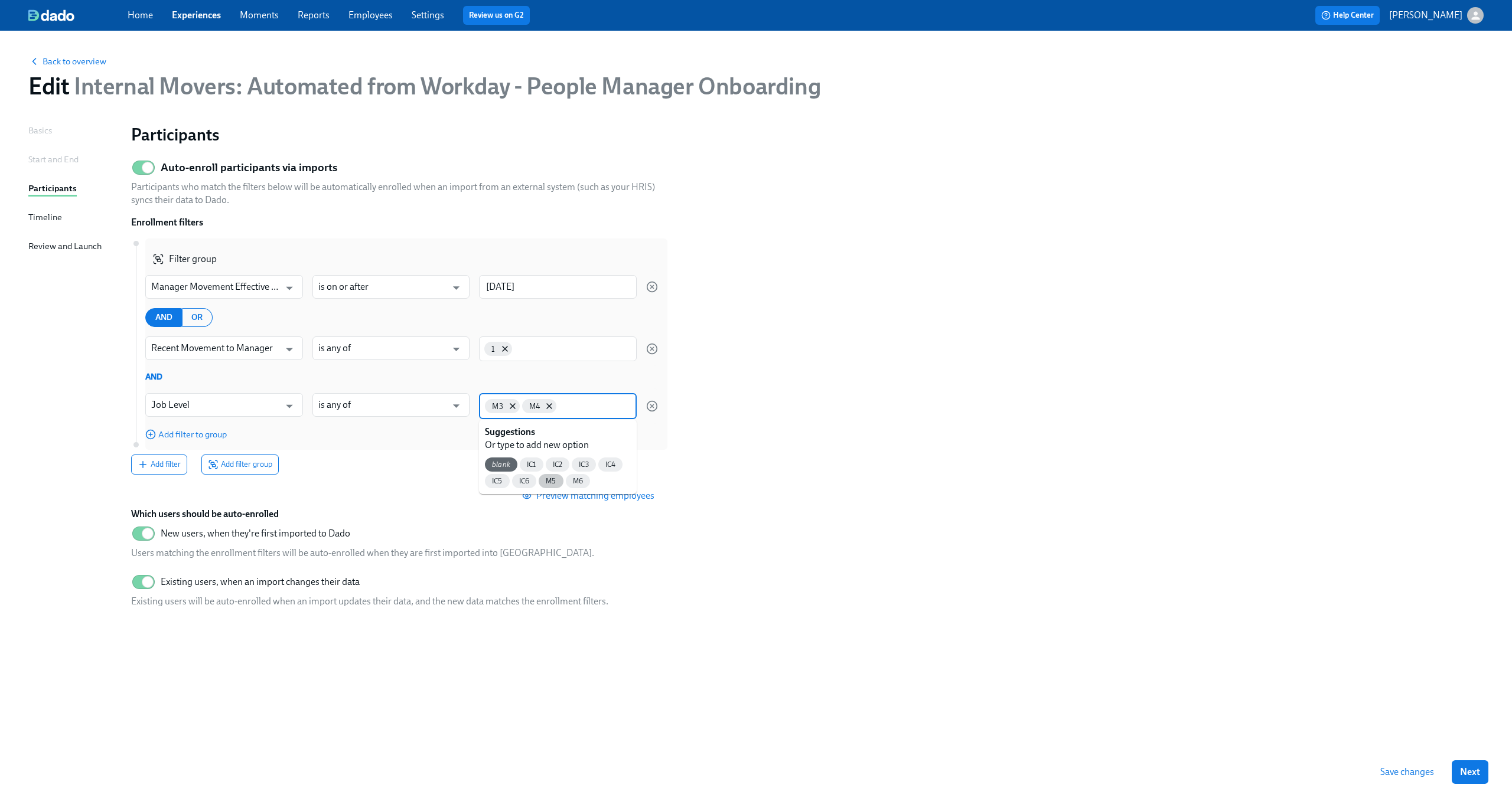
click at [549, 480] on span "M5" at bounding box center [550, 481] width 24 height 9
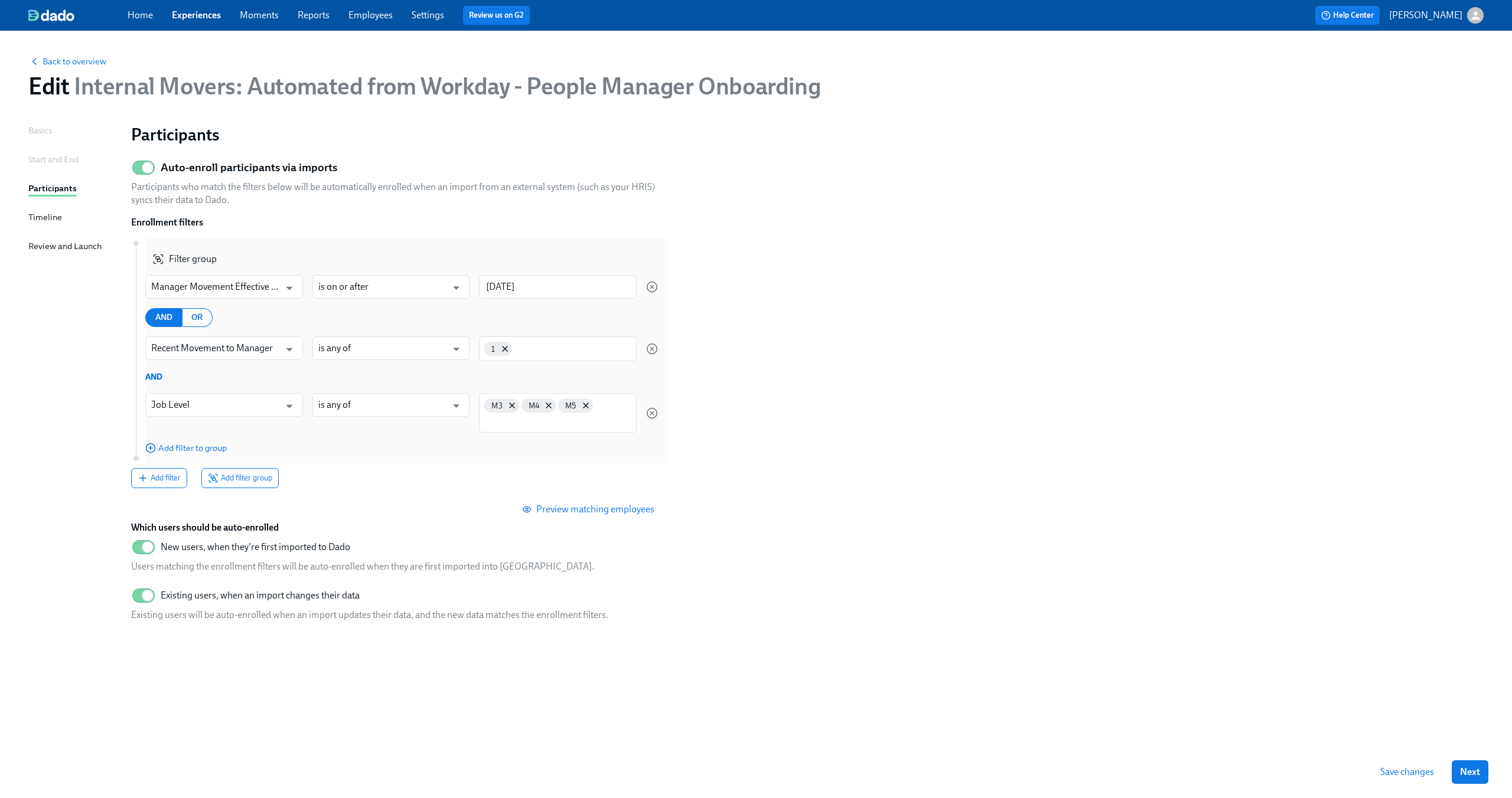
click at [600, 409] on div "M3 M4 M5" at bounding box center [557, 412] width 158 height 40
click at [552, 495] on span "M6" at bounding box center [550, 496] width 24 height 9
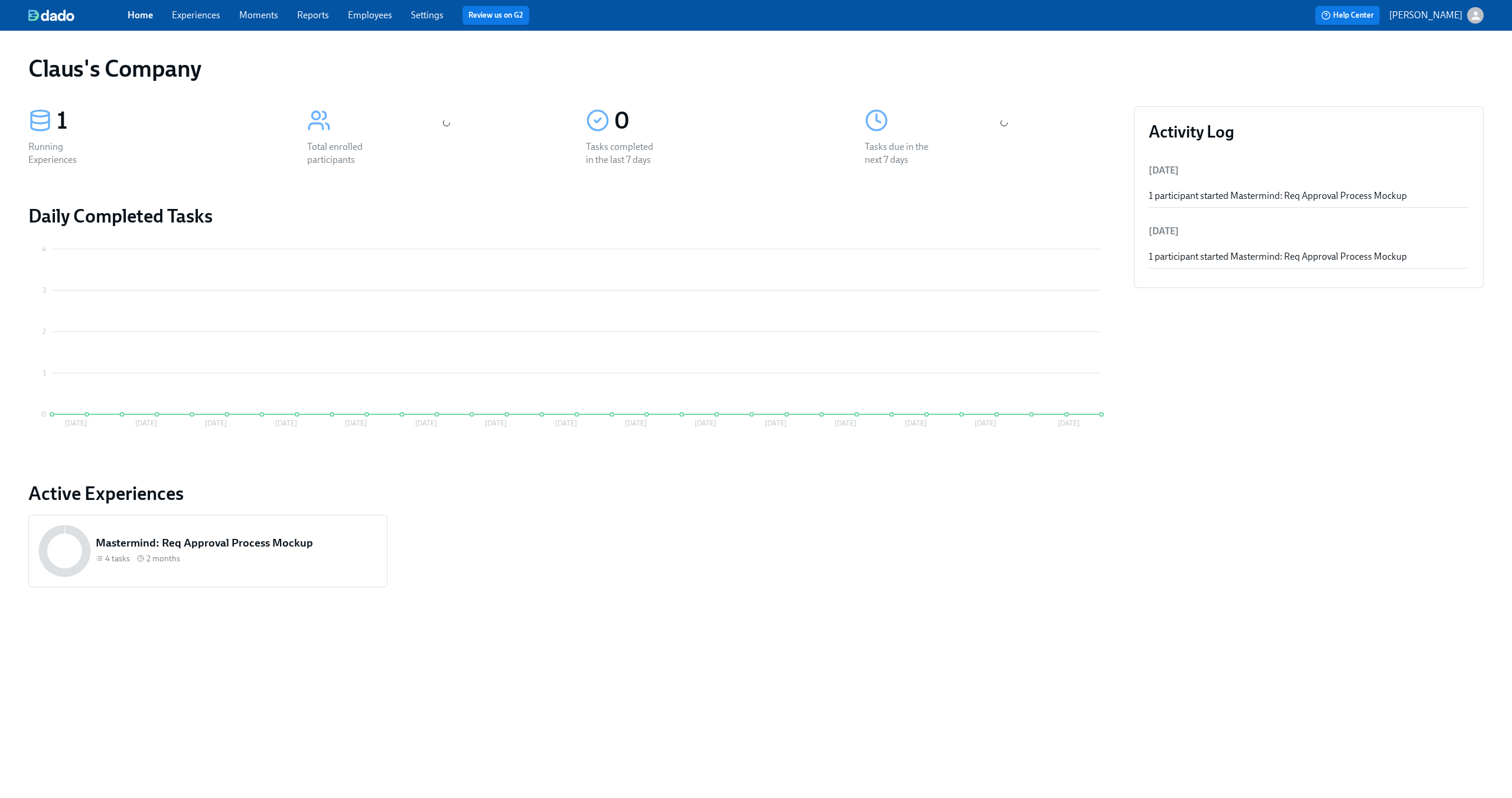
click at [1473, 11] on icon "button" at bounding box center [1475, 16] width 12 height 12
click at [1446, 68] on span "Switch organization..." at bounding box center [1418, 69] width 111 height 13
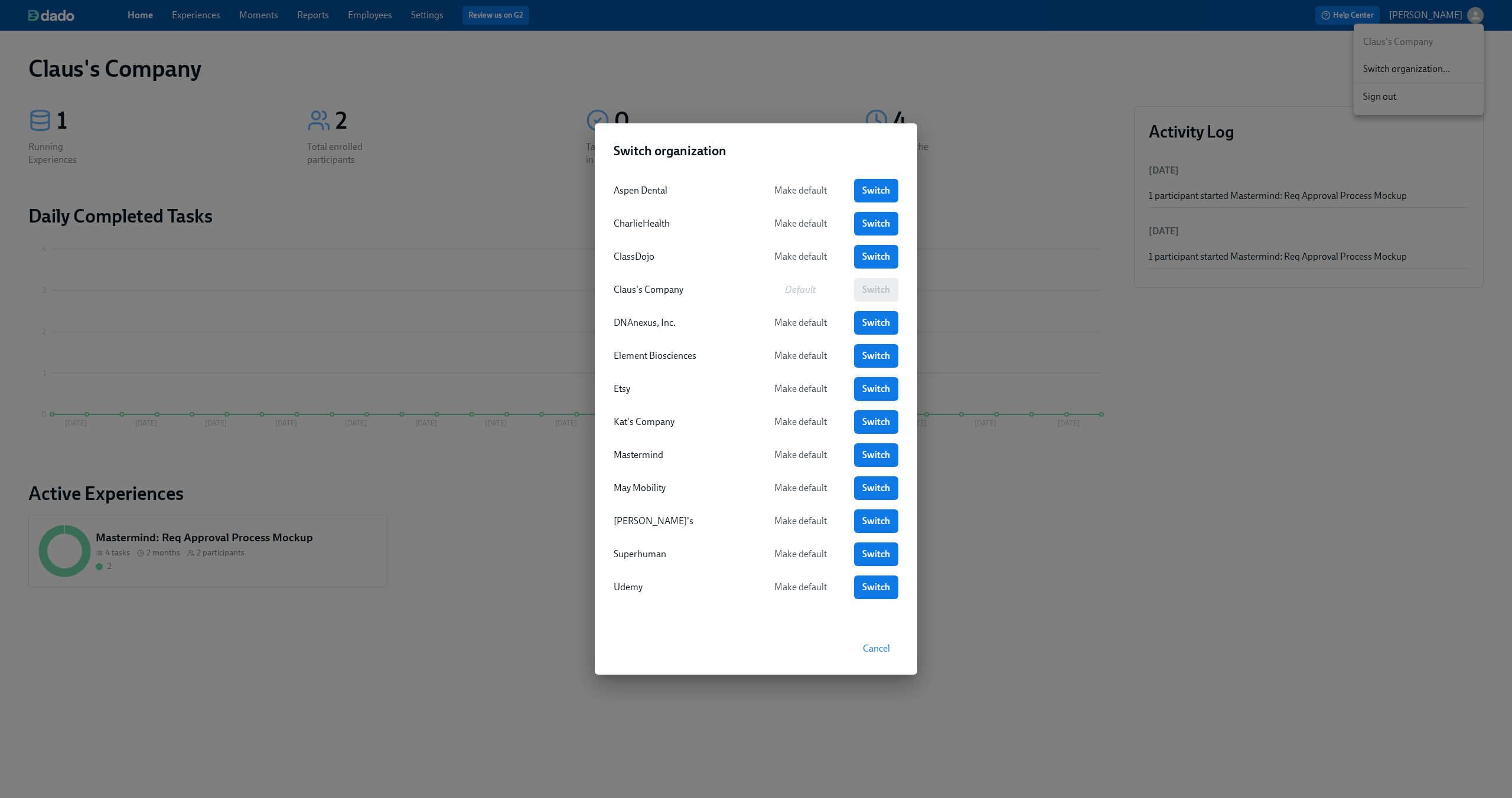
click at [877, 388] on span "Switch" at bounding box center [875, 388] width 27 height 11
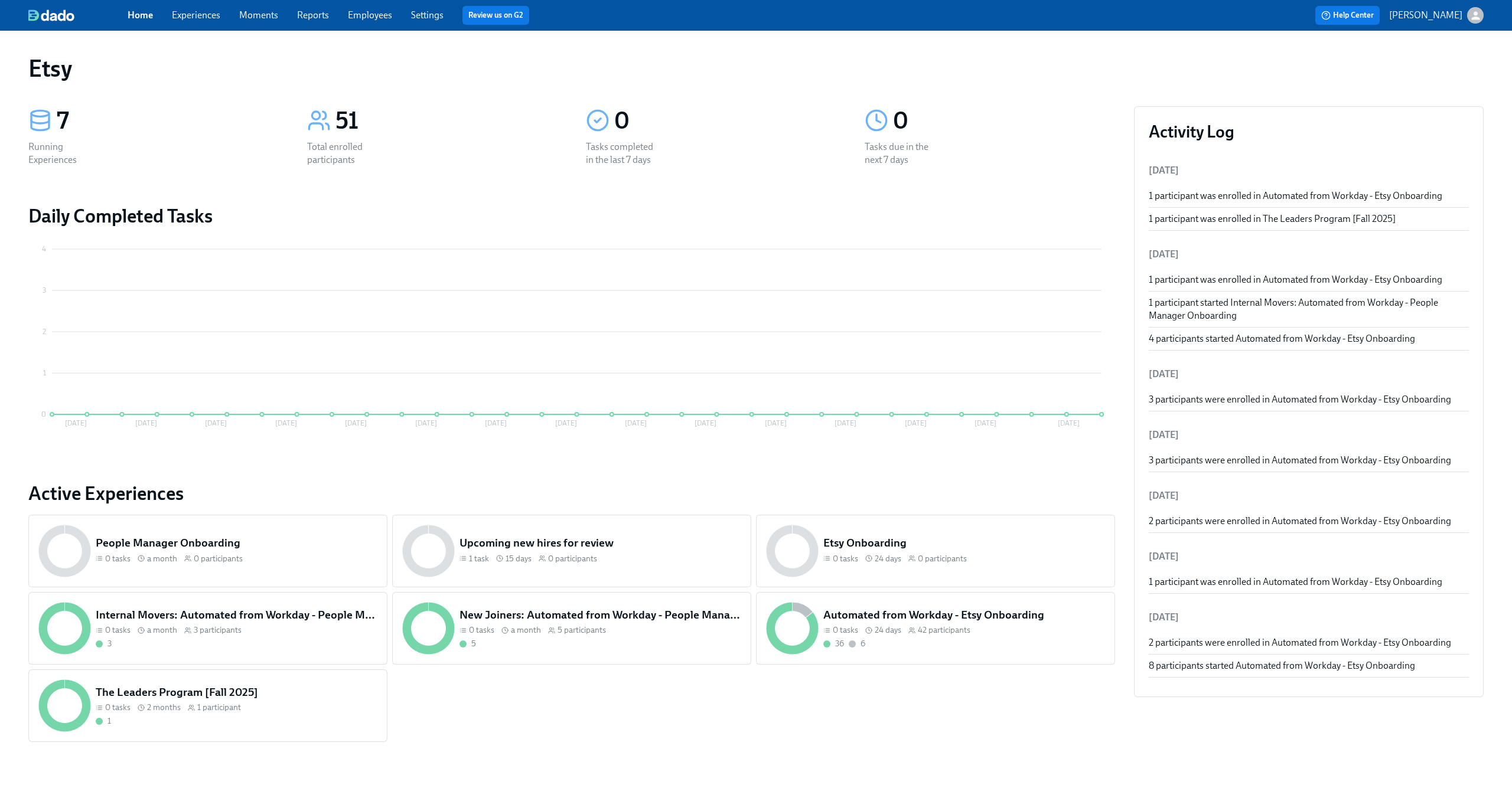
click at [195, 19] on link "Experiences" at bounding box center [196, 15] width 49 height 11
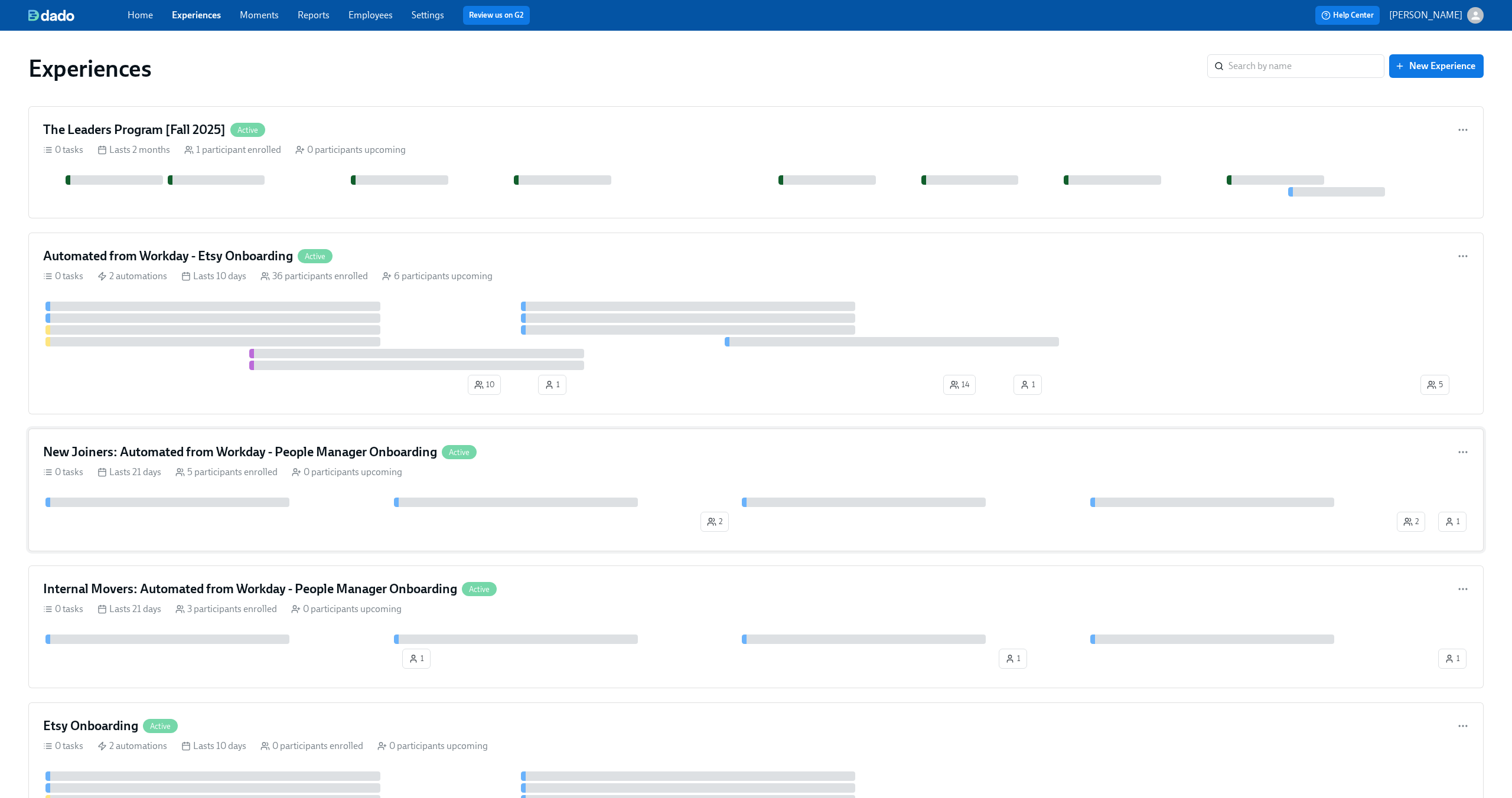
click at [578, 446] on div "New Joiners: Automated from Workday - People Manager Onboarding Active" at bounding box center [756, 452] width 1425 height 18
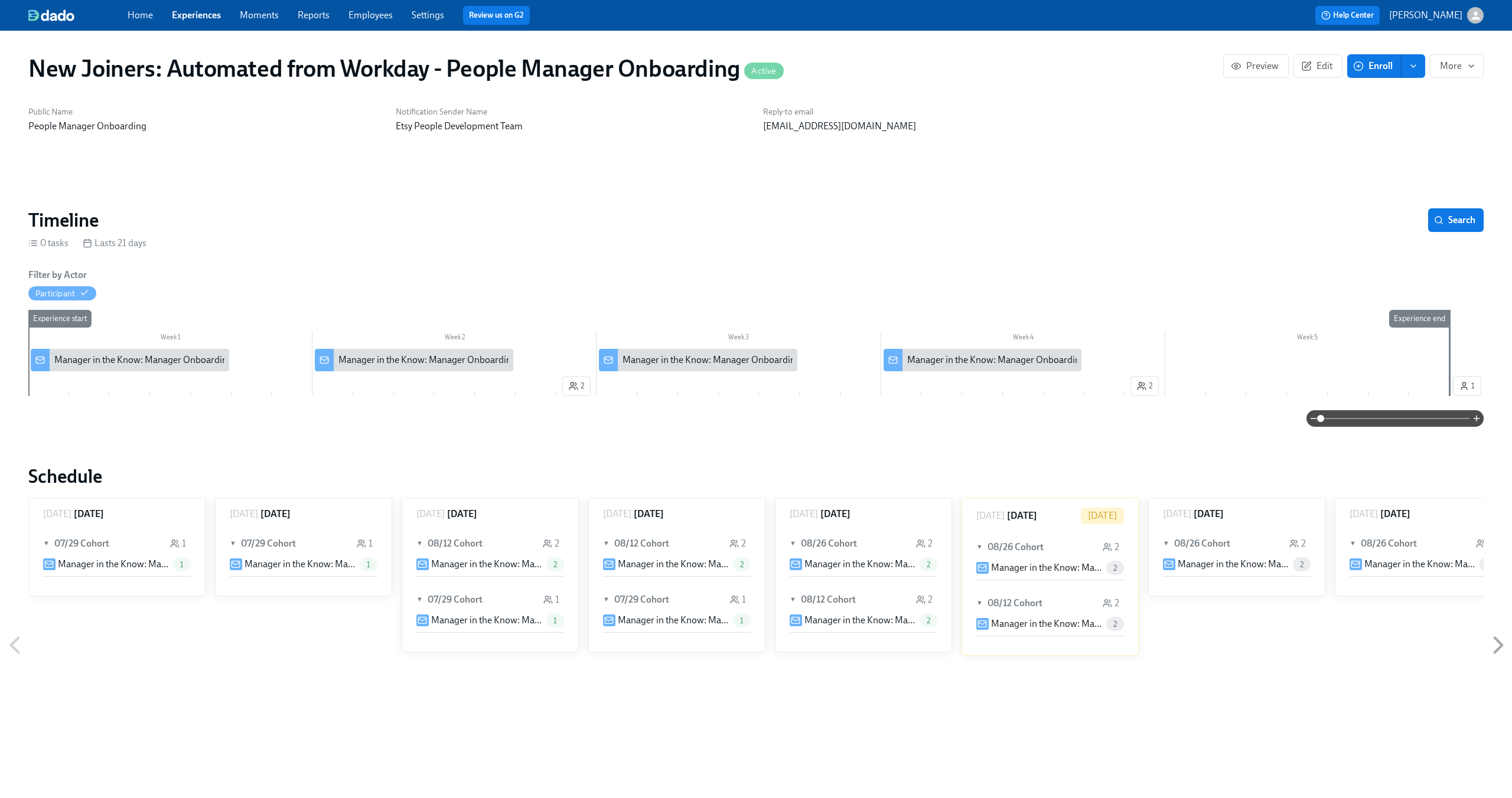
scroll to position [0, 28]
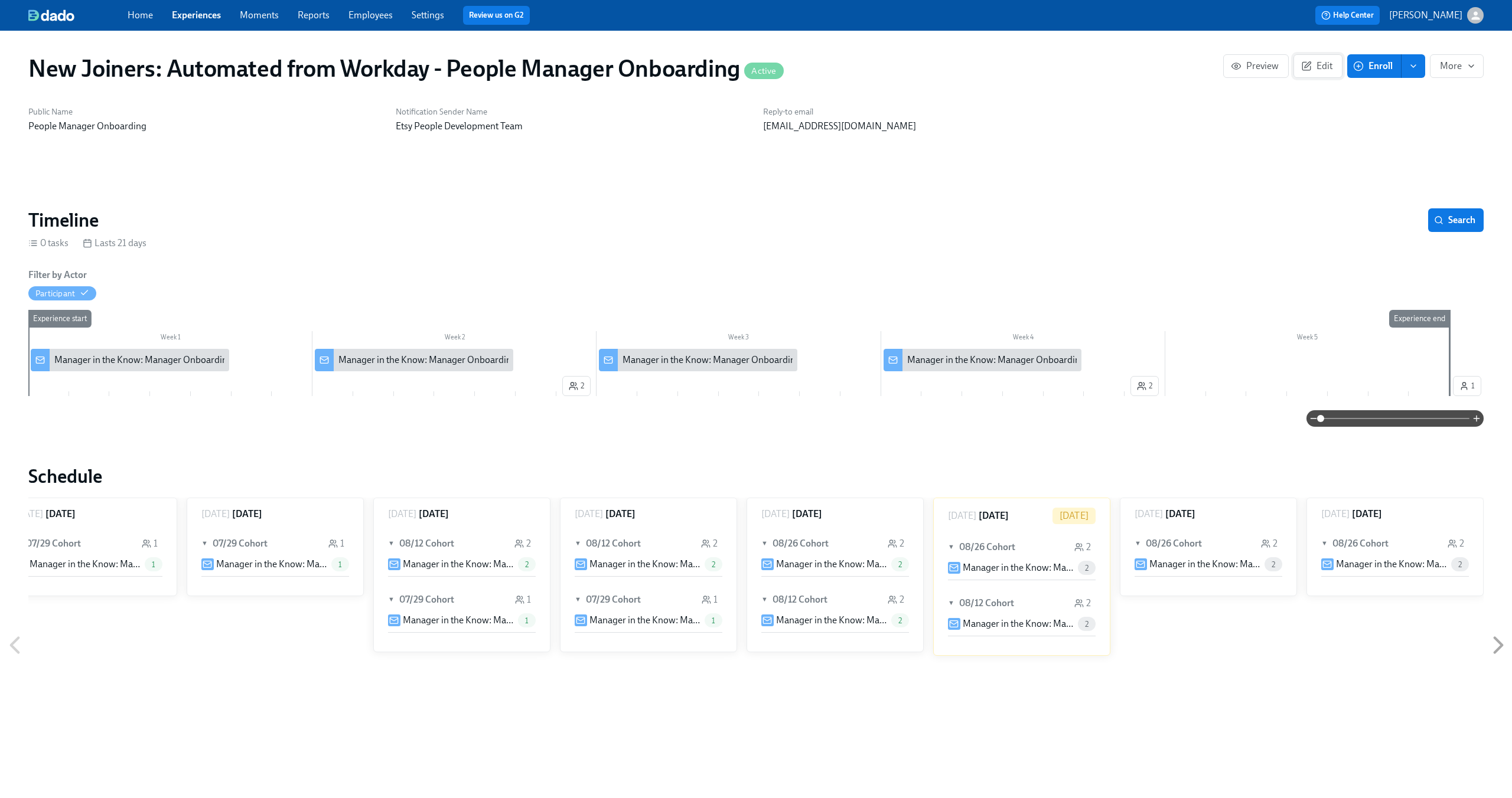
click at [1322, 69] on span "Edit" at bounding box center [1318, 65] width 29 height 11
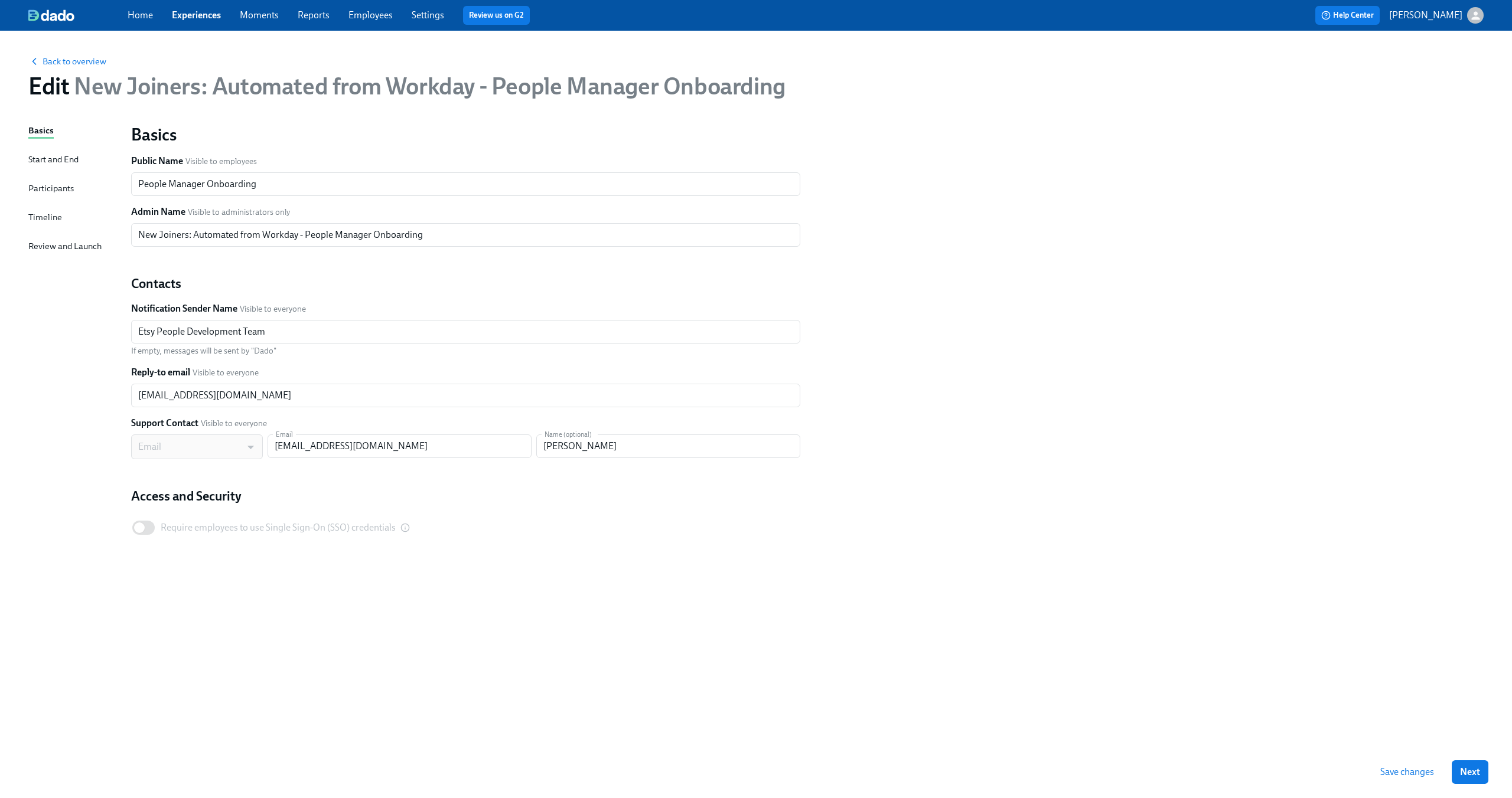
click at [48, 188] on div "Participants" at bounding box center [50, 188] width 45 height 13
